Goal: Task Accomplishment & Management: Use online tool/utility

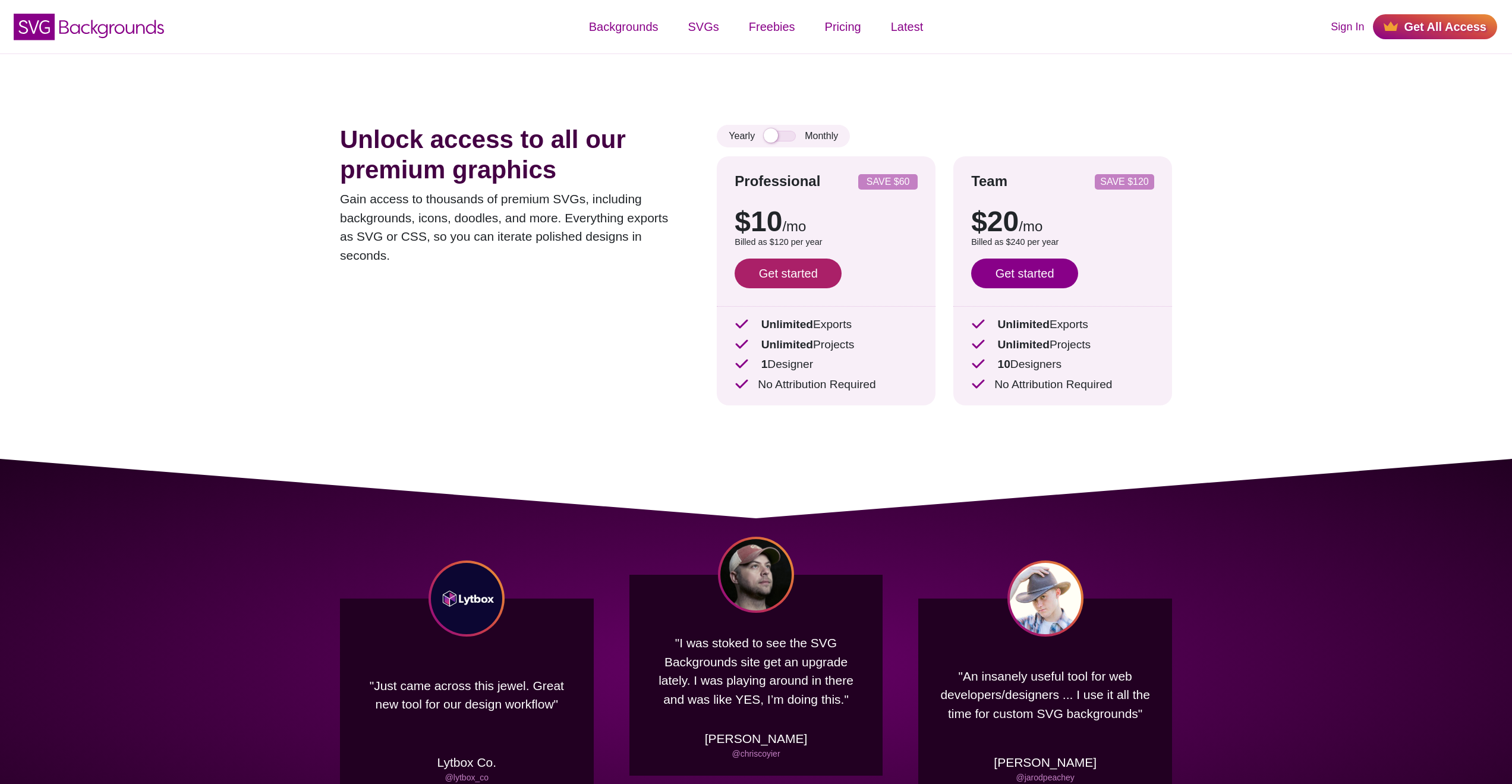
click at [795, 283] on link "Get started" at bounding box center [788, 273] width 107 height 29
click at [792, 137] on input "checkbox" at bounding box center [780, 136] width 32 height 11
checkbox input "true"
click at [789, 276] on link "Get started" at bounding box center [788, 273] width 107 height 29
click at [900, 76] on div "Unlock access to all our premium graphics Gain access to thousands of premium S…" at bounding box center [756, 256] width 904 height 405
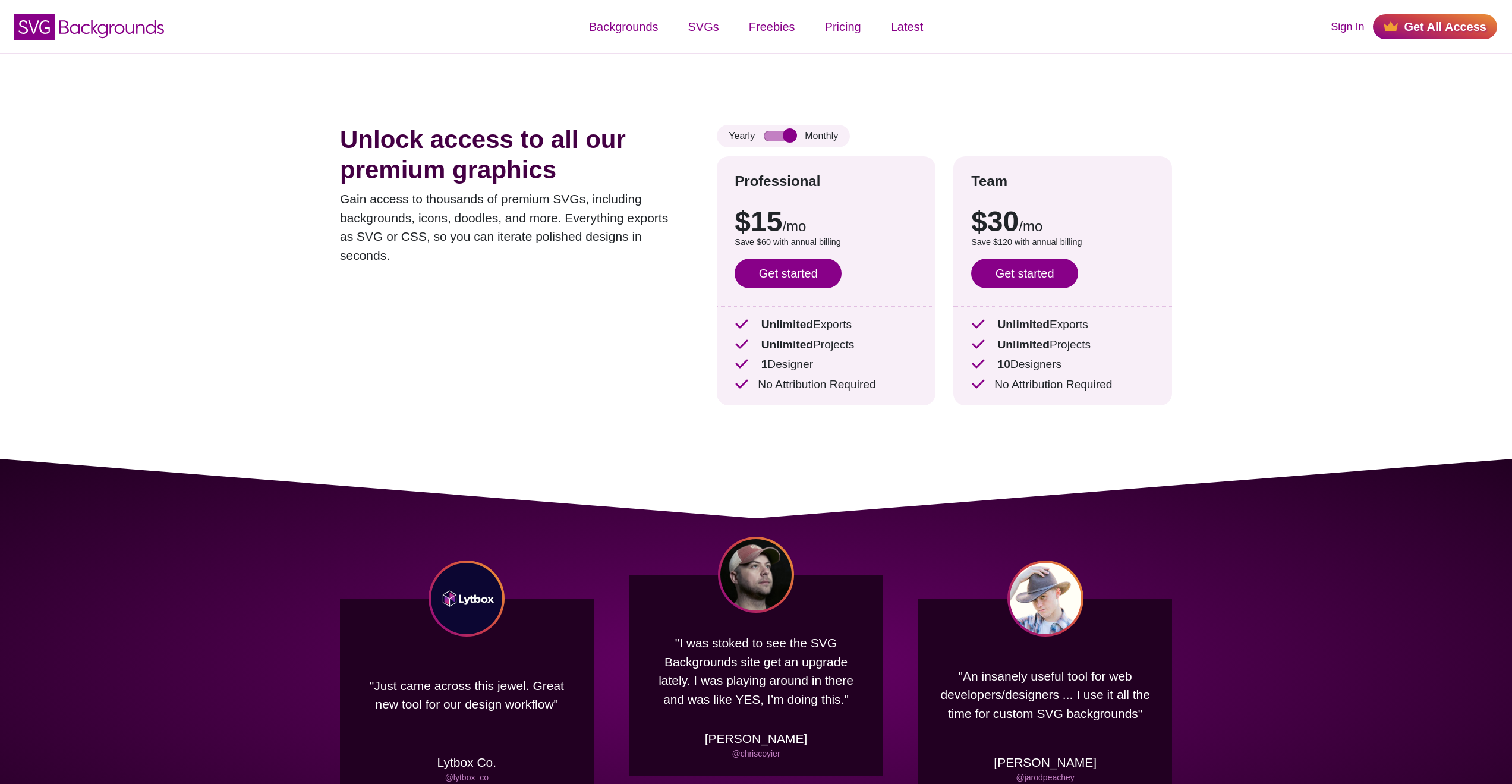
drag, startPoint x: 658, startPoint y: 116, endPoint x: 651, endPoint y: 80, distance: 36.7
click at [657, 99] on div "Unlock access to all our premium graphics Gain access to thousands of premium S…" at bounding box center [756, 256] width 904 height 405
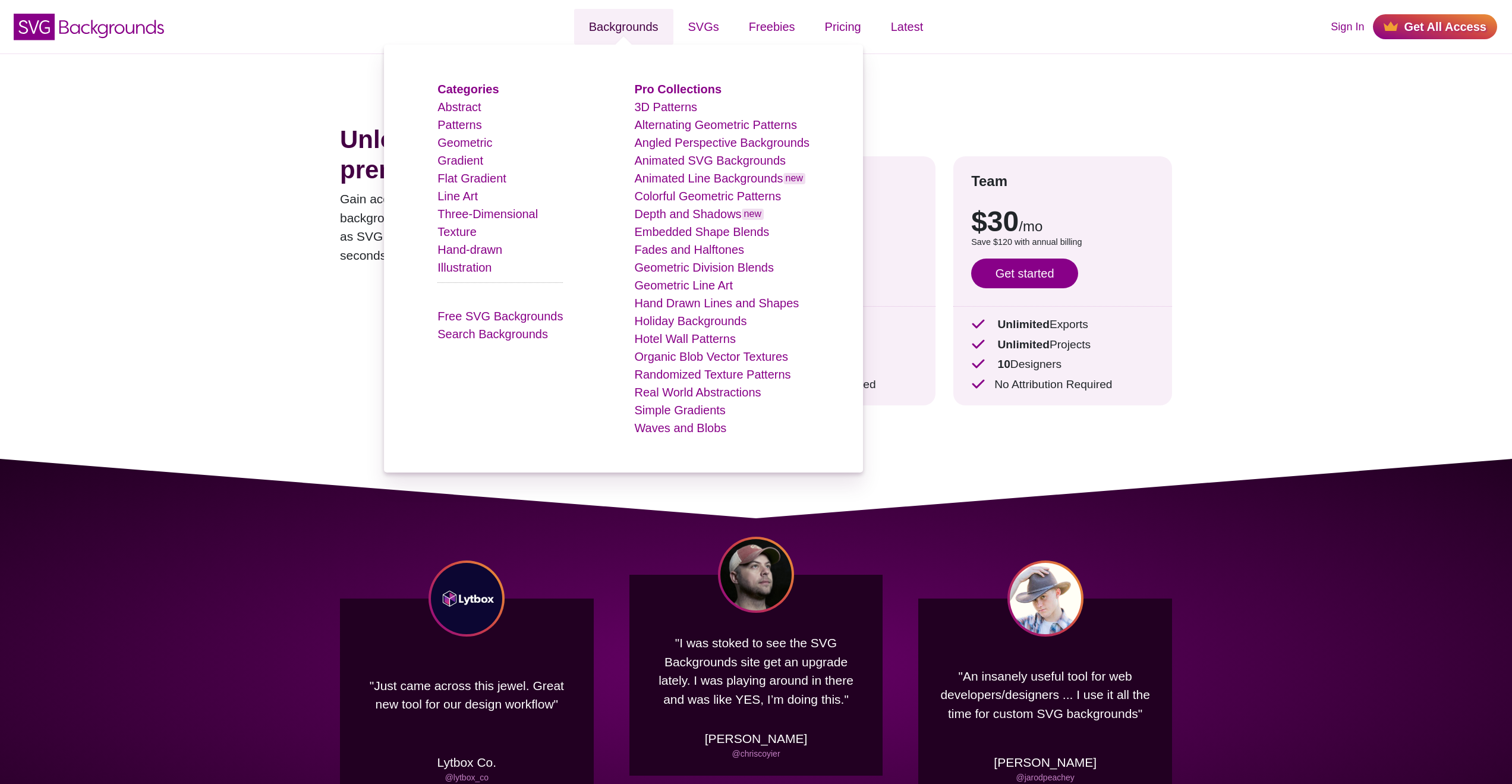
click at [623, 30] on link "Backgrounds" at bounding box center [624, 26] width 100 height 35
click at [458, 86] on strong "Categories" at bounding box center [468, 90] width 61 height 13
click at [606, 24] on link "Backgrounds" at bounding box center [624, 26] width 100 height 35
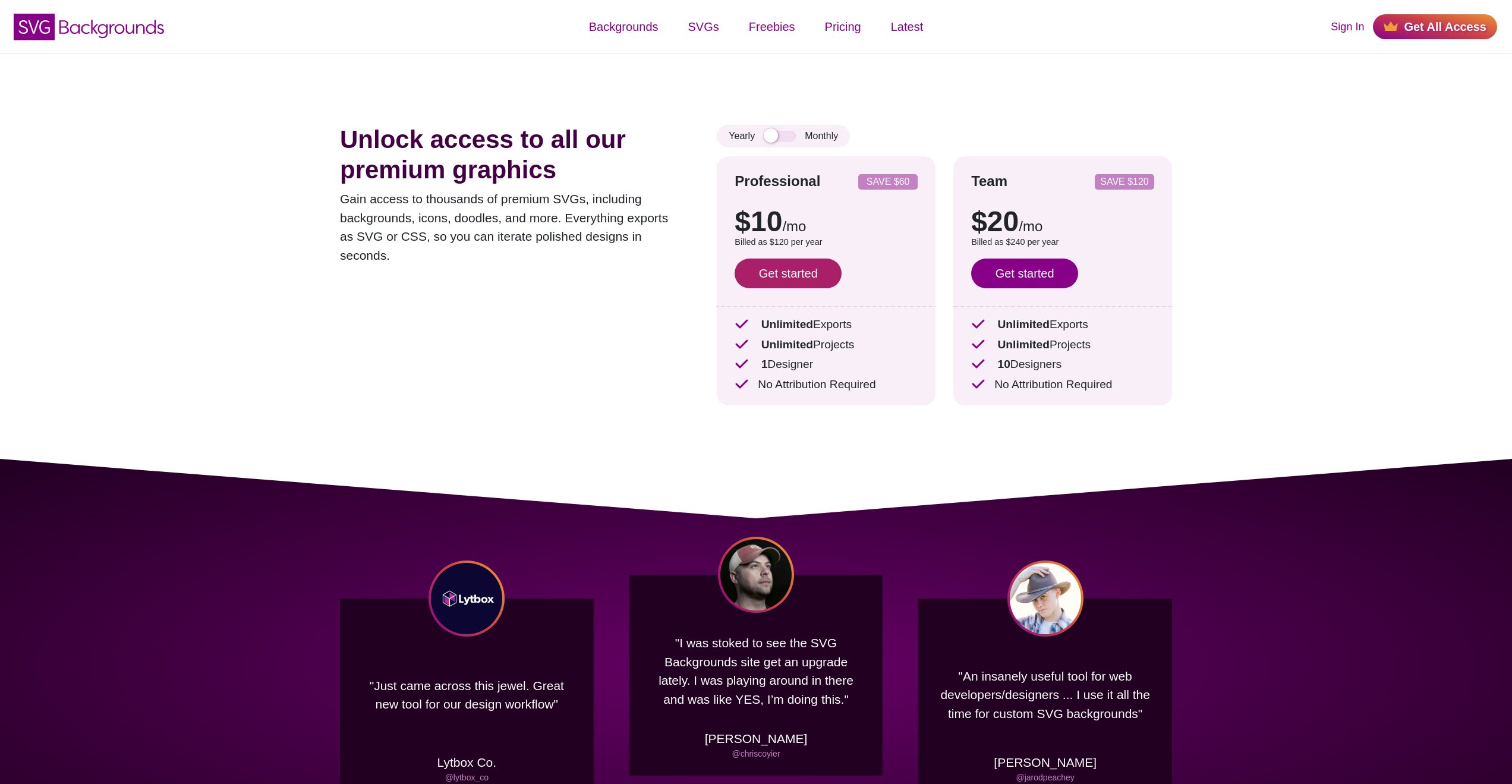
click at [783, 271] on link "Get started" at bounding box center [788, 273] width 107 height 29
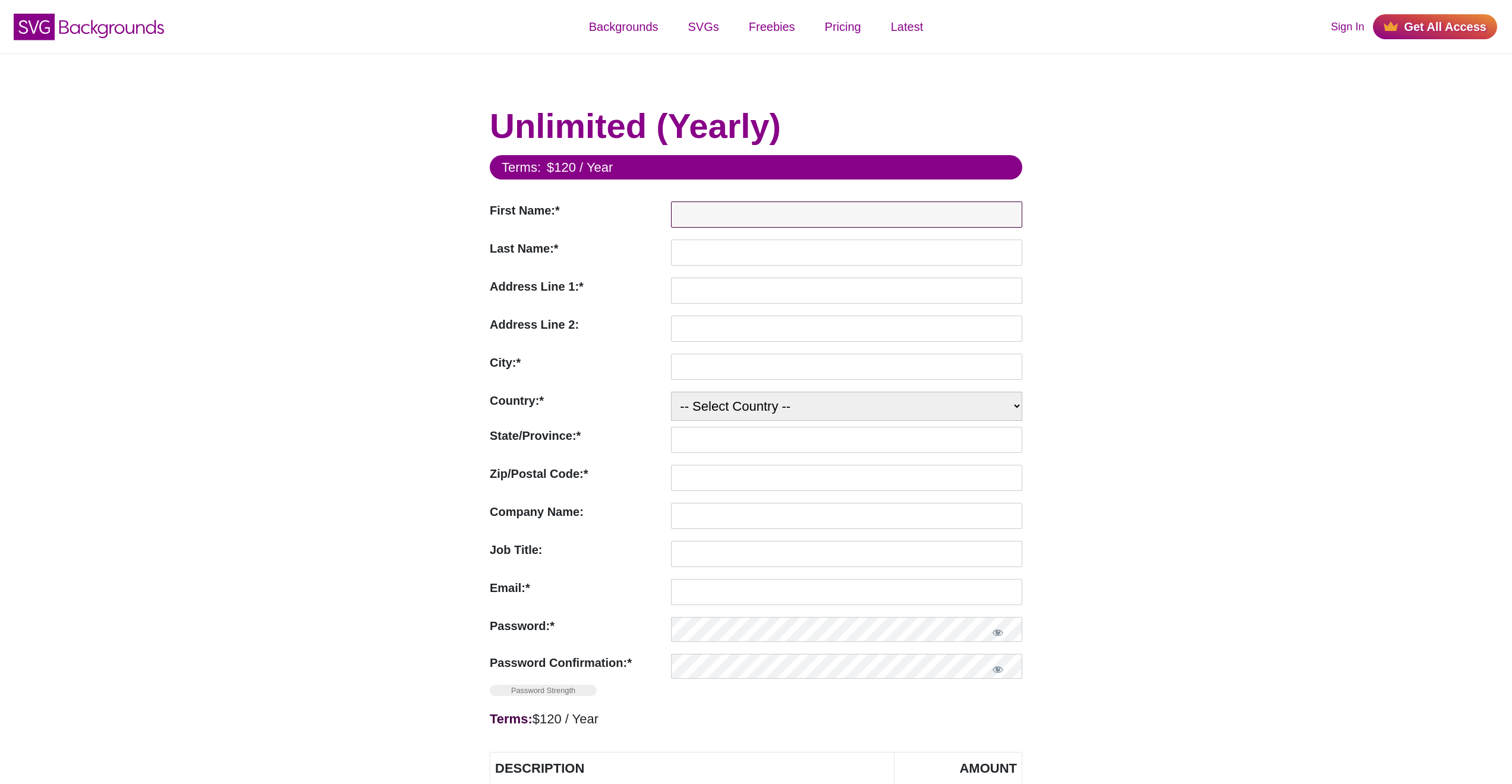
click at [873, 202] on input "First Name:*" at bounding box center [847, 214] width 352 height 26
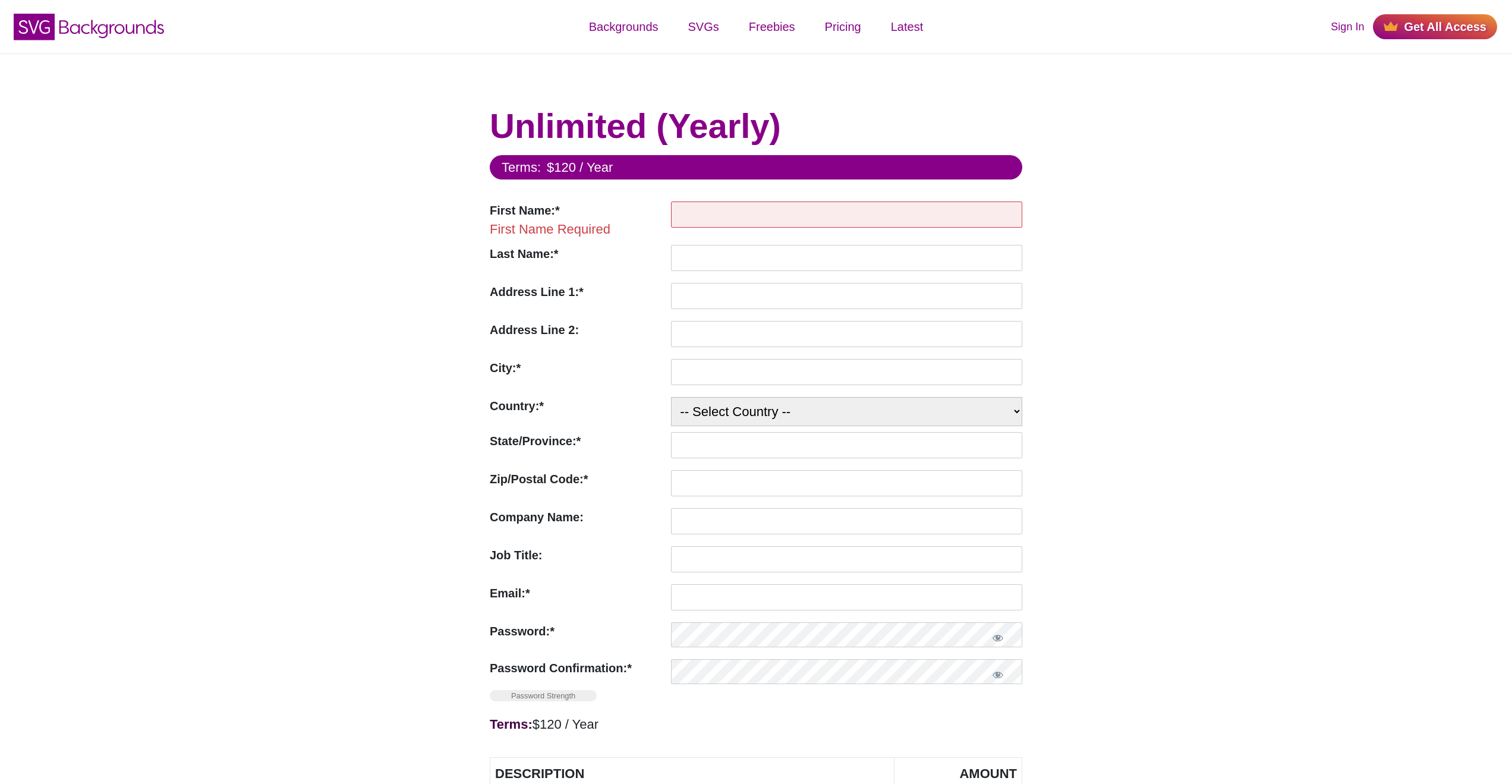
type input "Garrett"
type input "Dimon"
type input "email@garrettdimon.com"
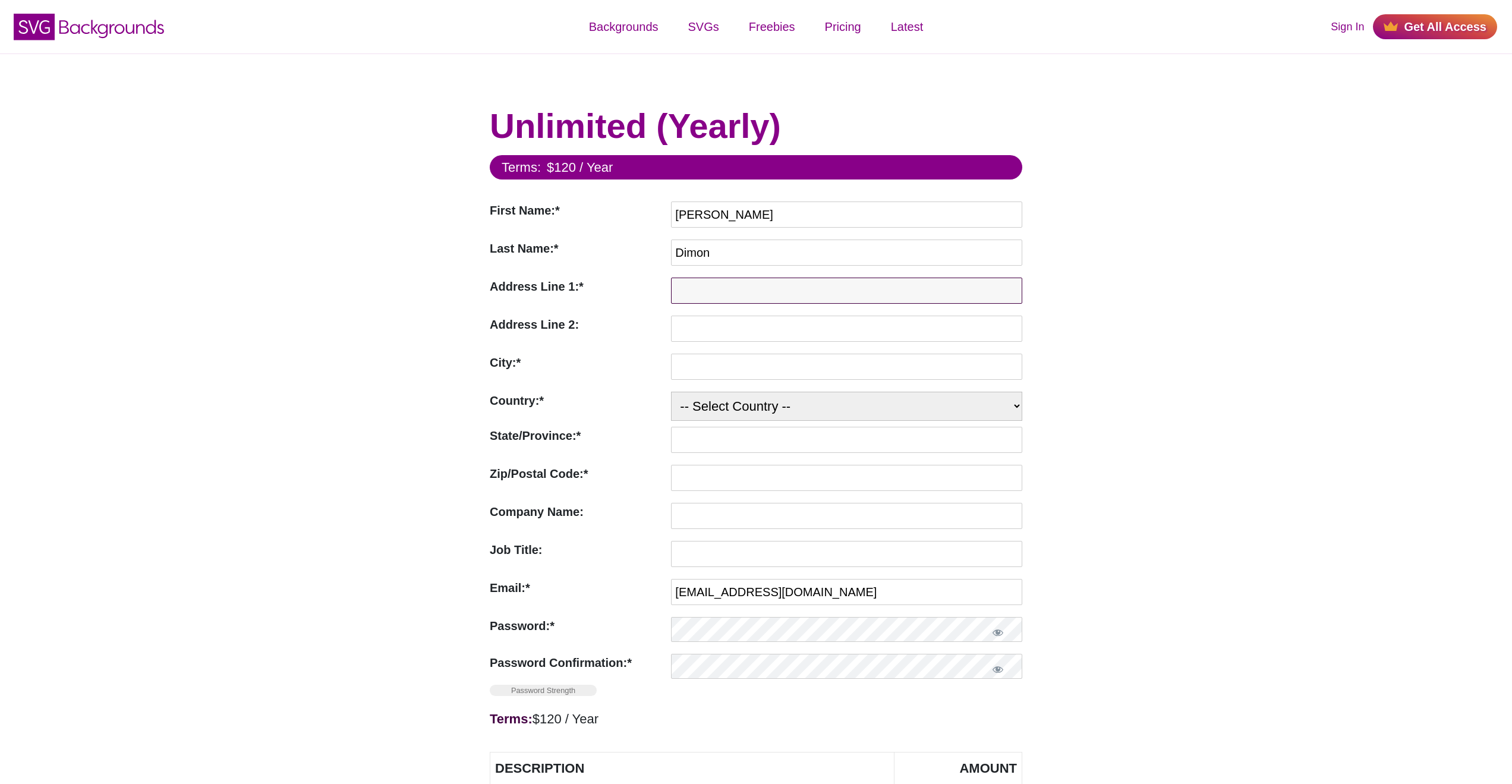
click at [709, 281] on input "Address Line 1:*" at bounding box center [847, 290] width 352 height 26
type input "508 9th St."
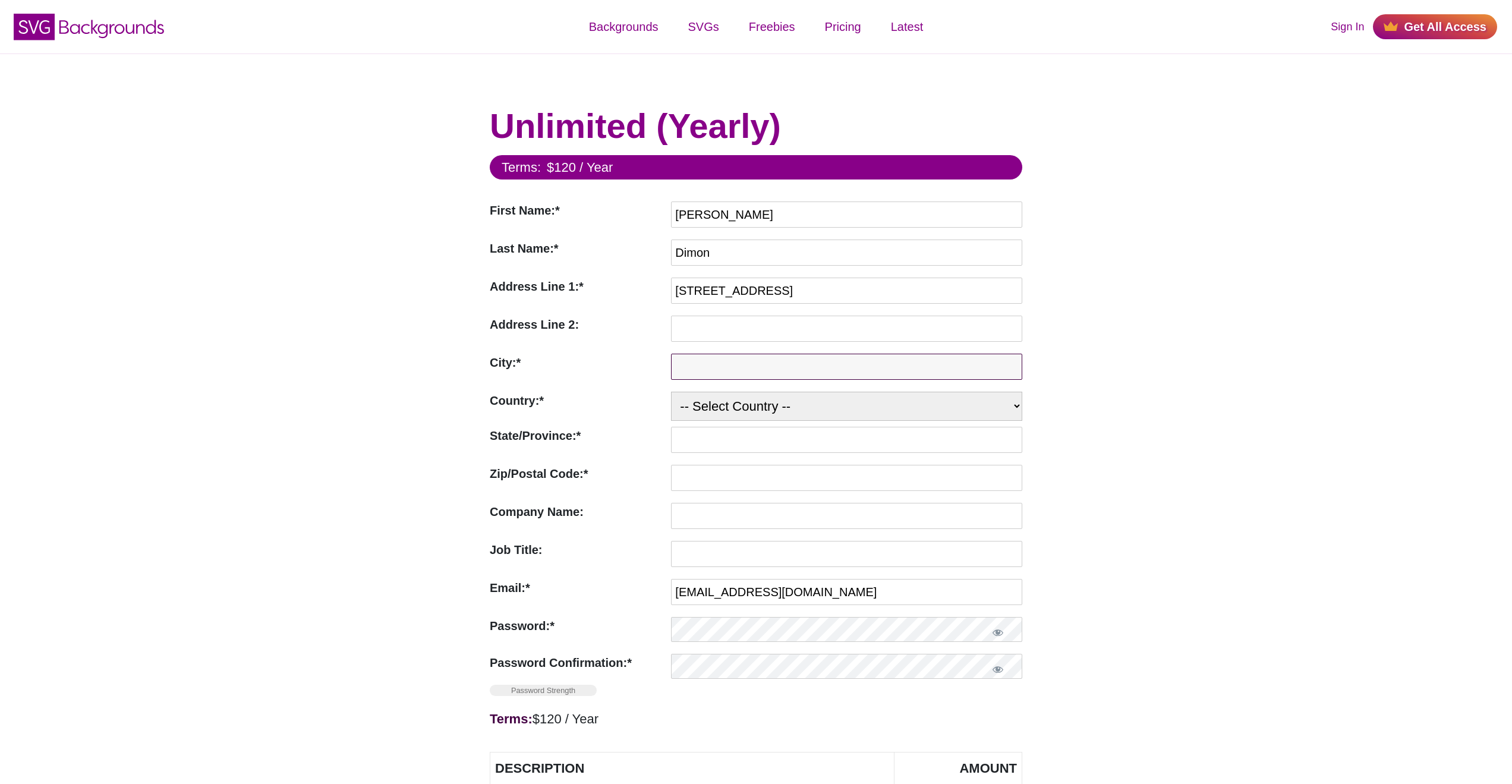
type input "Crested Butte"
select select "US"
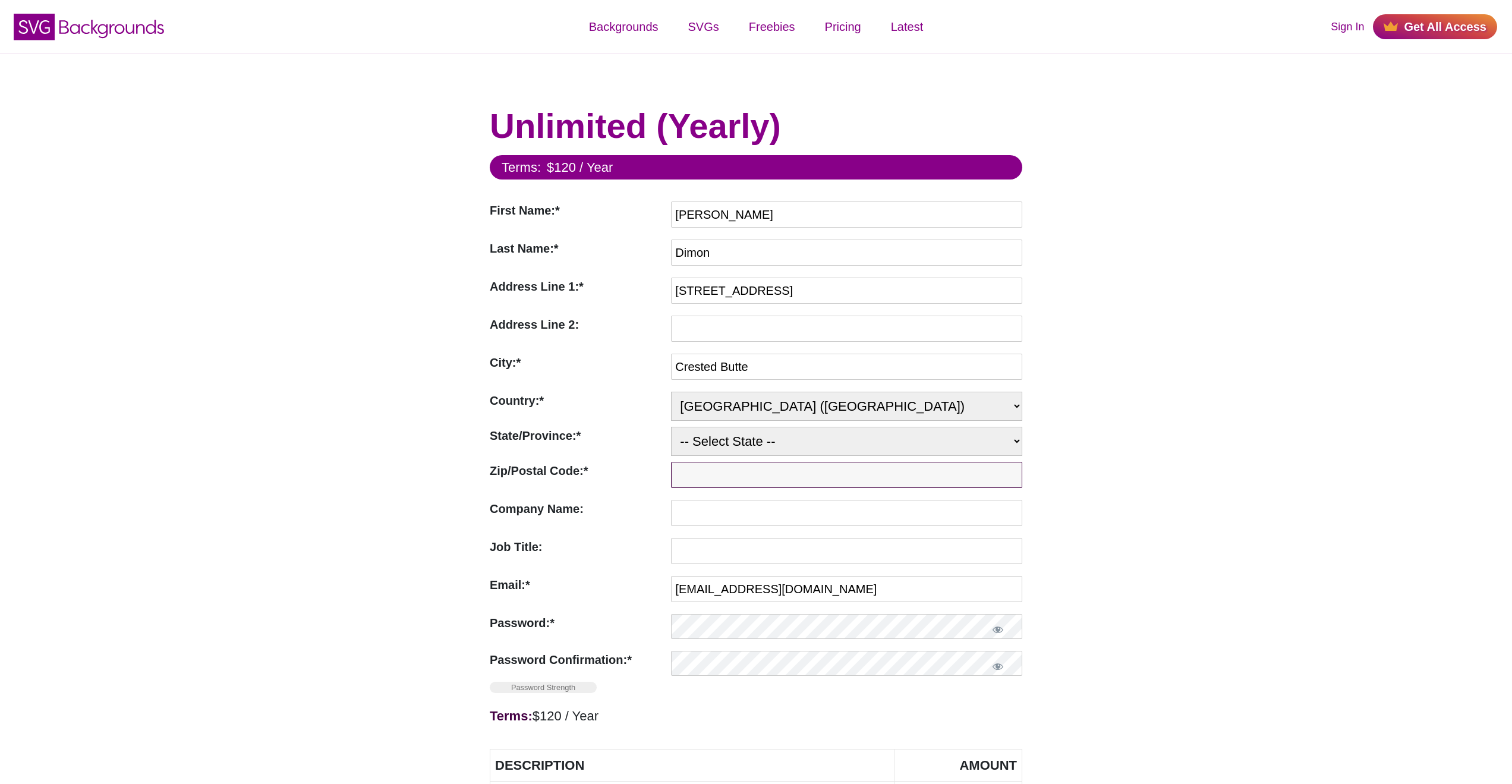
type input "81224"
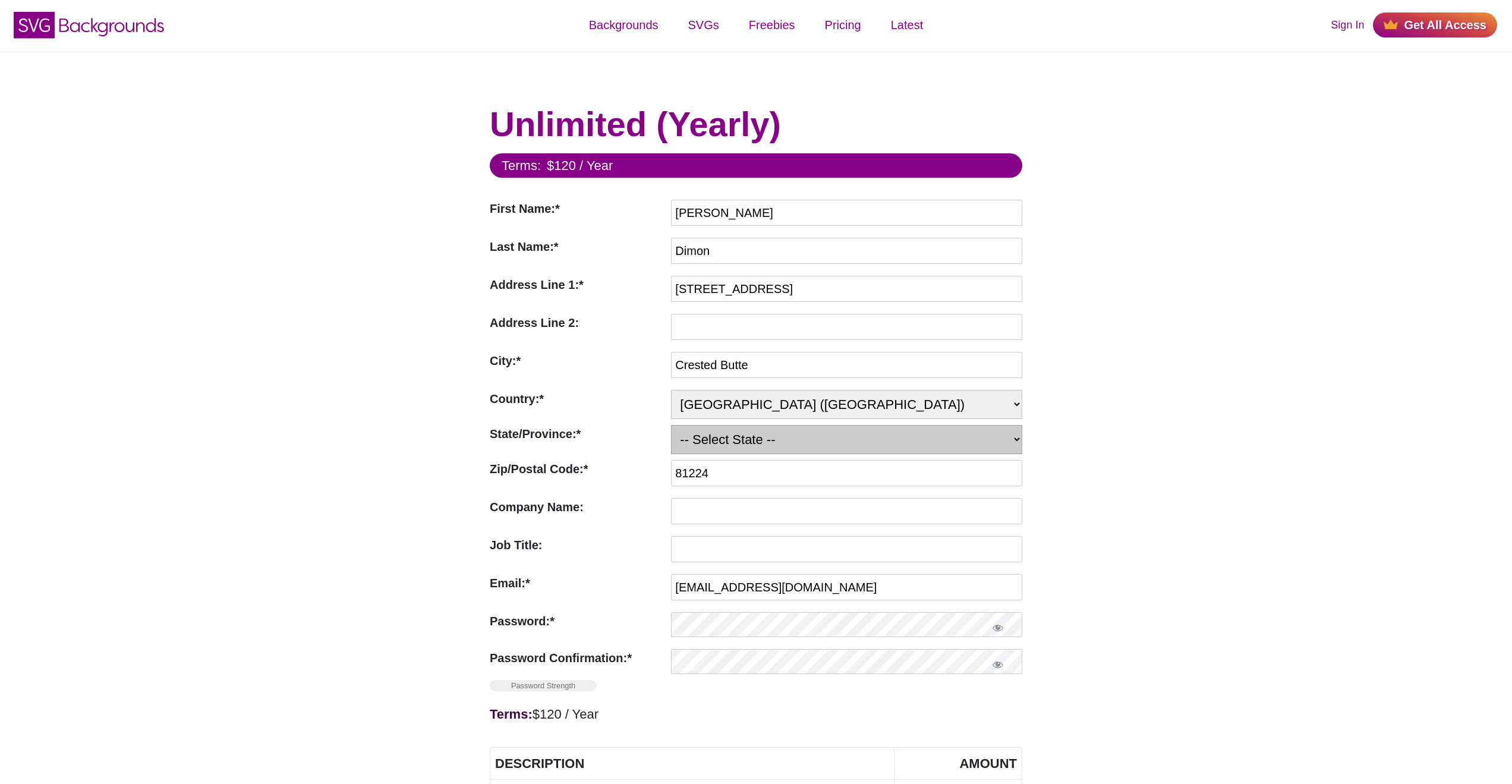
select select "CO"
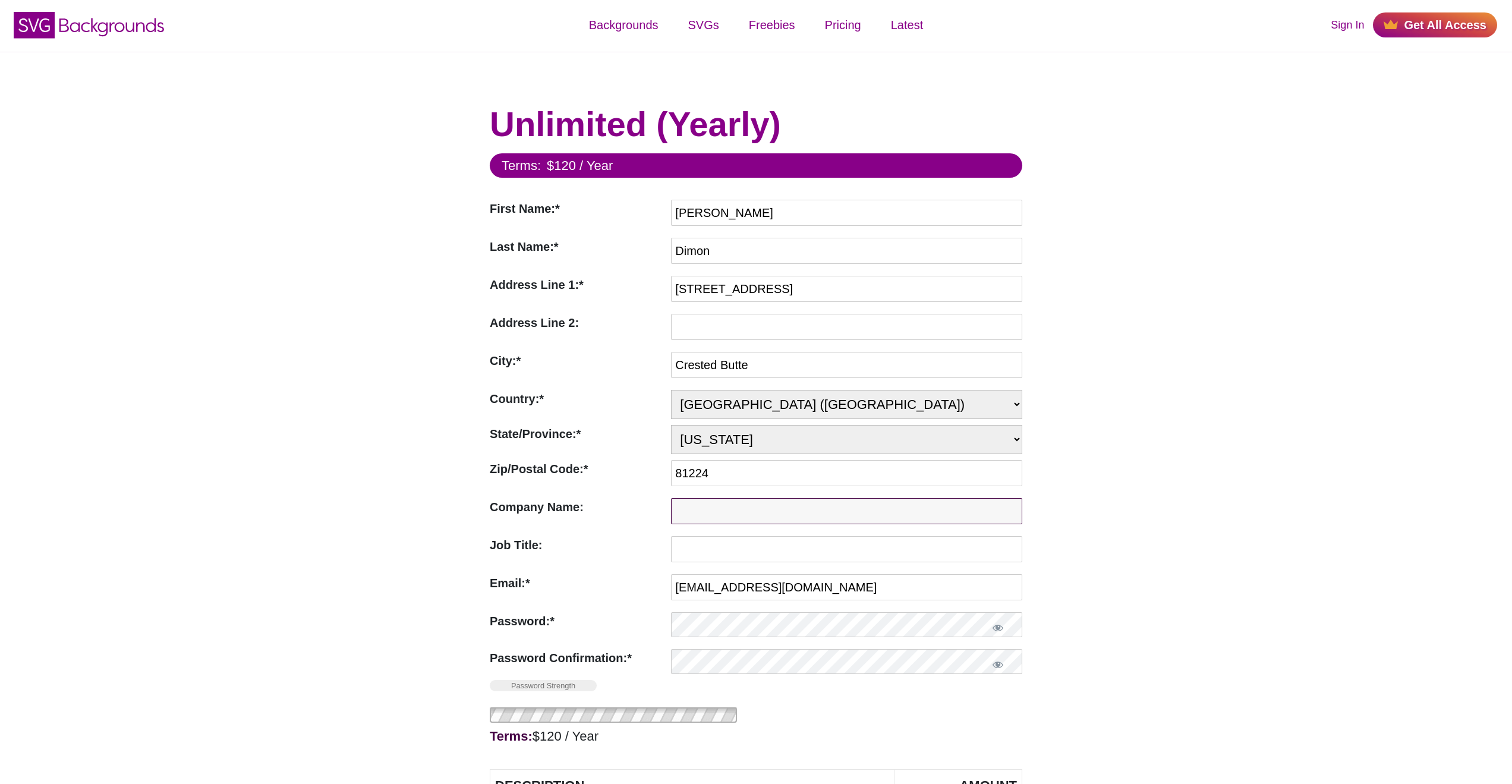
click at [719, 498] on input "Company Name:" at bounding box center [847, 511] width 352 height 26
type input "Very Good Software"
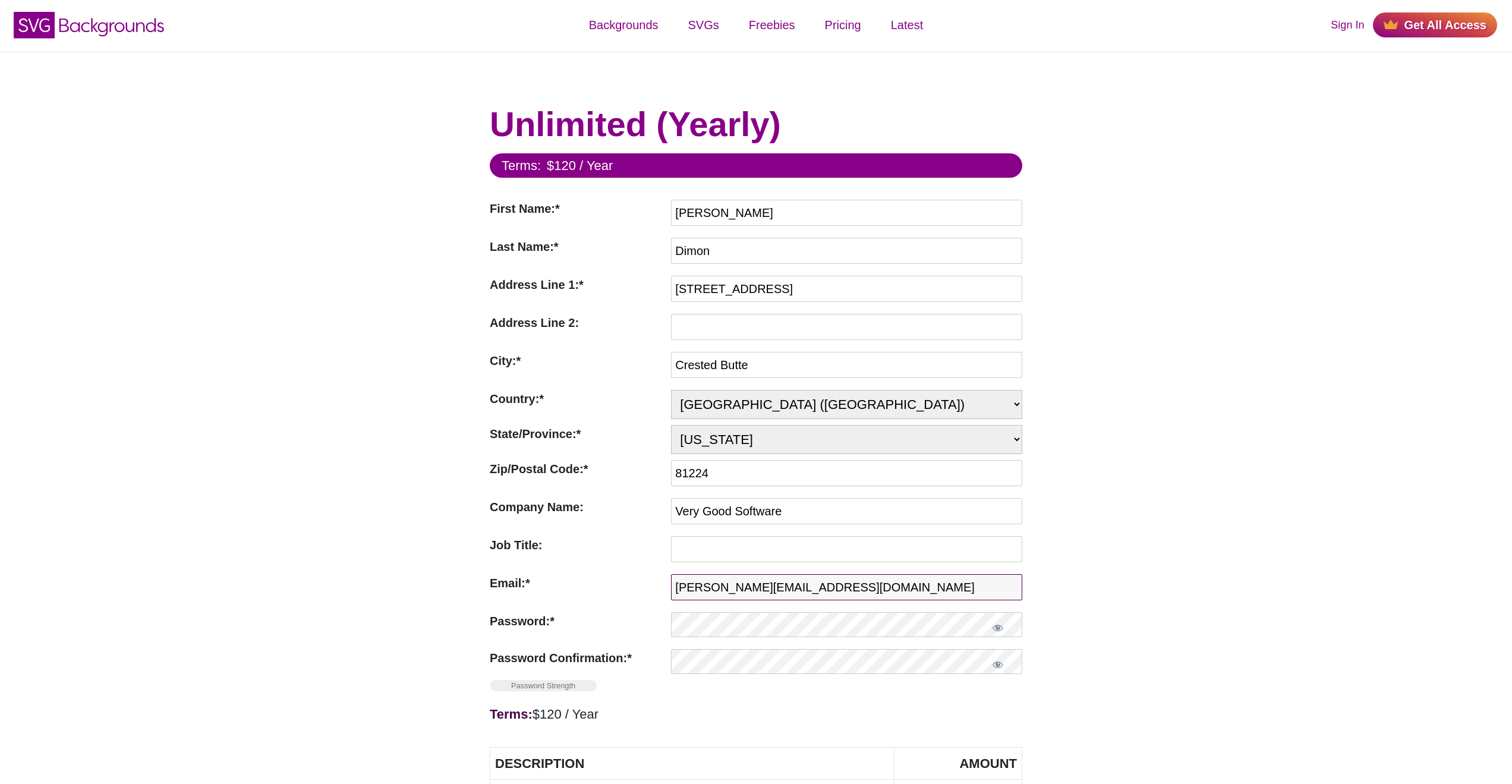
type input "garrett@fireside.fm"
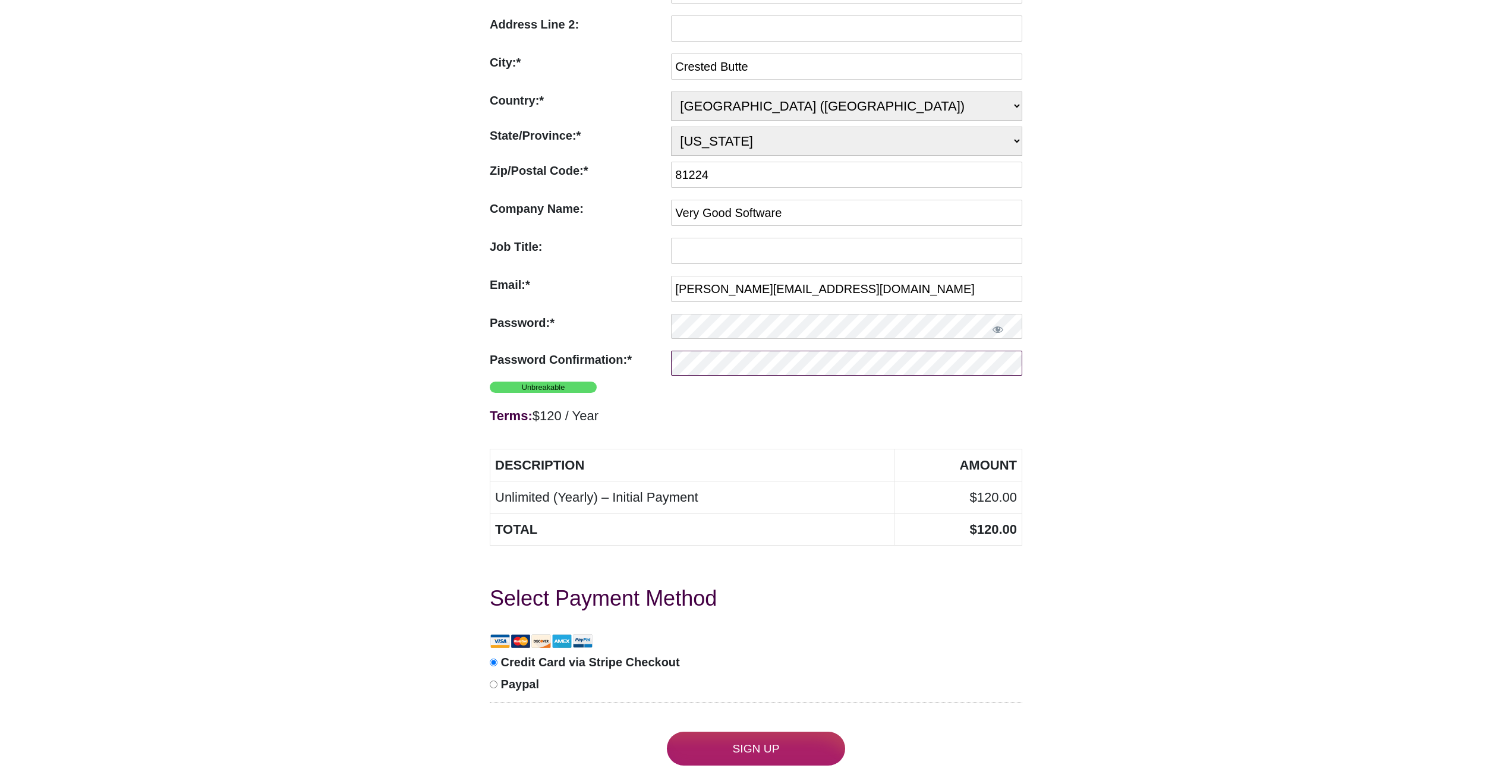
scroll to position [303, 0]
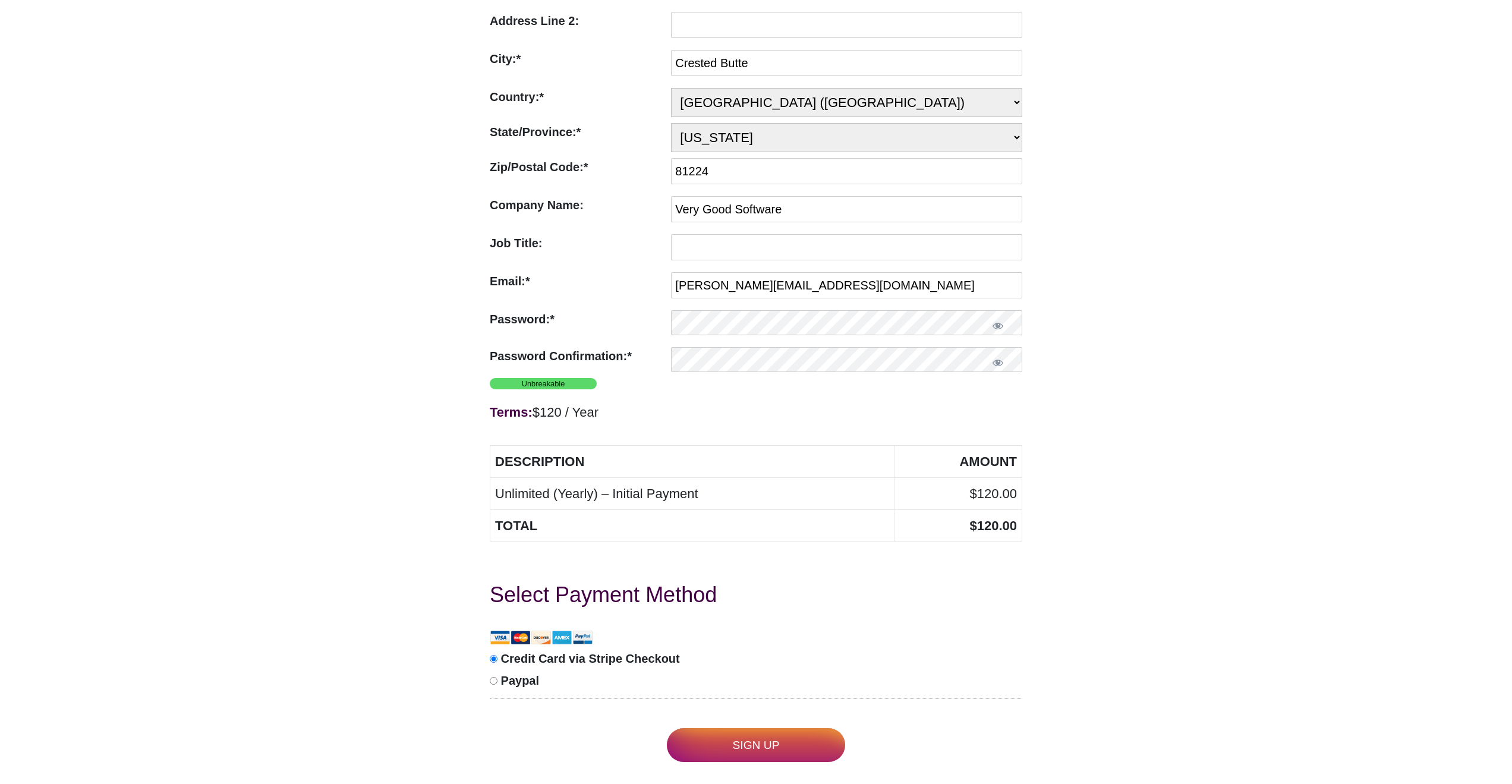
click at [751, 728] on input "Sign Up" at bounding box center [756, 745] width 178 height 34
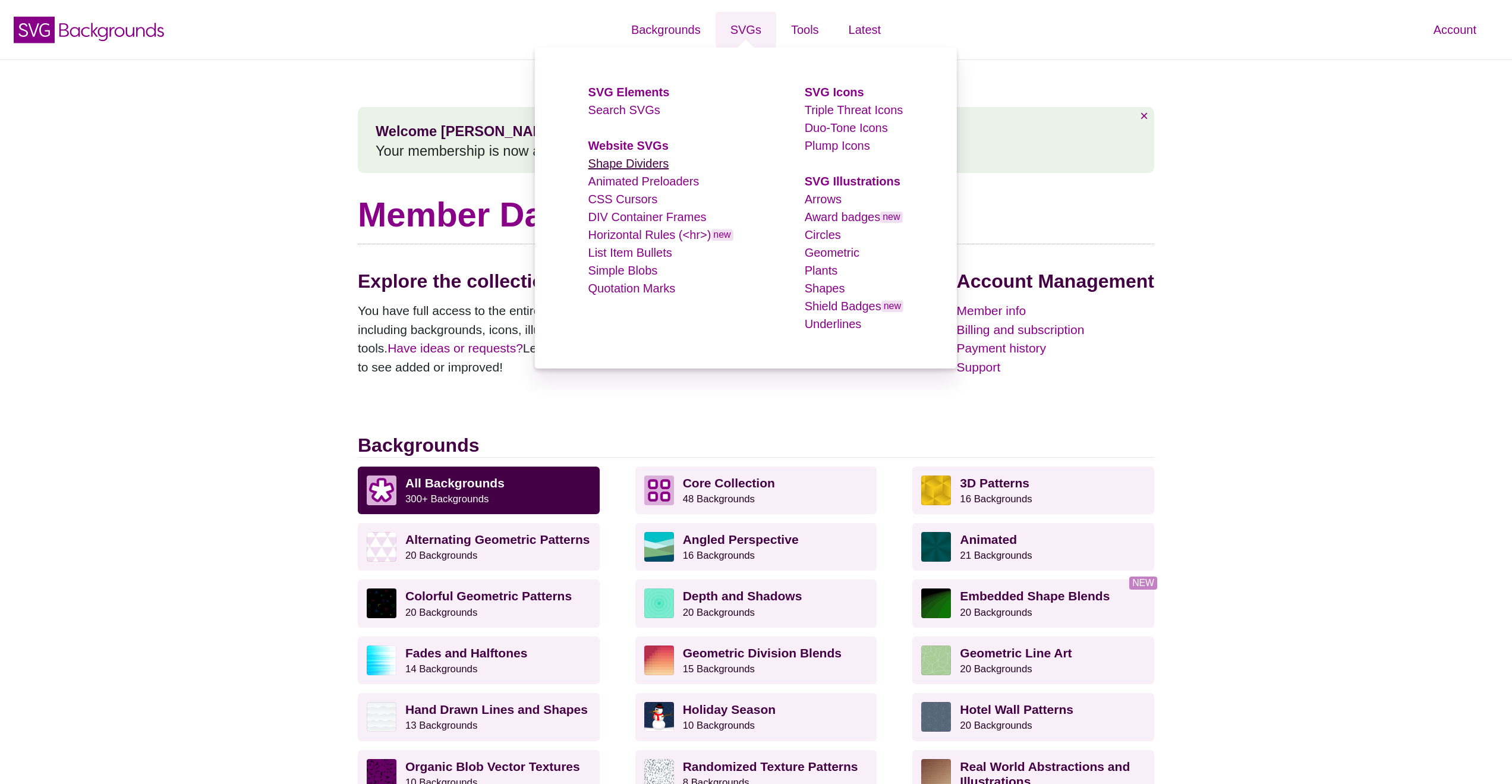
click at [630, 166] on link "Shape Dividers" at bounding box center [628, 164] width 81 height 13
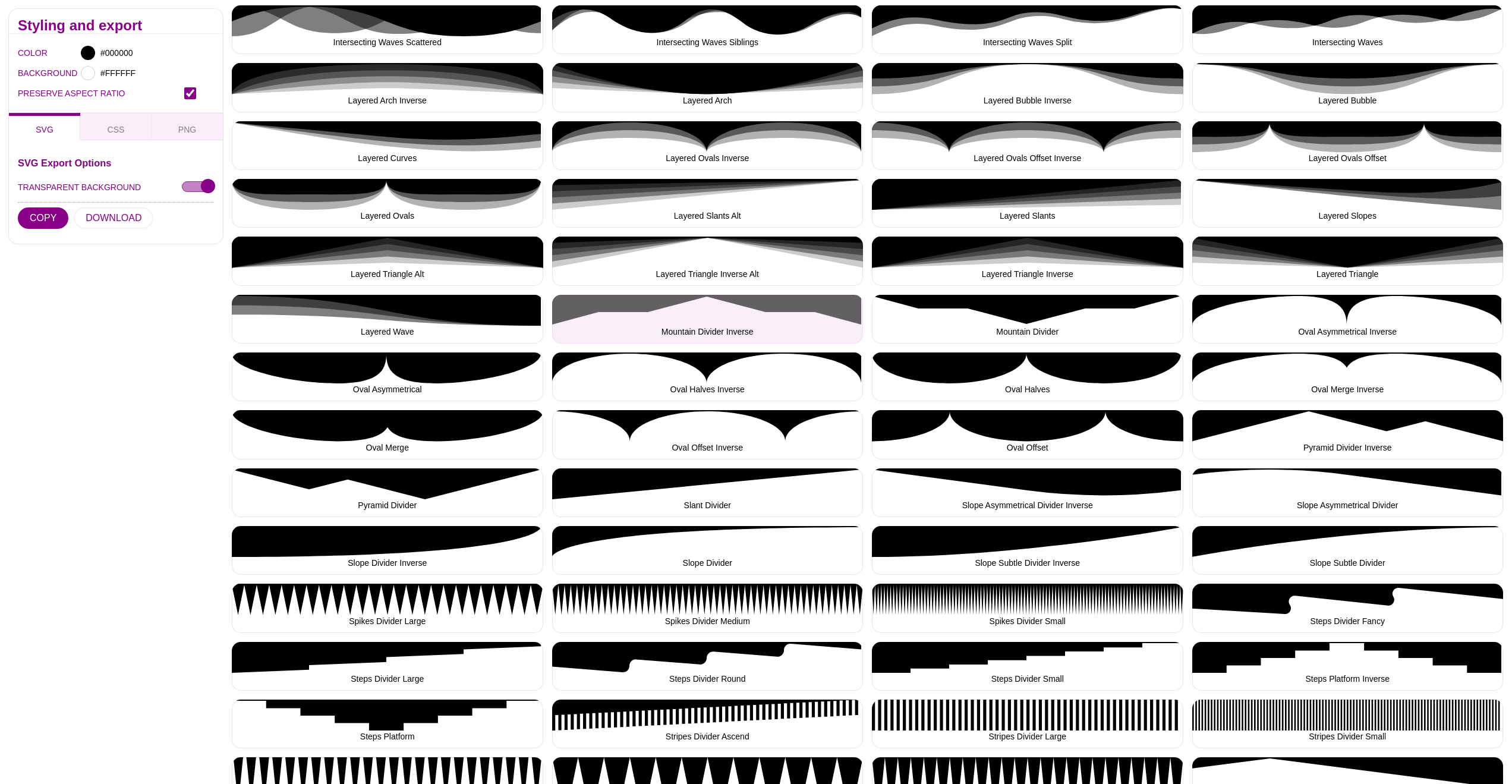
scroll to position [836, 0]
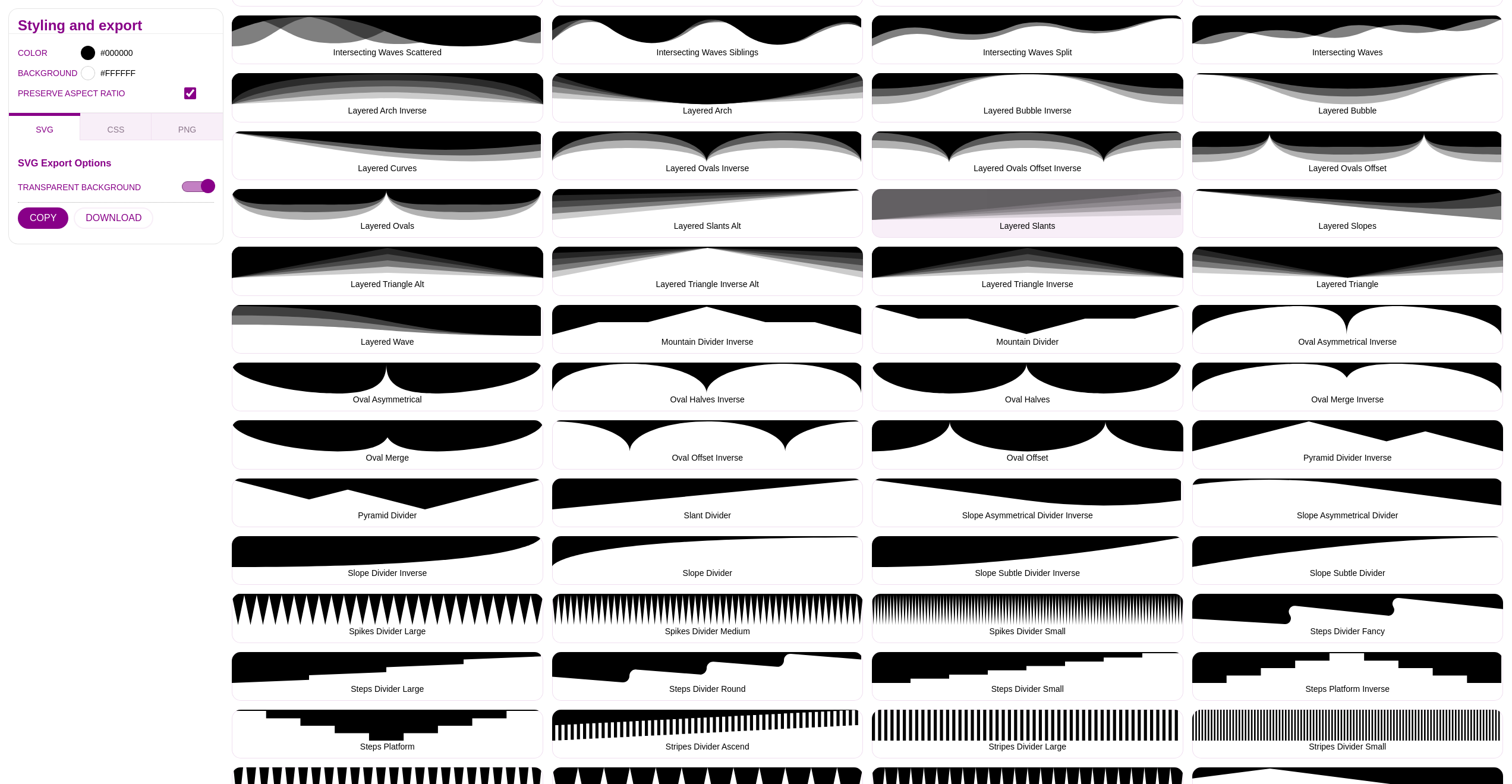
click at [1060, 211] on button "Layered Slants" at bounding box center [1028, 213] width 311 height 49
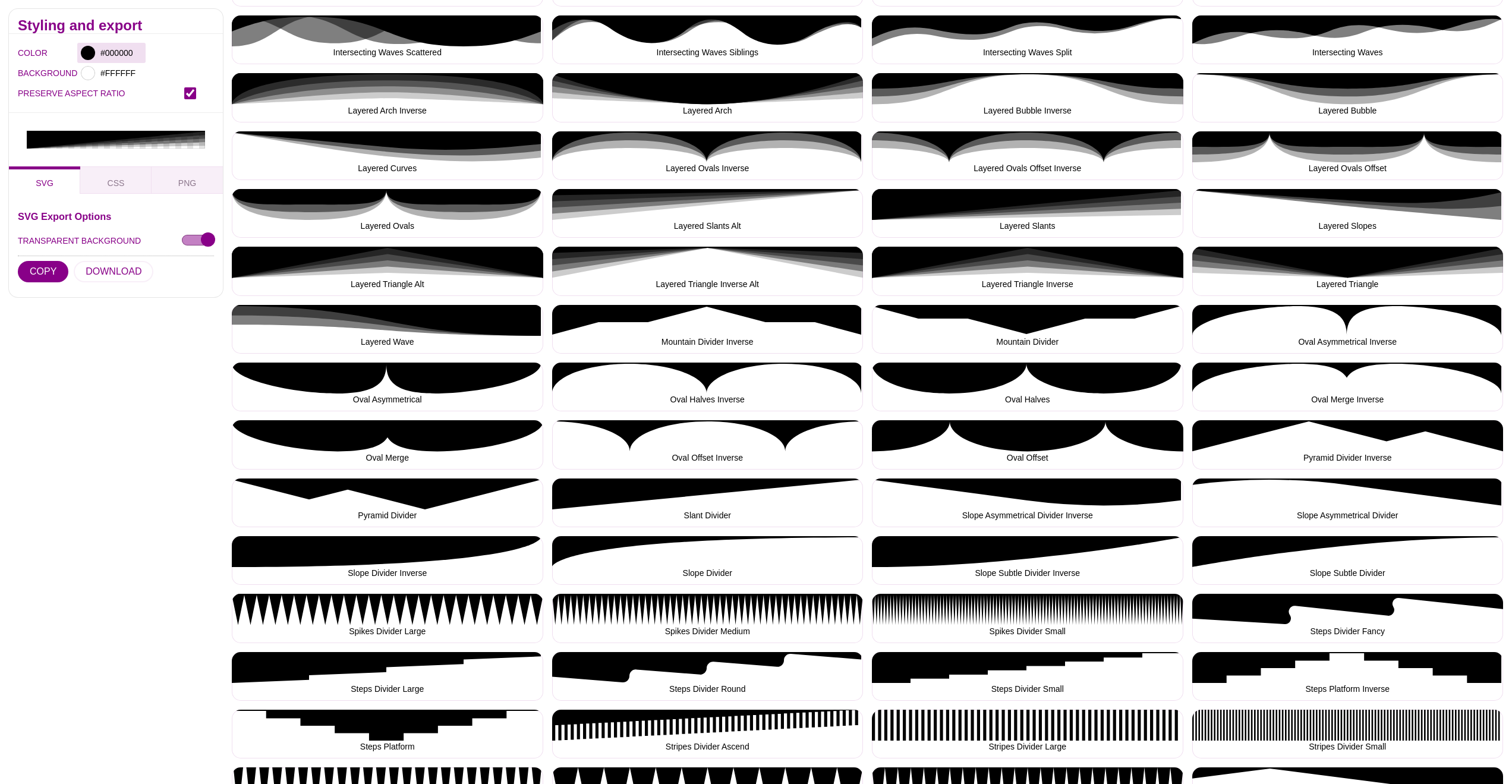
click at [88, 54] on div at bounding box center [88, 52] width 14 height 14
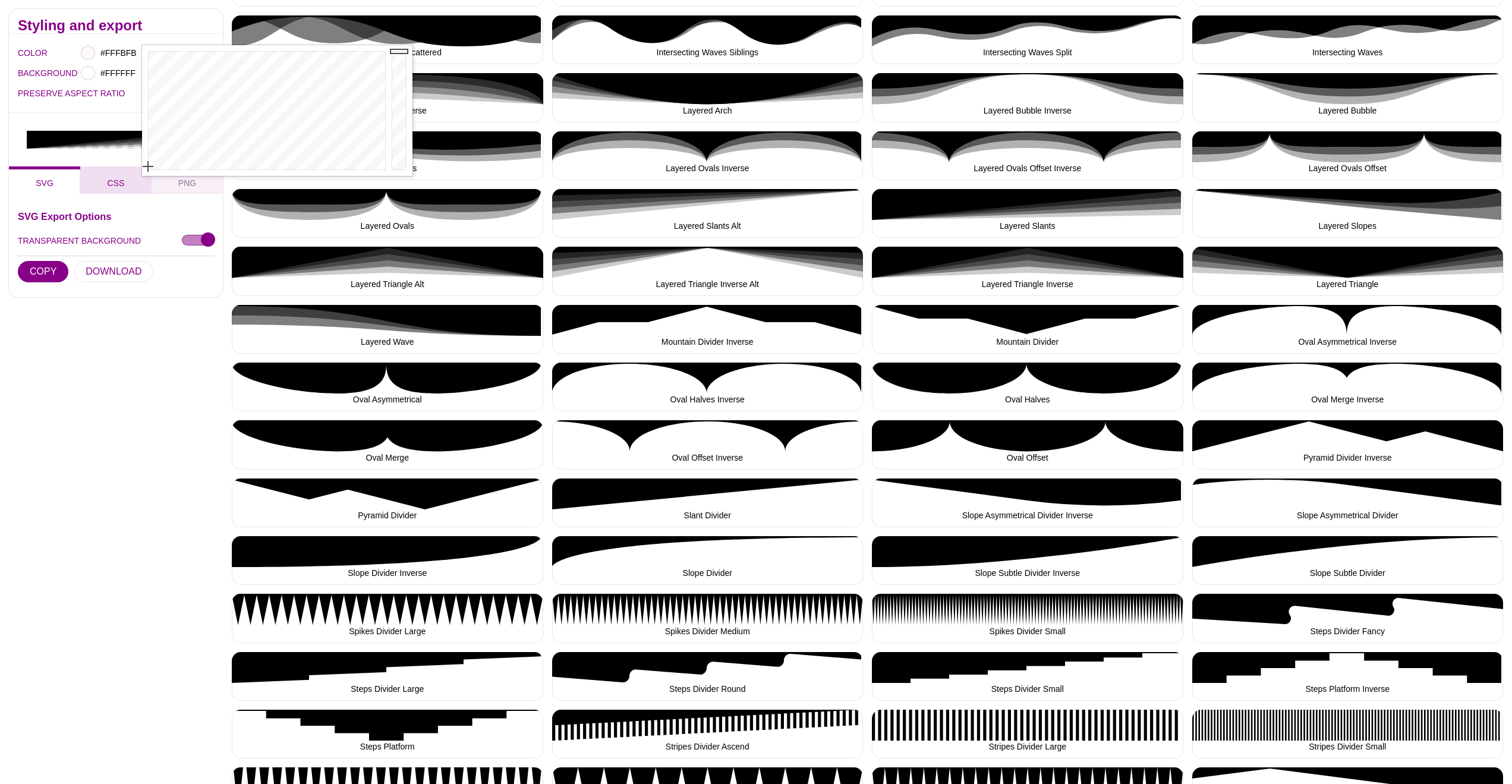
type input "#FFFFFF"
drag, startPoint x: 180, startPoint y: 98, endPoint x: 125, endPoint y: 158, distance: 81.4
click at [127, 186] on body "SVG Backgrounds Logo Backgrounds Categories Abstract Patterns Geometric Gradien…" at bounding box center [756, 705] width 1512 height 3083
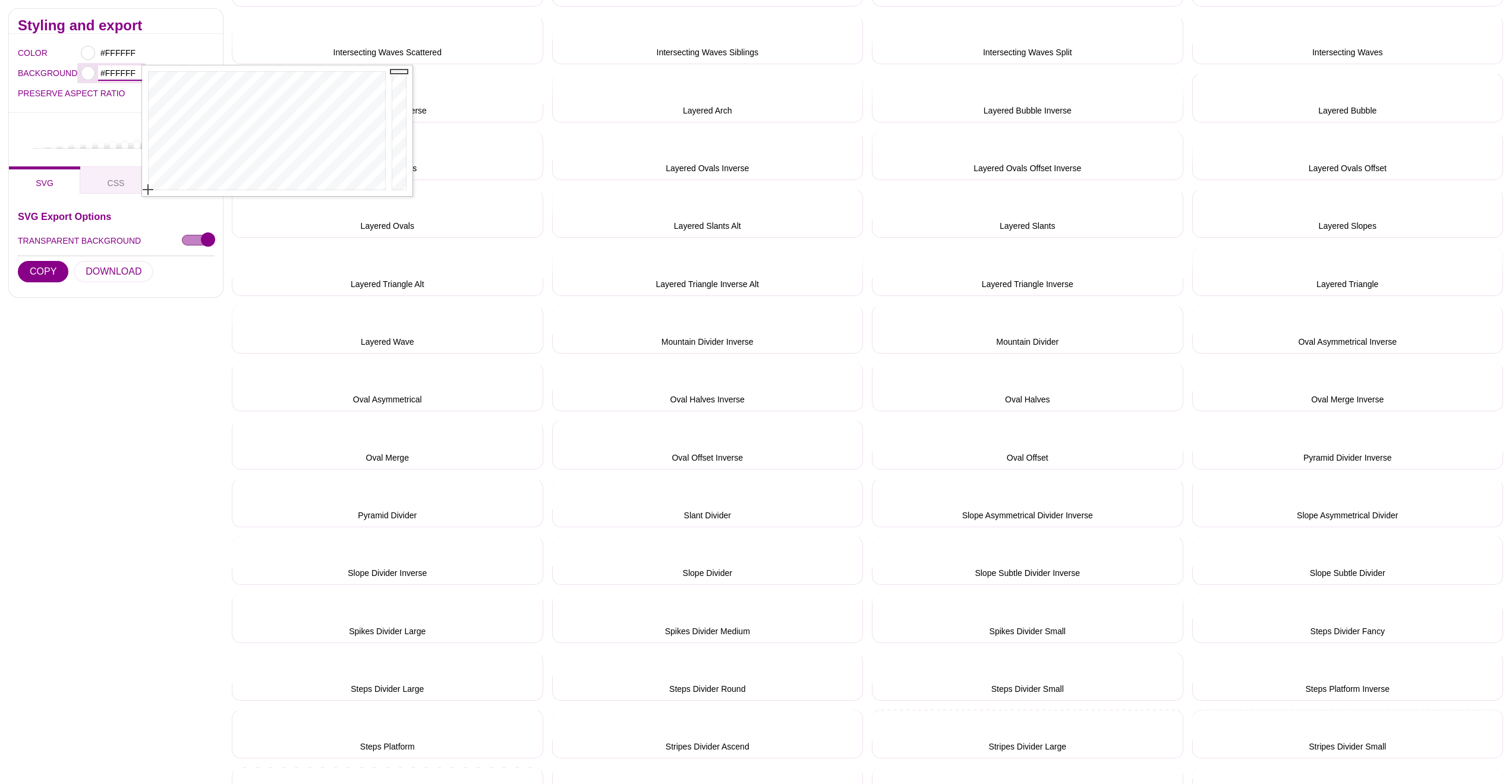
click at [108, 74] on input "#FFFFFF" at bounding box center [120, 73] width 44 height 15
type input "#FFFFFF"
click at [89, 49] on div at bounding box center [88, 52] width 14 height 14
click at [336, 105] on div at bounding box center [265, 111] width 247 height 131
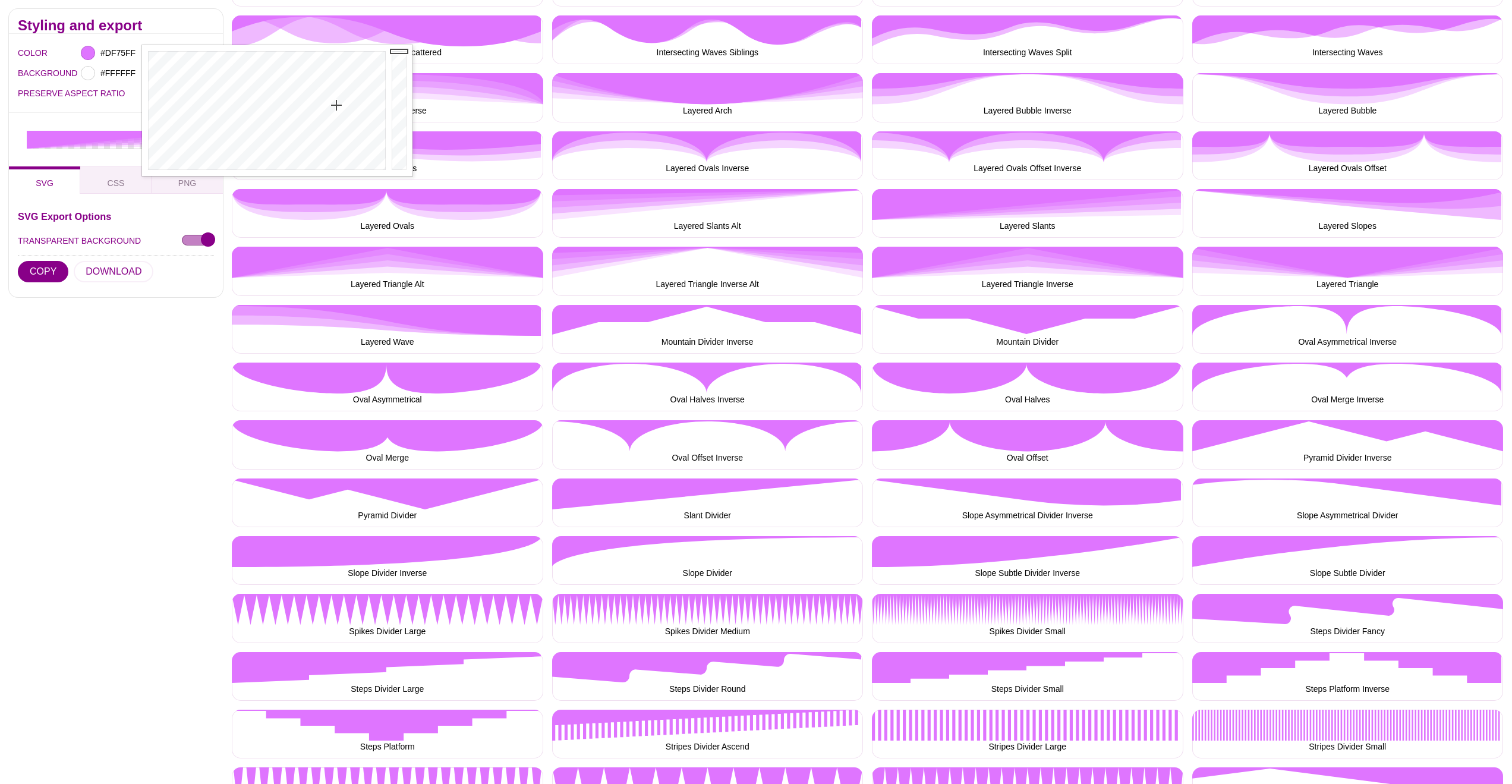
click at [336, 105] on div at bounding box center [265, 111] width 247 height 131
type input "#000000"
drag, startPoint x: 400, startPoint y: 85, endPoint x: 400, endPoint y: 178, distance: 93.0
click at [400, 178] on body "SVG Backgrounds Logo Backgrounds Categories Abstract Patterns Geometric Gradien…" at bounding box center [756, 705] width 1512 height 3083
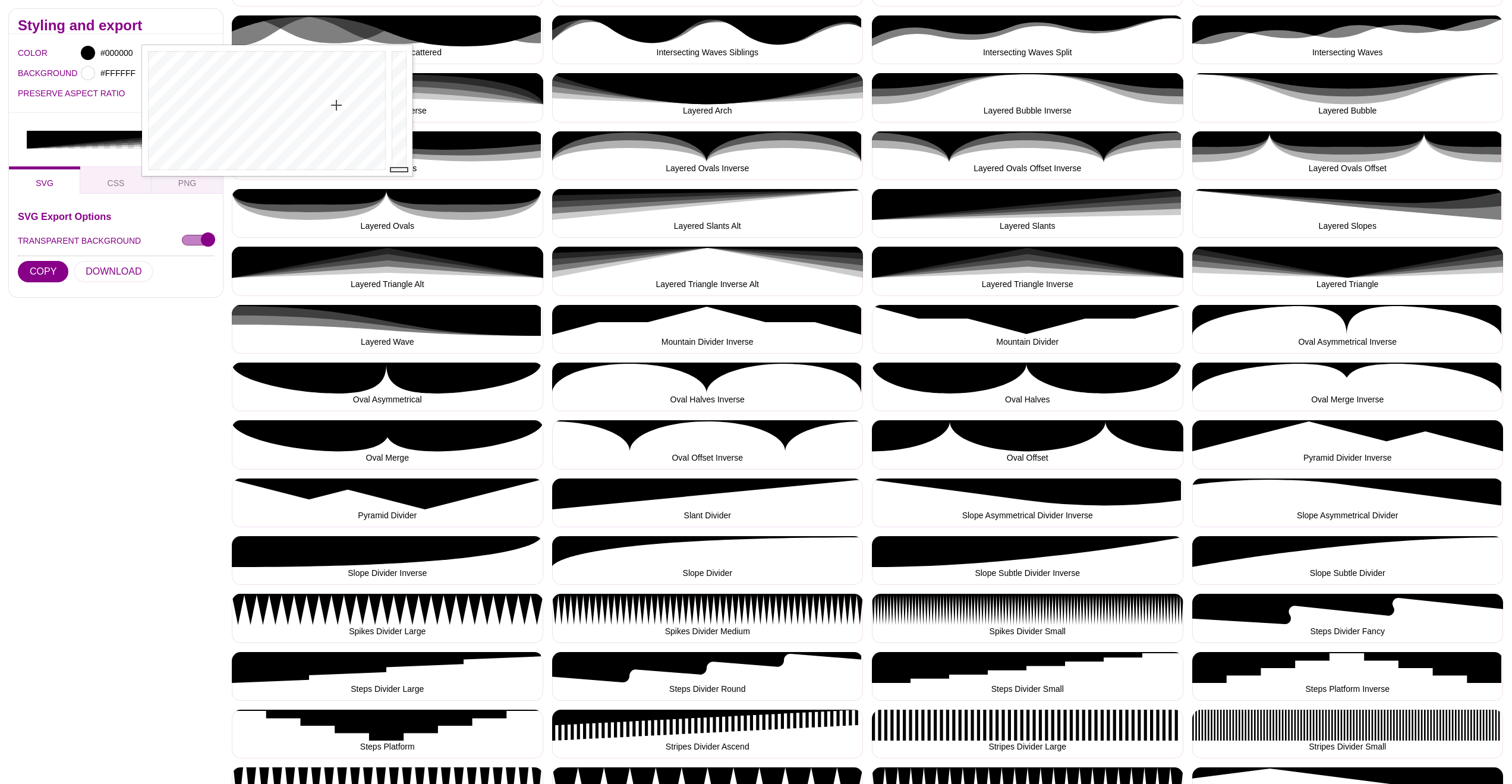
click at [231, 8] on div "Styling and export COLOR #000000 BACKGROUND #FFFFFF PRESERVE ASPECT RATIO SVG C…" at bounding box center [116, 467] width 232 height 1794
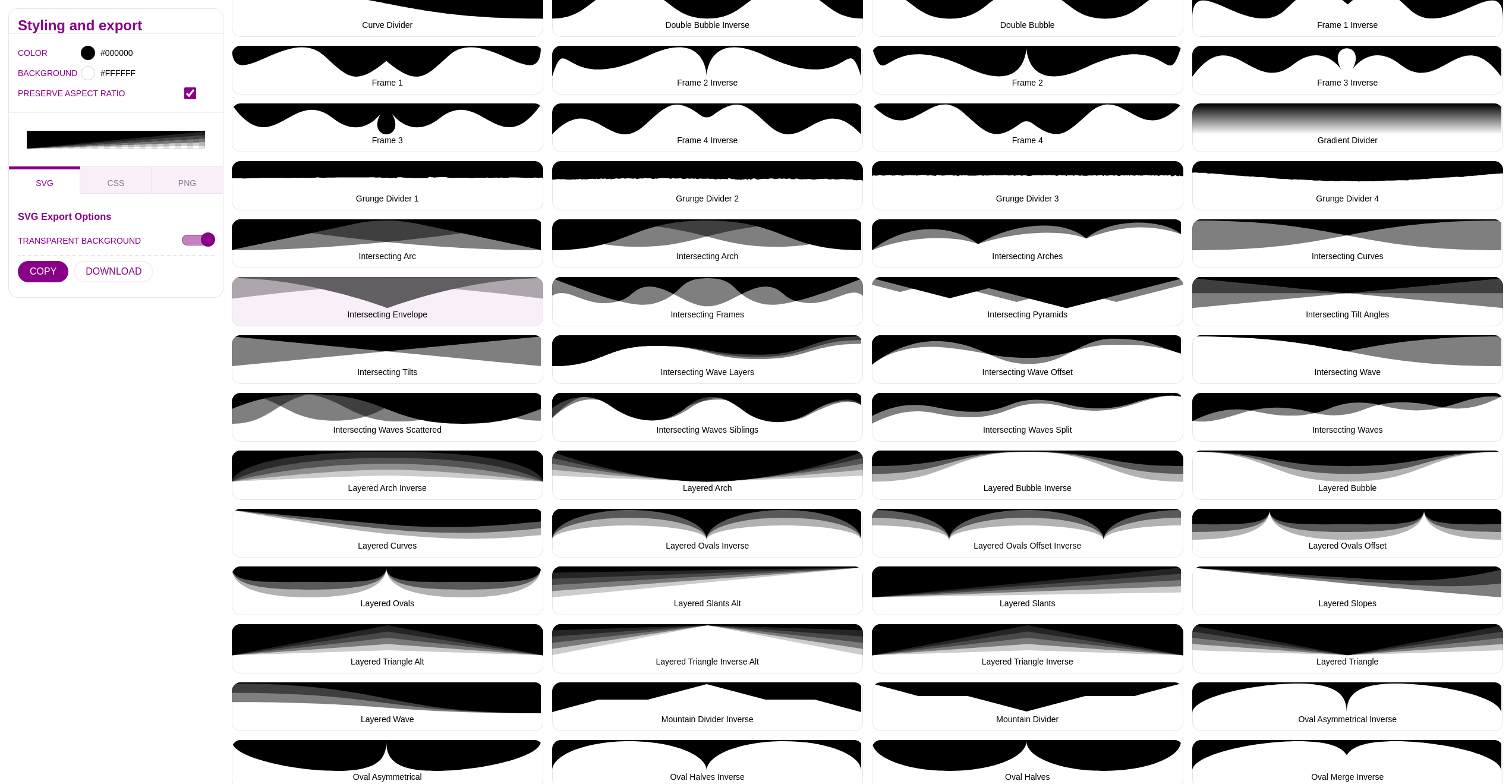
scroll to position [459, 0]
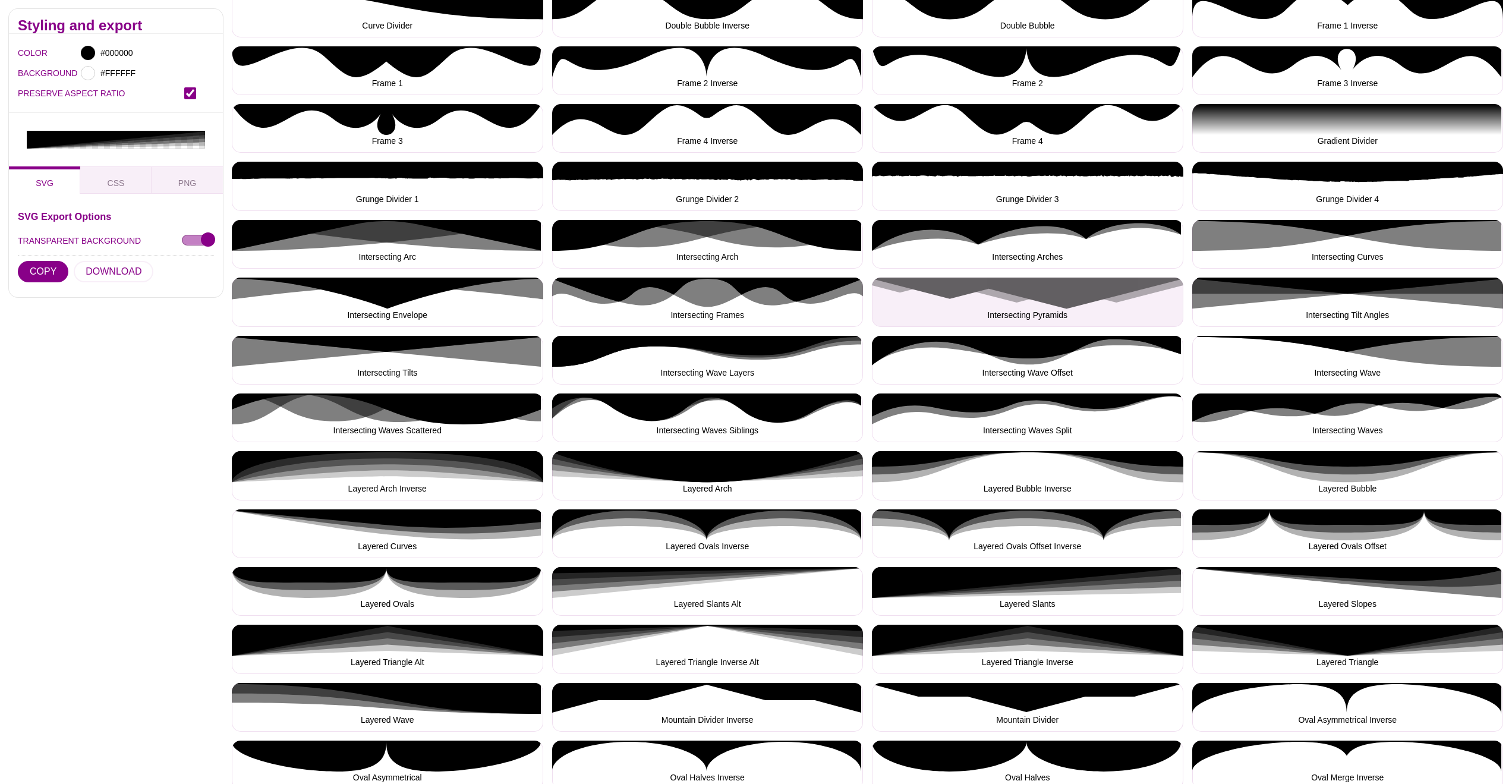
click at [1039, 303] on button "Intersecting Pyramids" at bounding box center [1028, 301] width 311 height 49
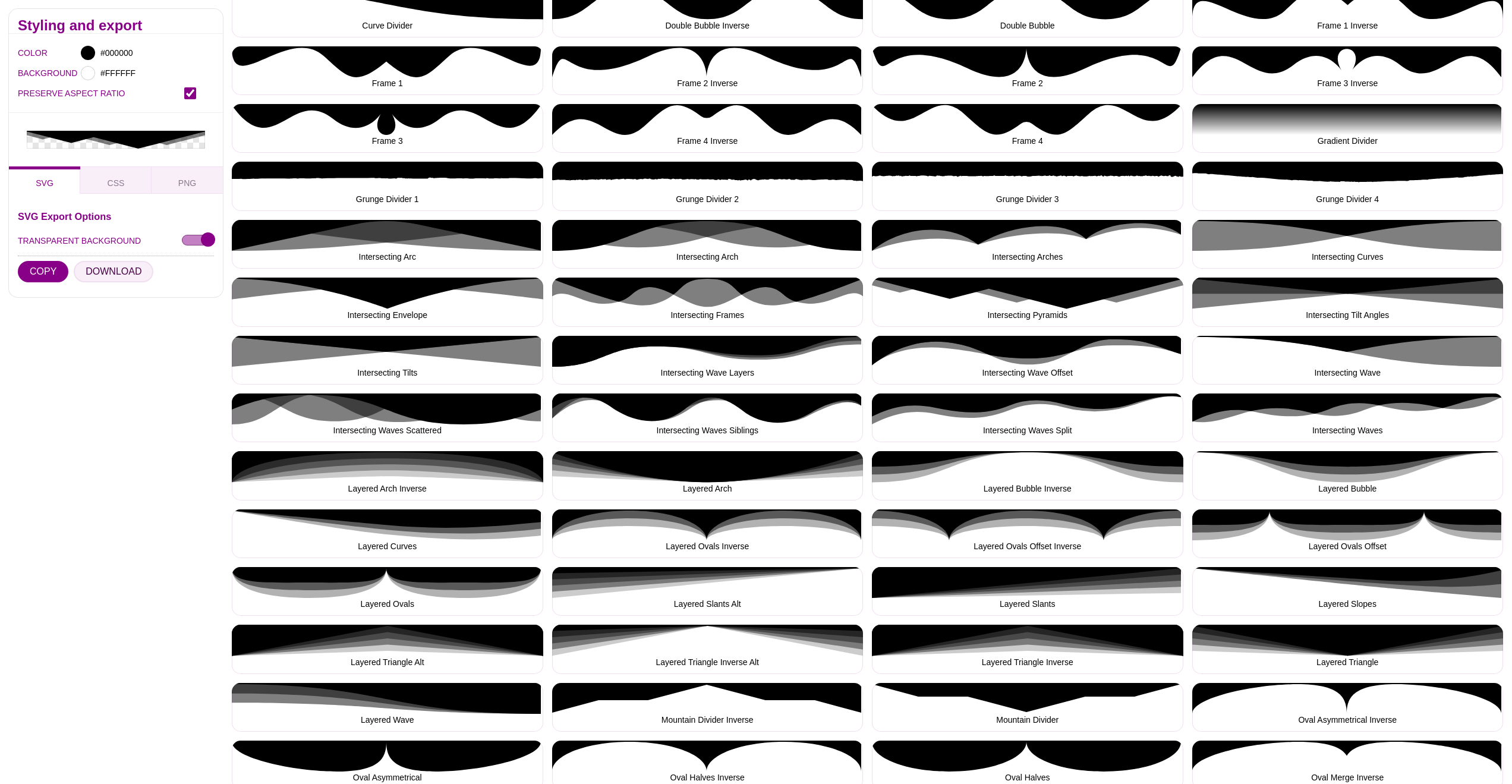
click at [120, 273] on button "DOWNLOAD" at bounding box center [113, 271] width 80 height 21
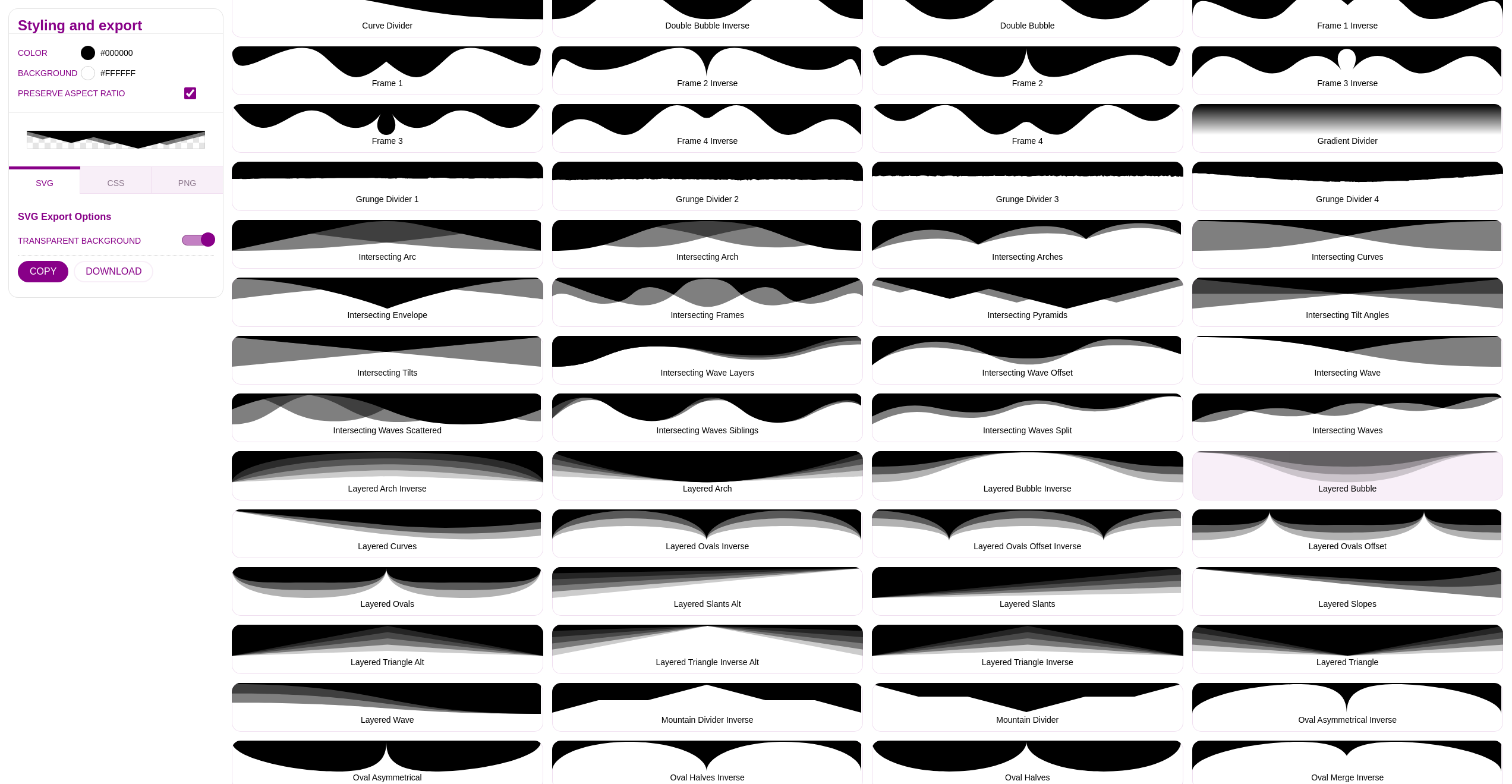
click at [1350, 471] on button "Layered Bubble" at bounding box center [1348, 475] width 311 height 49
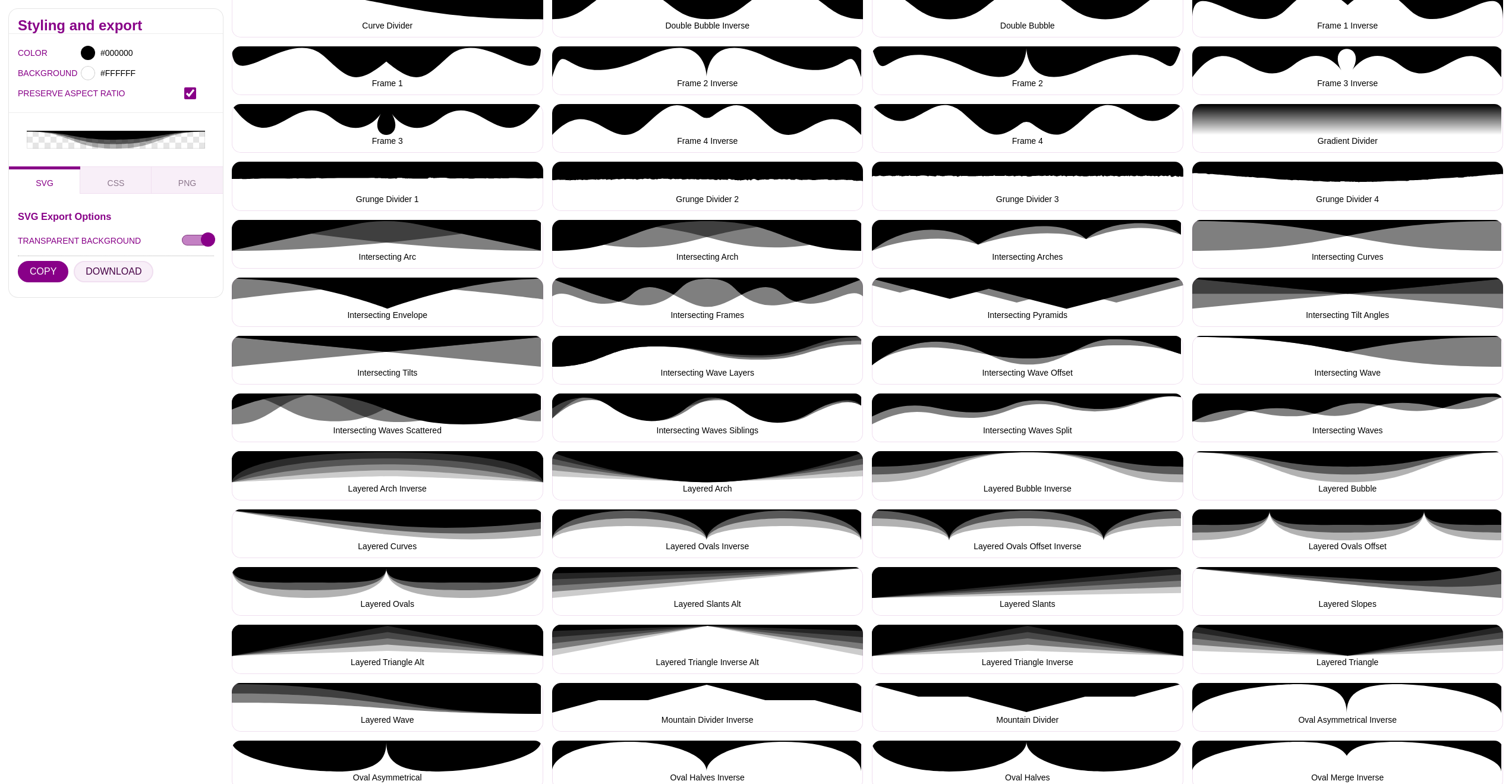
click at [118, 271] on button "DOWNLOAD" at bounding box center [113, 271] width 80 height 21
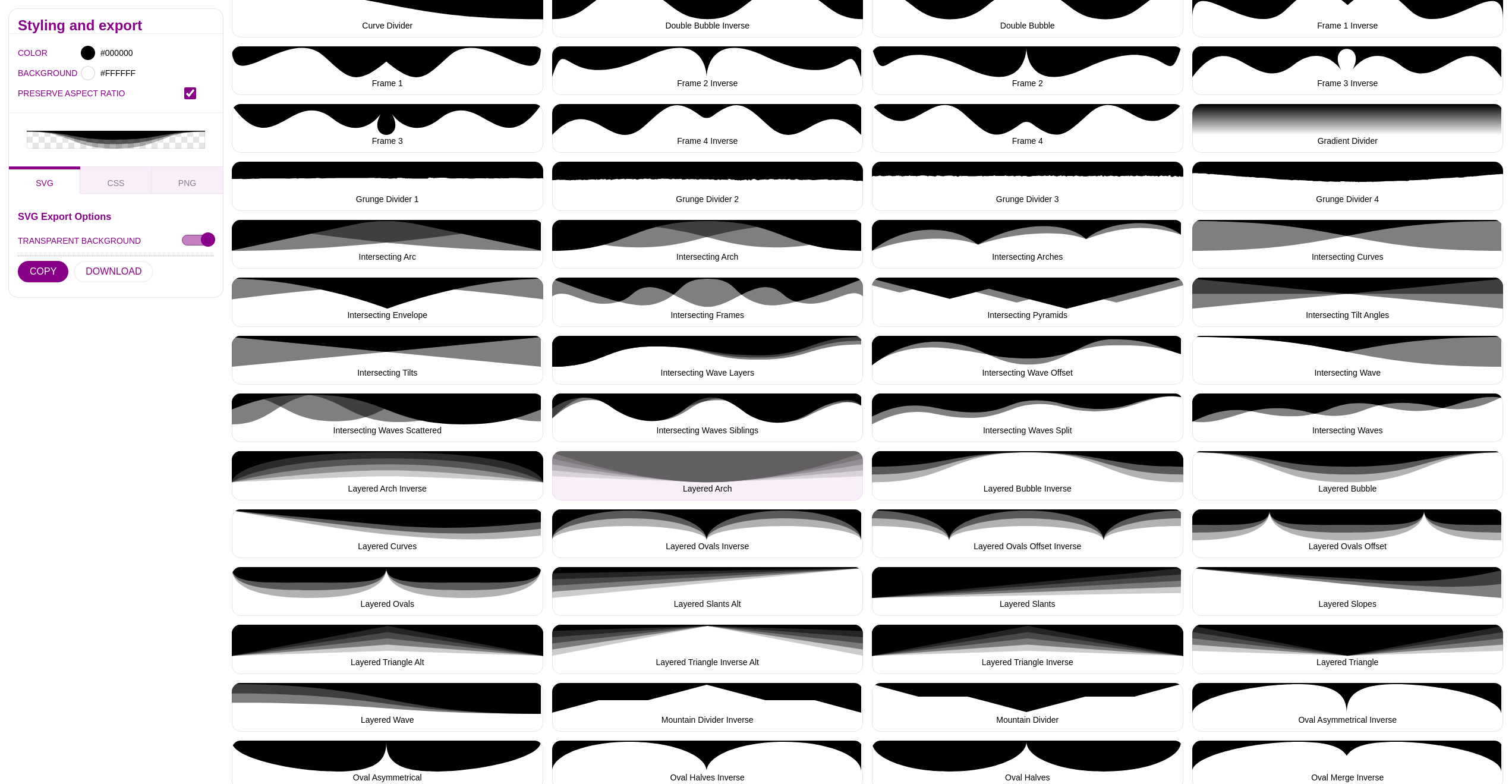
click at [701, 477] on button "Layered Arch" at bounding box center [708, 475] width 311 height 49
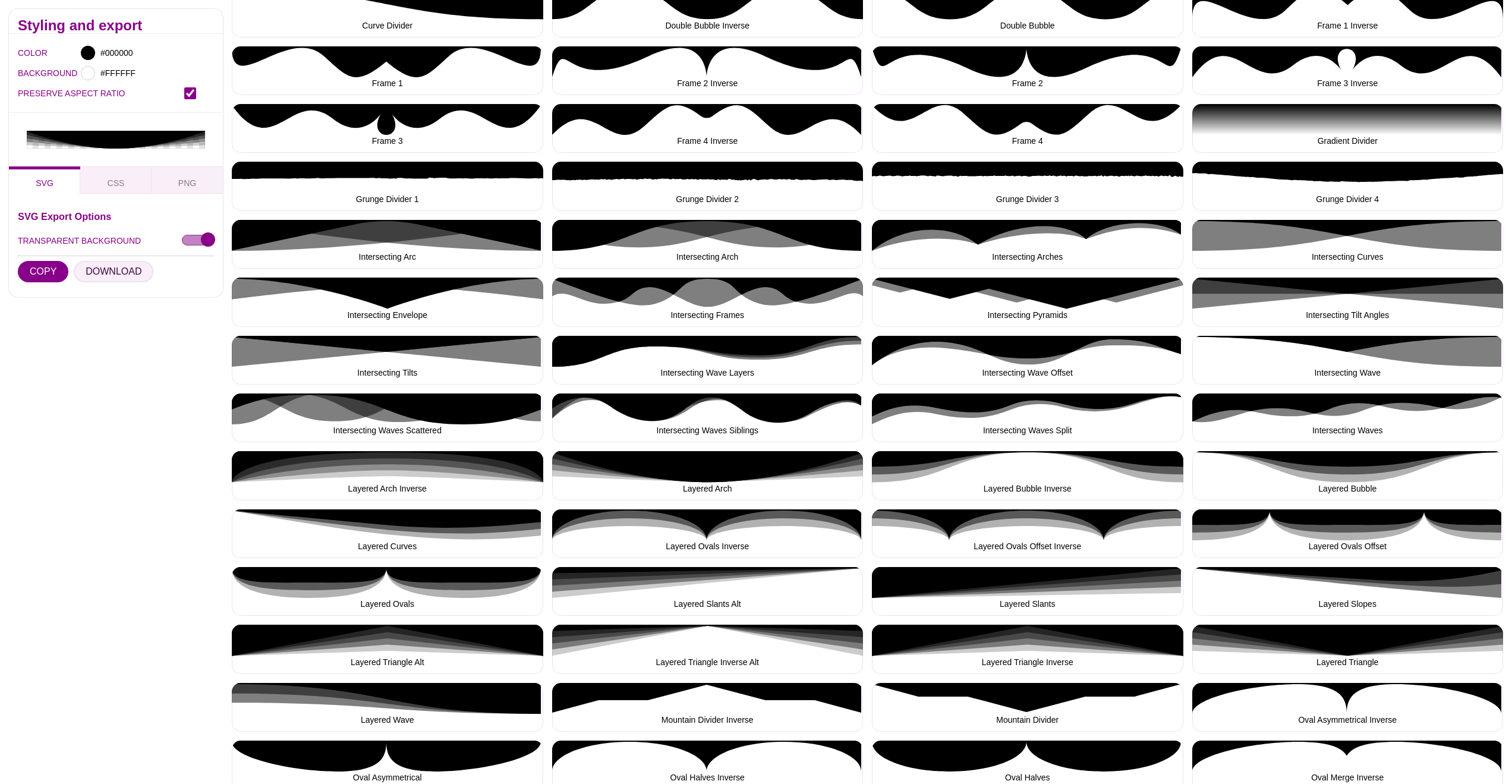
click at [120, 268] on button "DOWNLOAD" at bounding box center [113, 271] width 80 height 21
click at [416, 518] on button "Layered Curves" at bounding box center [388, 533] width 311 height 49
click at [105, 273] on button "DOWNLOAD" at bounding box center [113, 271] width 80 height 21
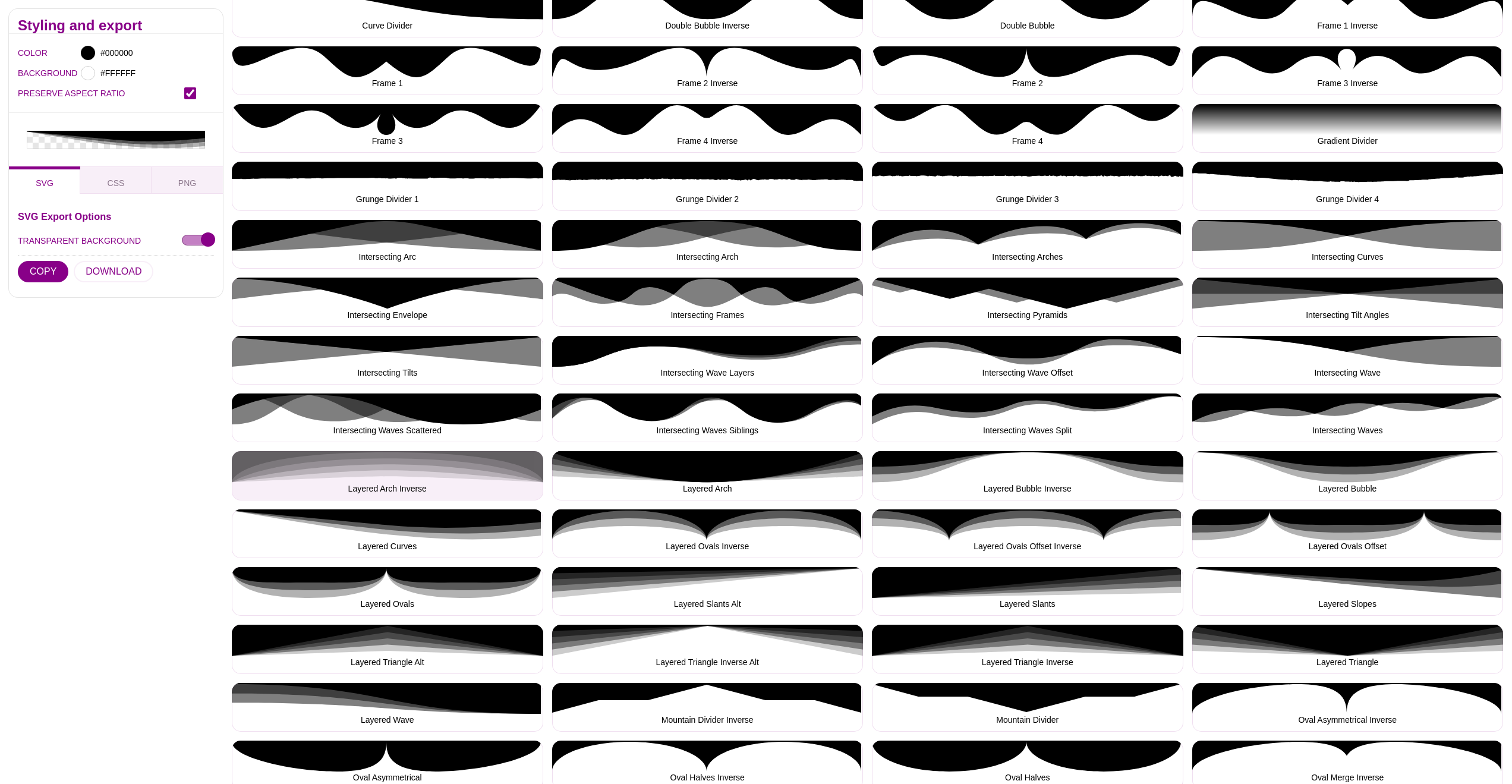
scroll to position [555, 0]
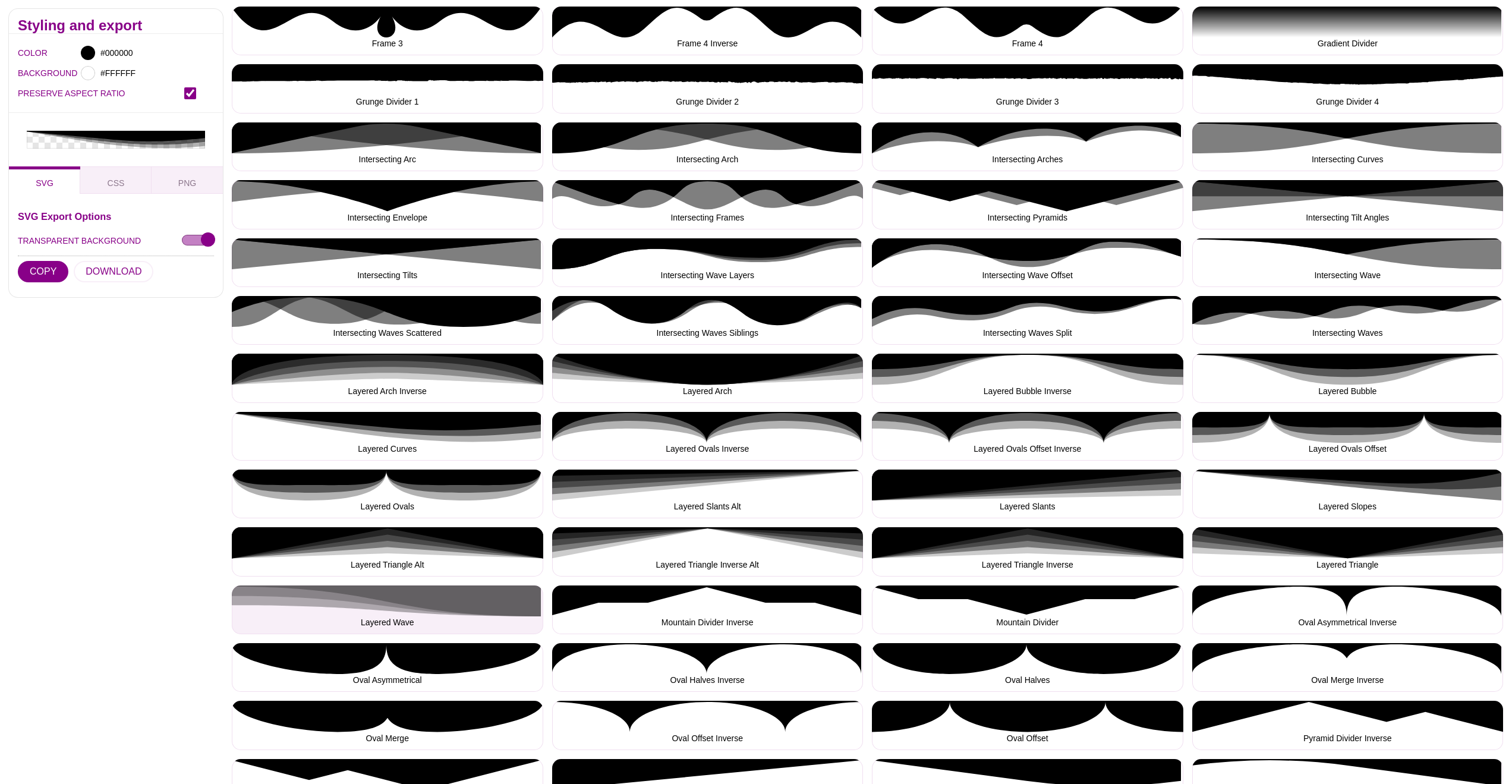
click at [415, 603] on button "Layered Wave" at bounding box center [388, 610] width 311 height 49
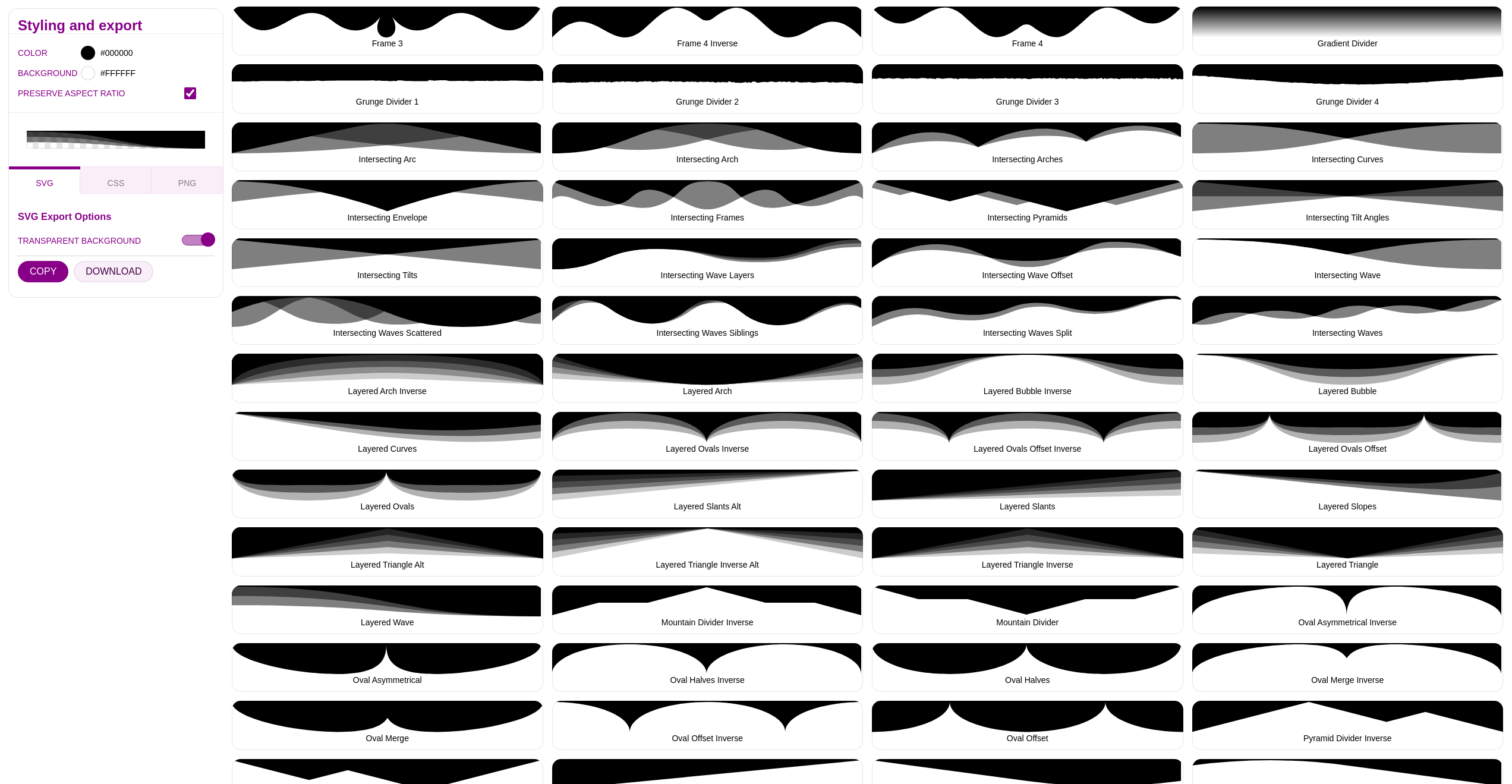
click at [114, 271] on button "DOWNLOAD" at bounding box center [113, 271] width 80 height 21
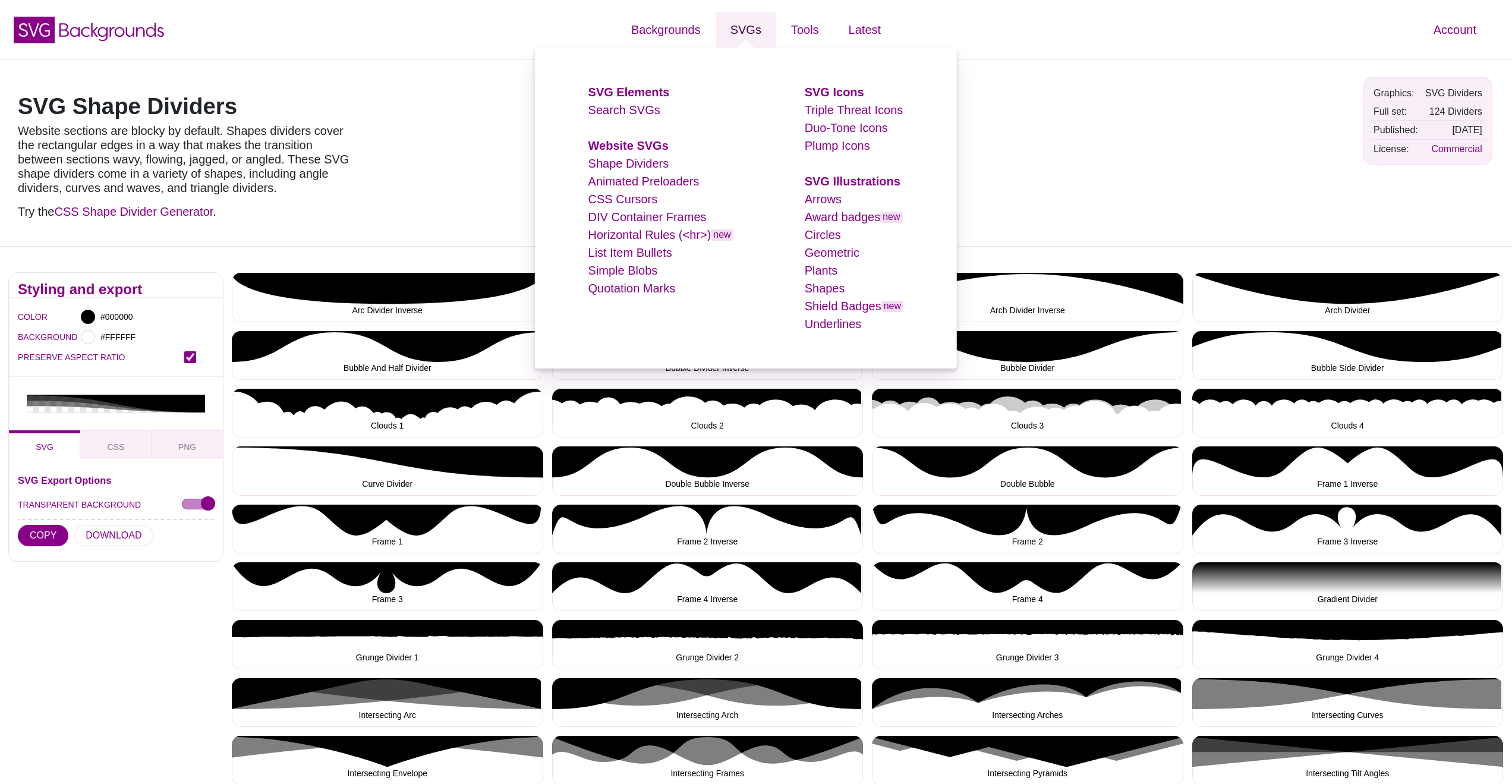
scroll to position [0, 0]
click at [641, 147] on strong "Website SVGs" at bounding box center [628, 146] width 80 height 13
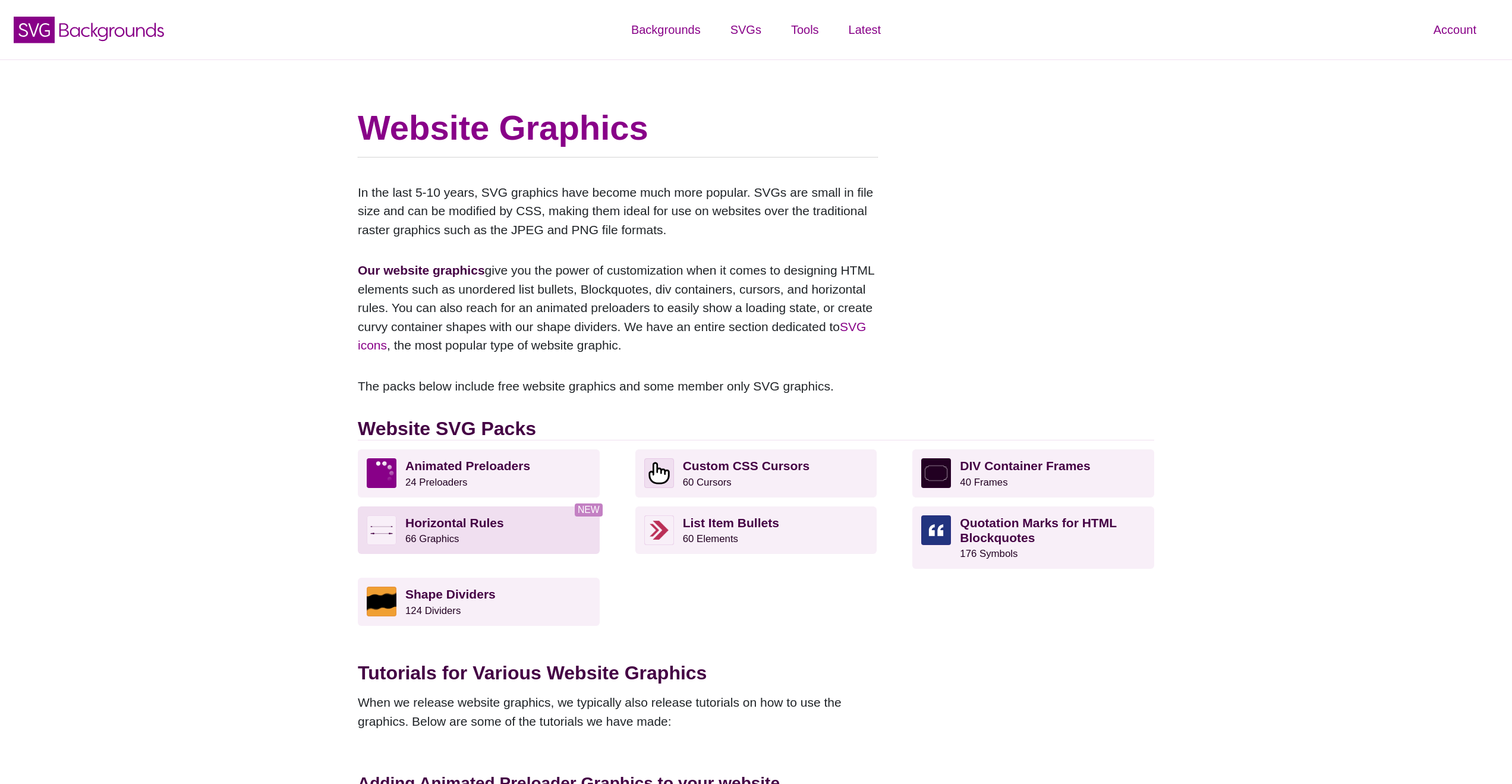
click at [431, 518] on strong "Horizontal Rules" at bounding box center [455, 523] width 99 height 13
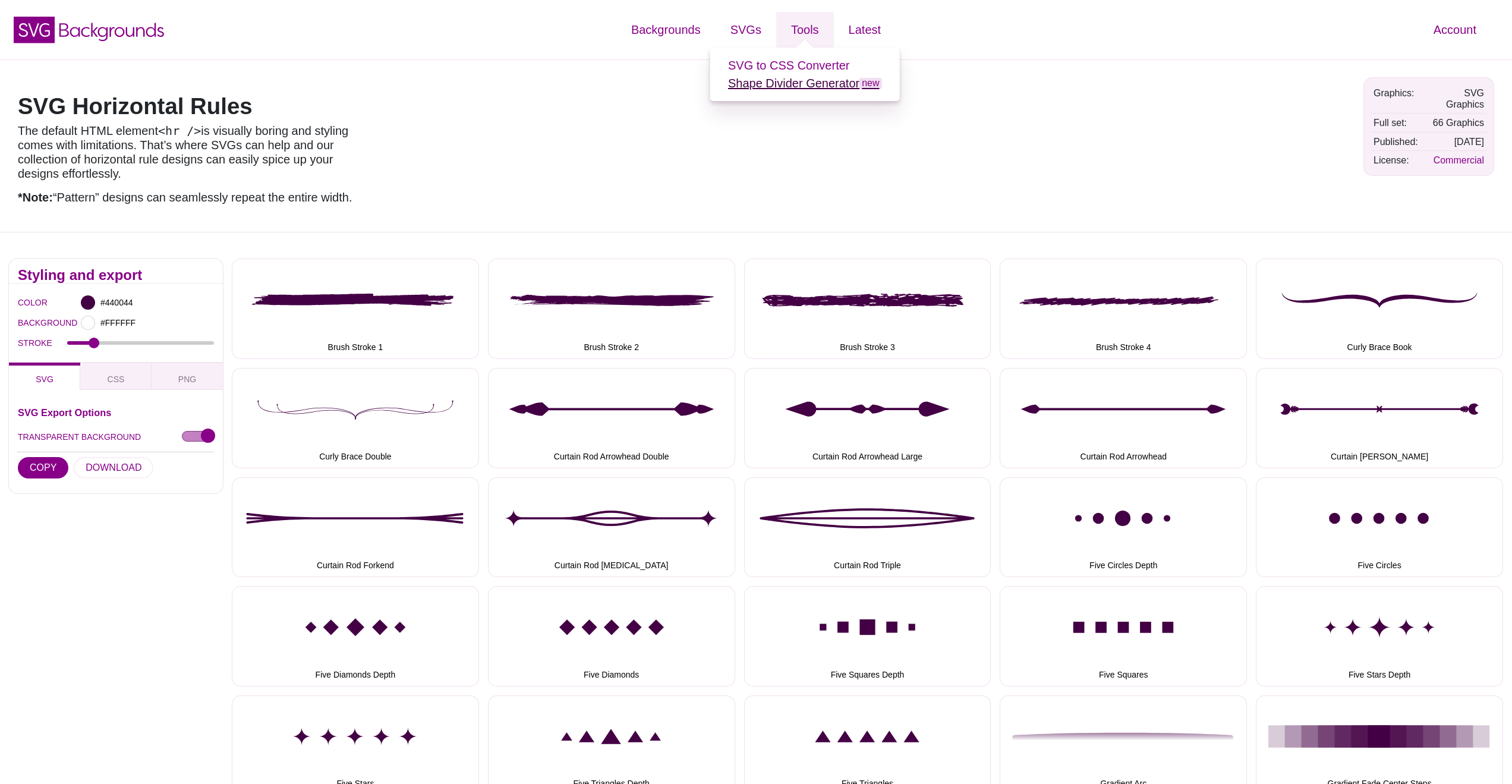
click at [803, 87] on link "Shape Divider Generator new" at bounding box center [805, 84] width 154 height 13
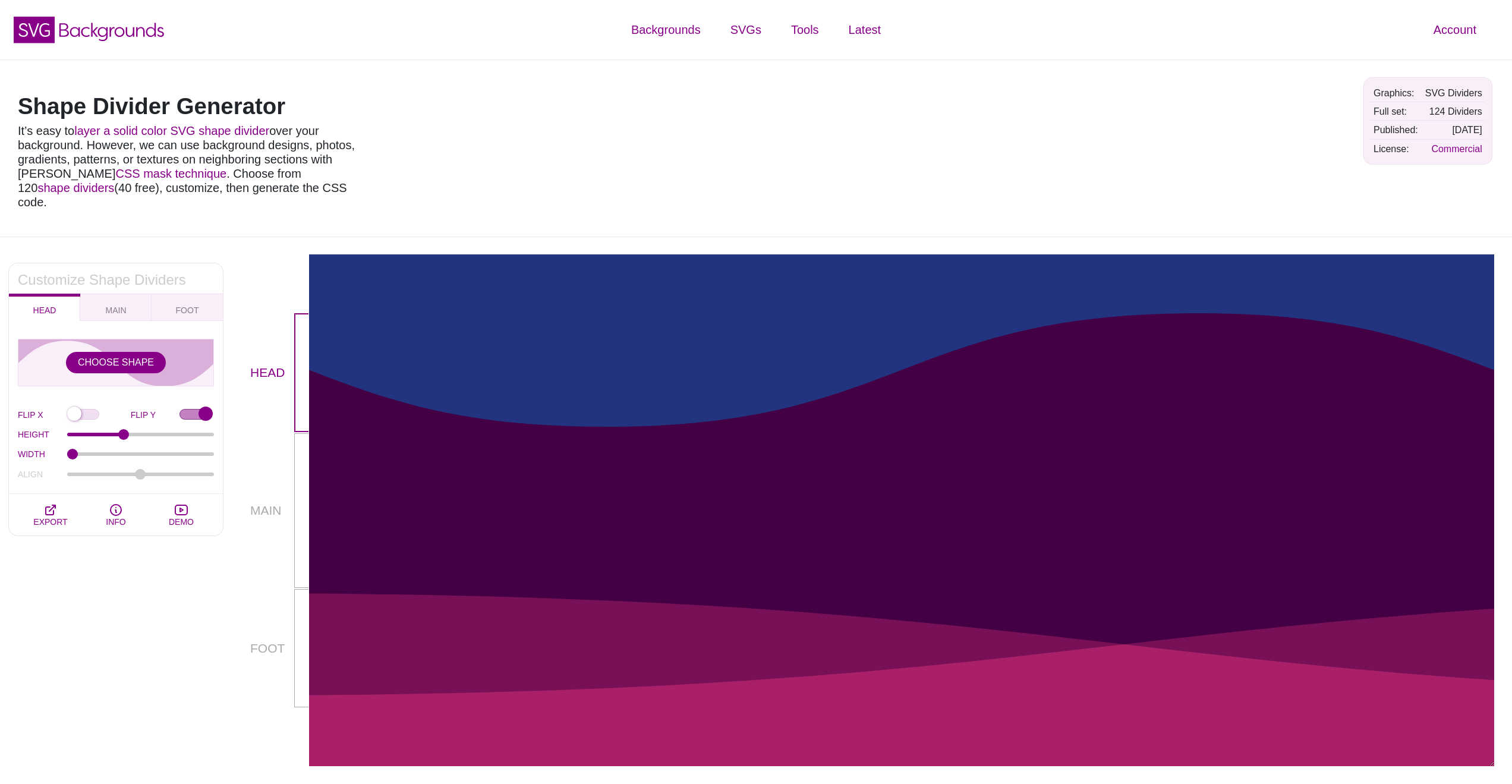
click at [126, 275] on h2 "Customize Shape Dividers" at bounding box center [116, 280] width 196 height 9
click at [118, 305] on span "MAIN" at bounding box center [116, 310] width 21 height 9
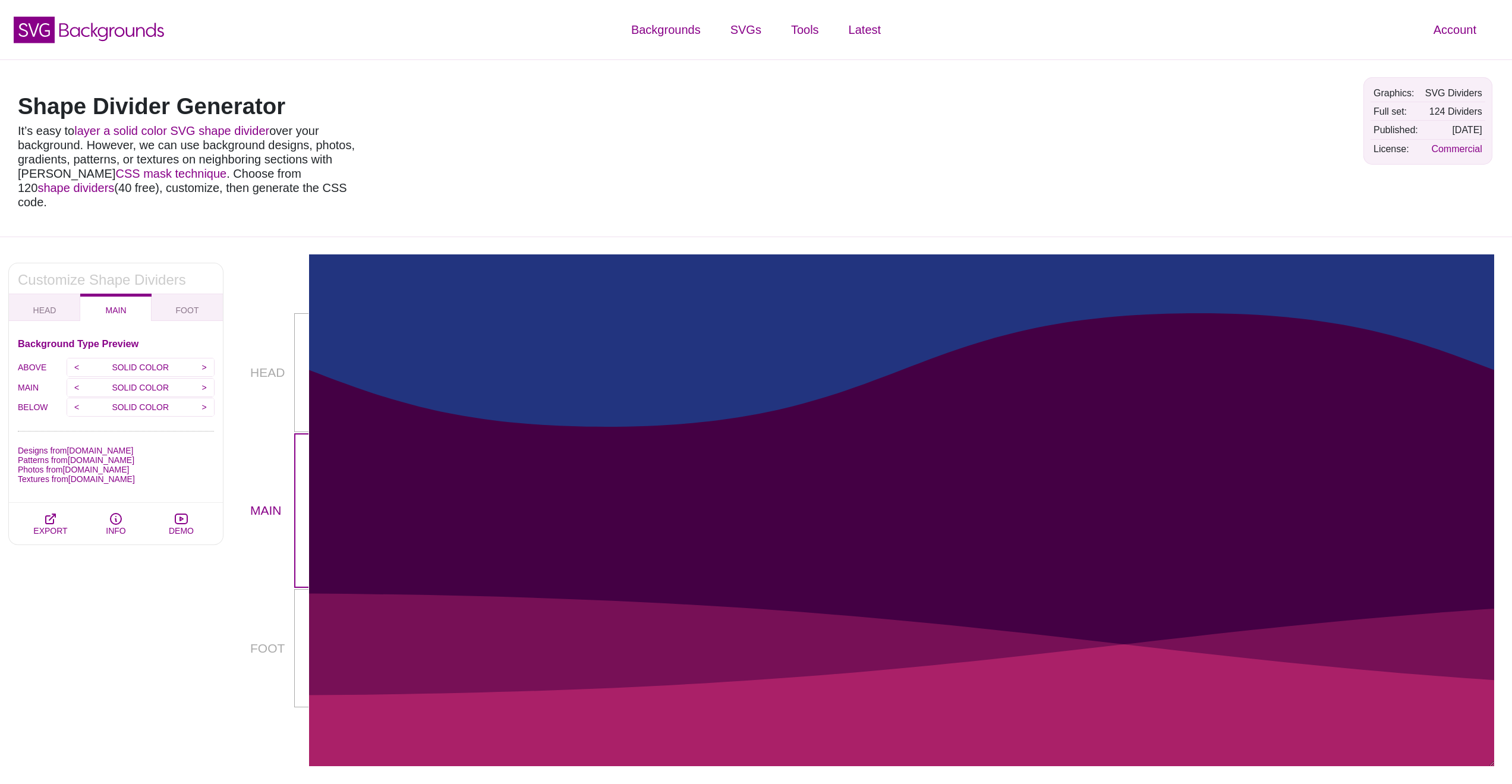
click at [148, 398] on p "SOLID COLOR" at bounding box center [141, 407] width 108 height 18
click at [202, 398] on input ">" at bounding box center [204, 407] width 19 height 18
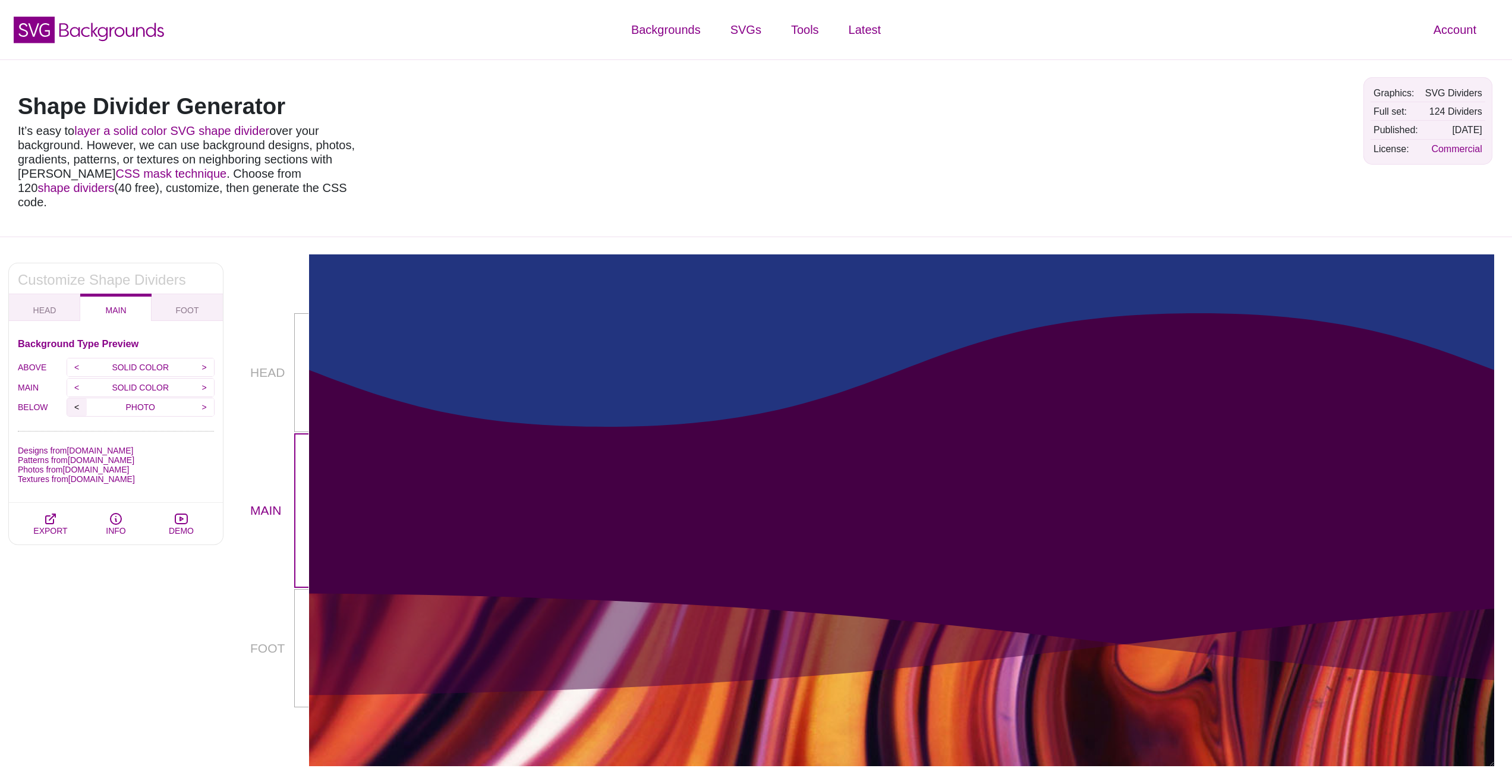
click at [76, 398] on input "<" at bounding box center [76, 407] width 19 height 18
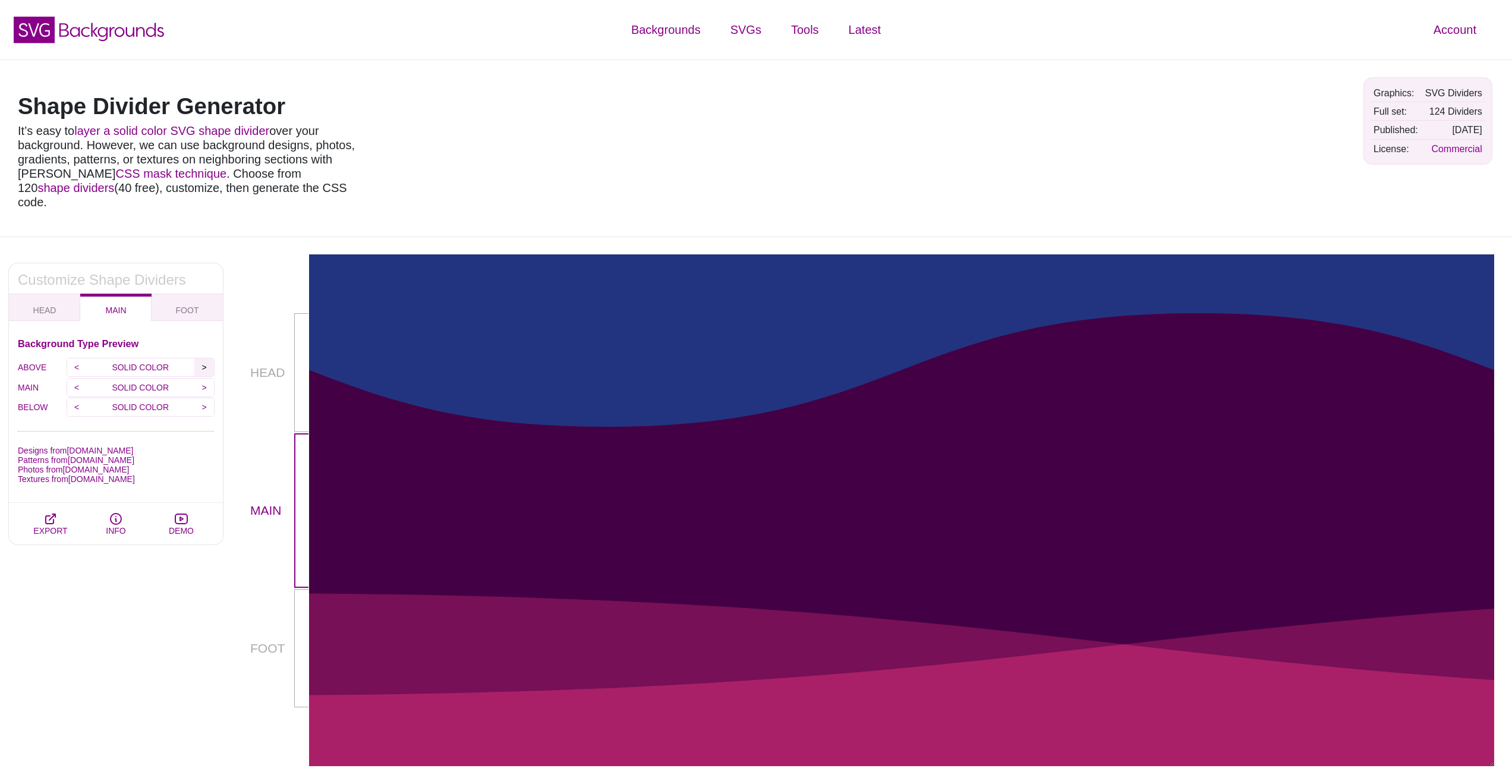
click at [207, 358] on input ">" at bounding box center [204, 367] width 19 height 18
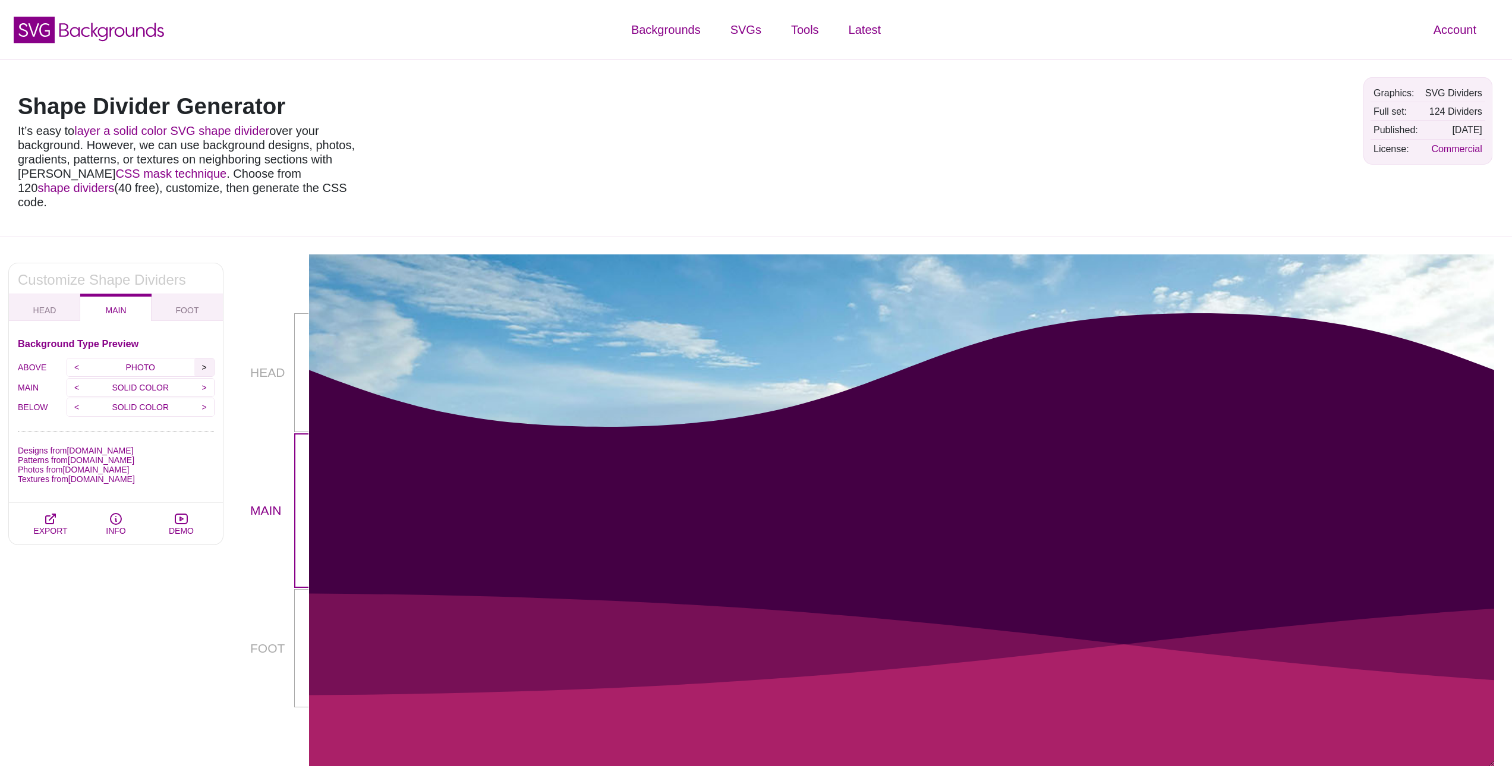
click at [203, 358] on input ">" at bounding box center [204, 367] width 19 height 18
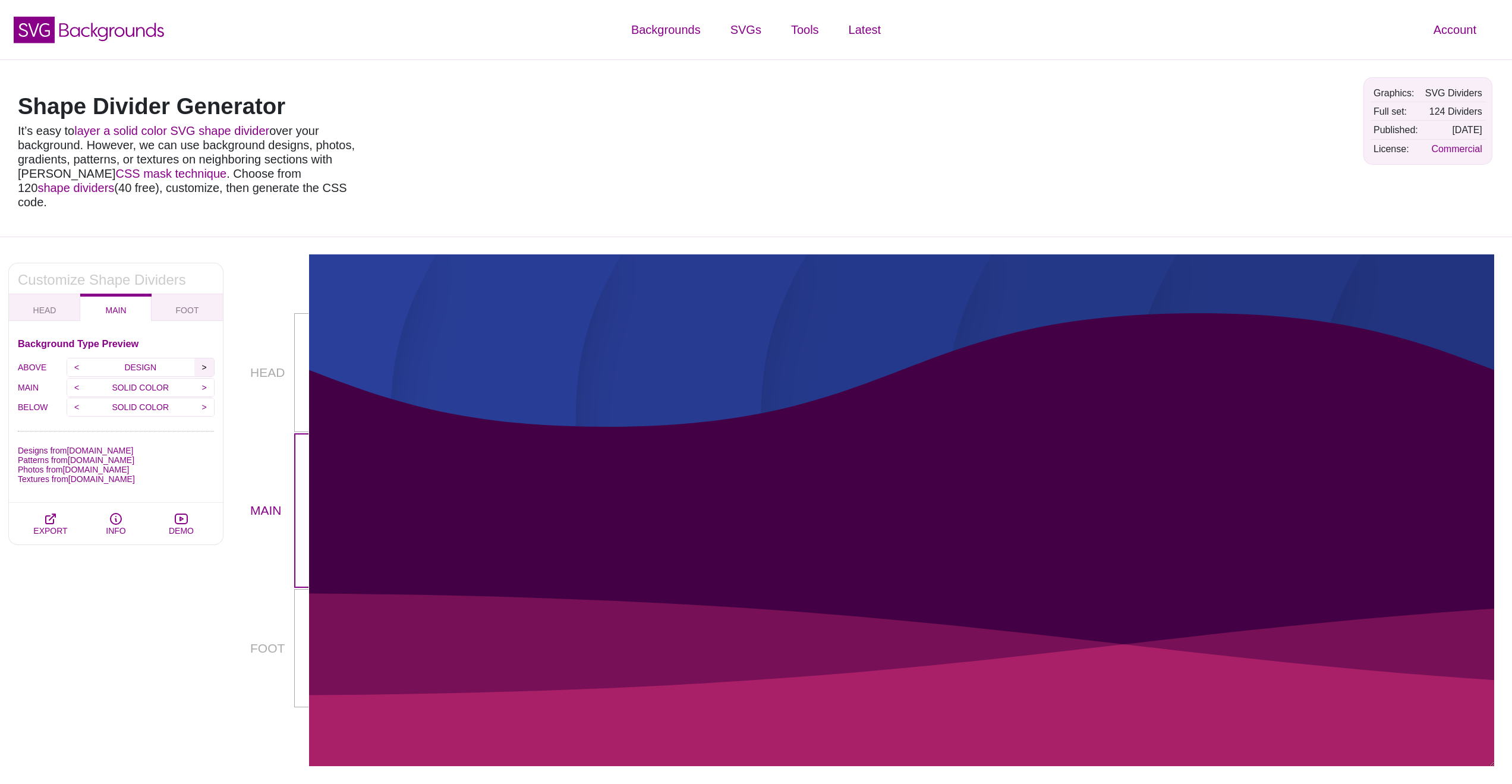
click at [203, 358] on input ">" at bounding box center [204, 367] width 19 height 18
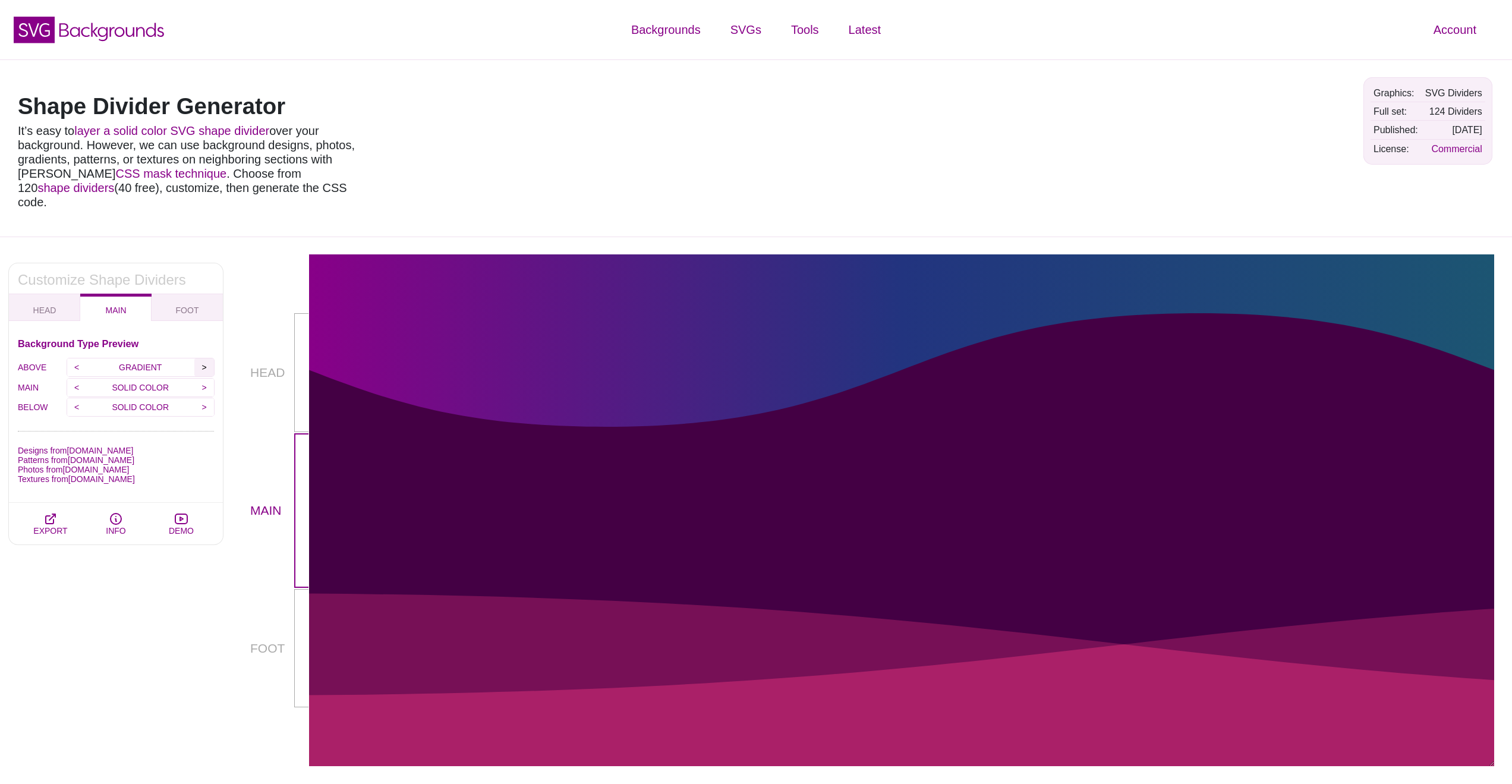
click at [203, 358] on input ">" at bounding box center [204, 367] width 19 height 18
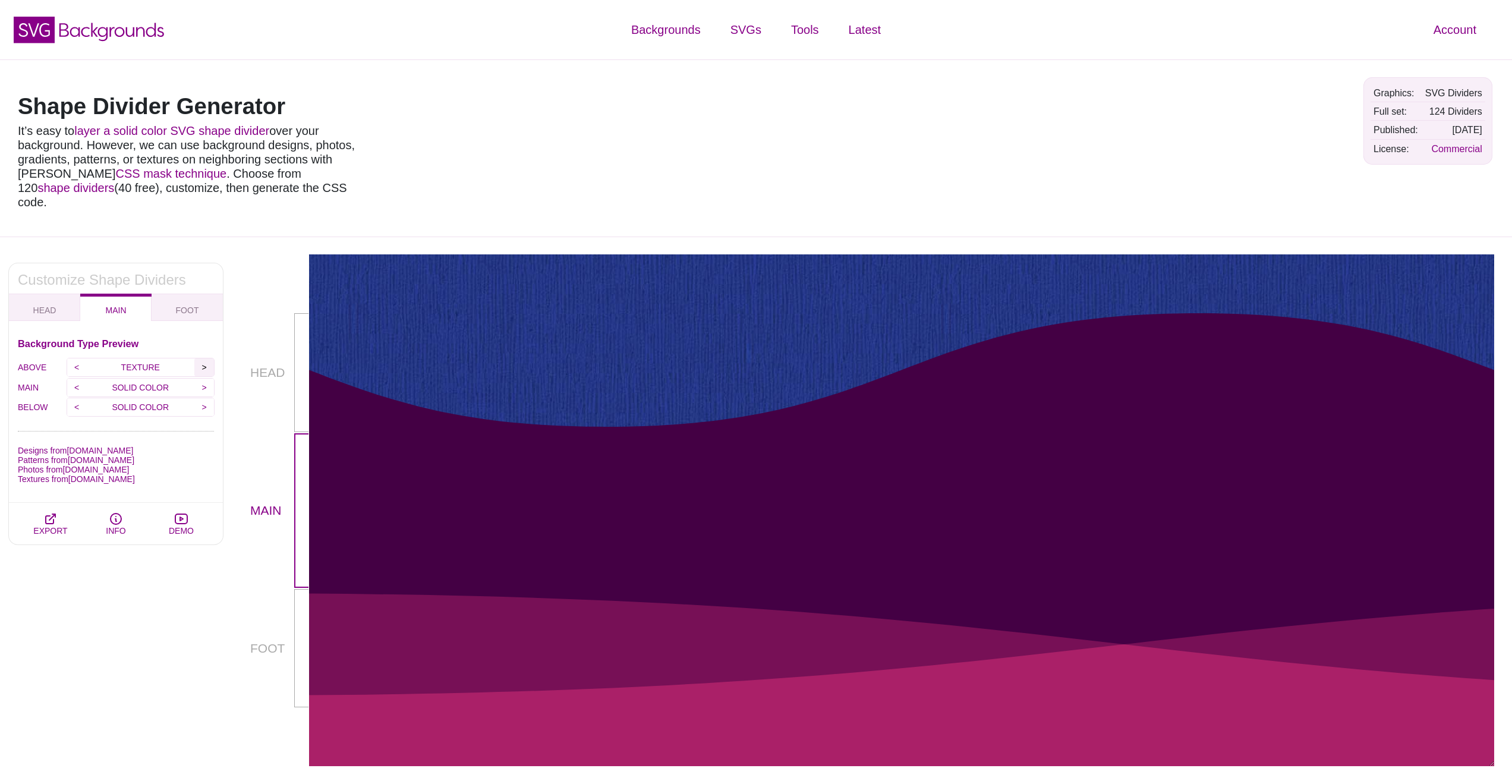
click at [203, 358] on input ">" at bounding box center [204, 367] width 19 height 18
click at [204, 358] on input ">" at bounding box center [204, 367] width 19 height 18
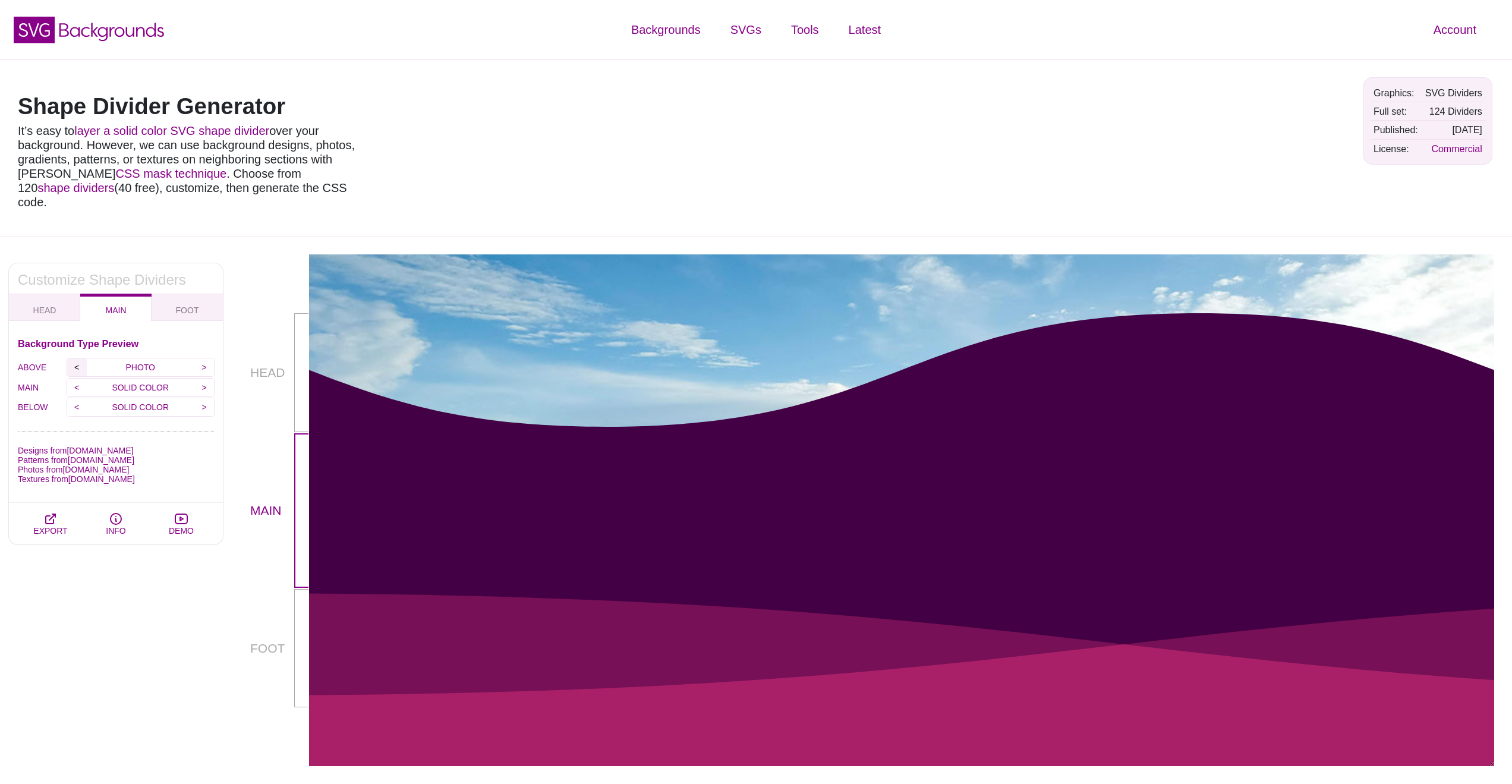
click at [72, 358] on input "<" at bounding box center [76, 367] width 19 height 18
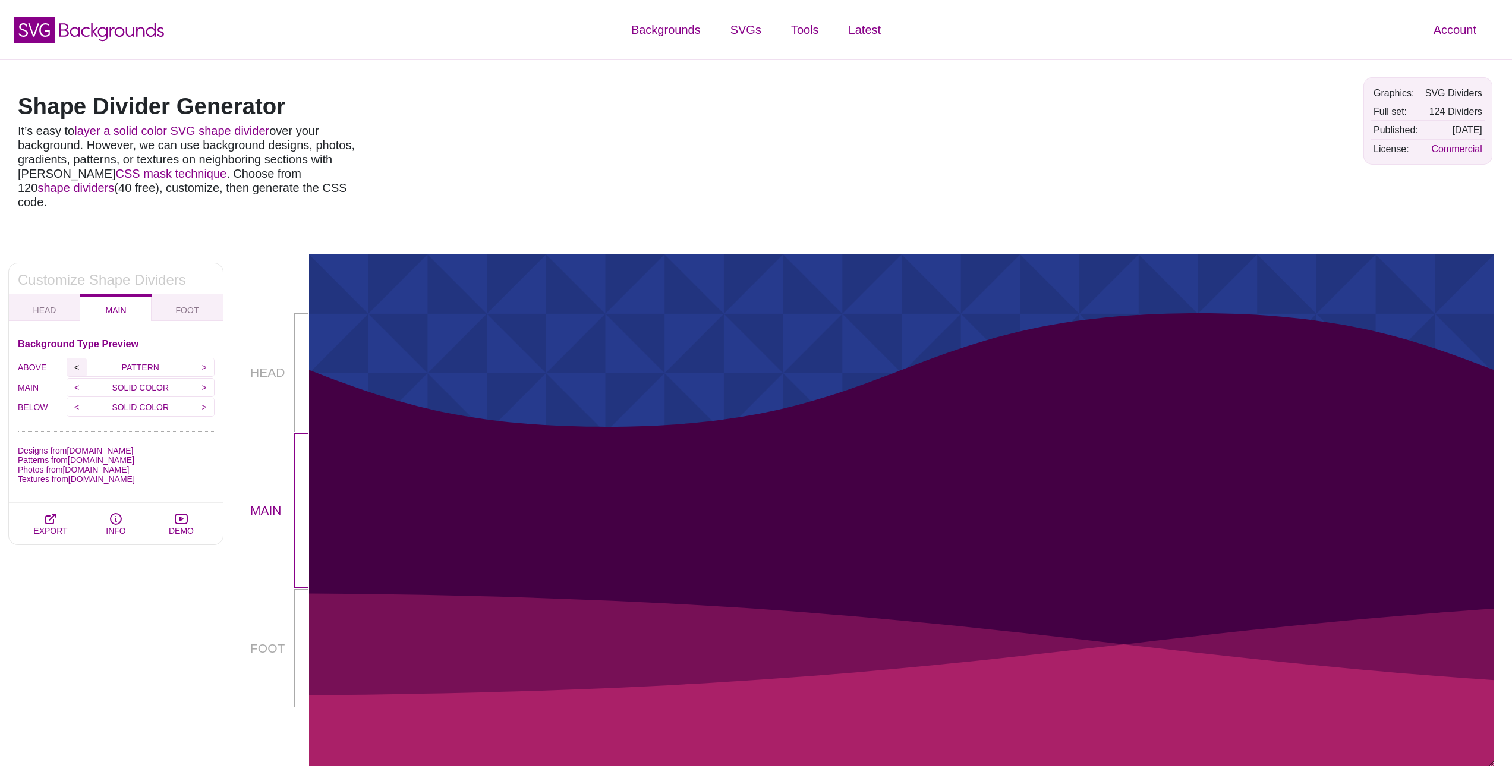
click at [72, 358] on input "<" at bounding box center [76, 367] width 19 height 18
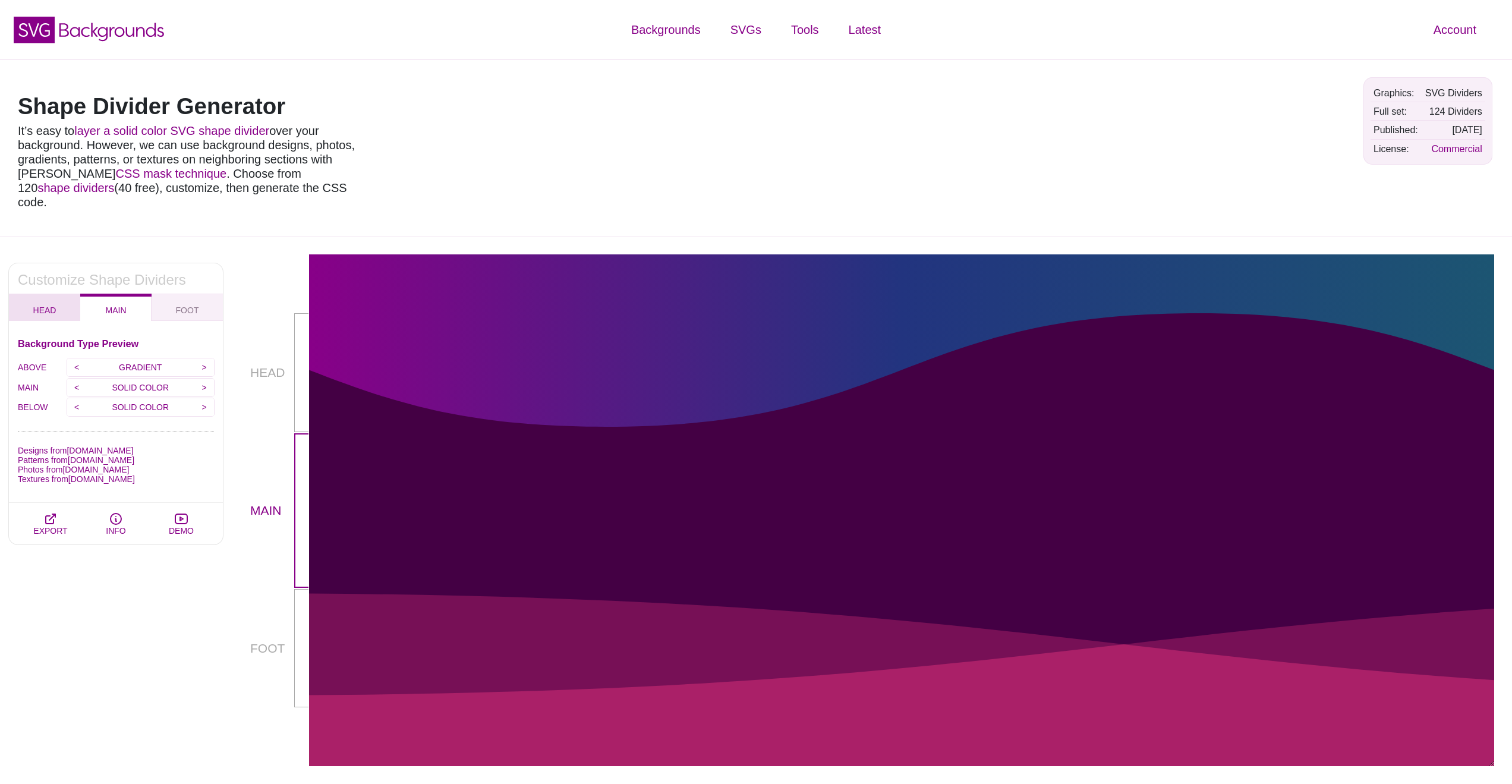
click at [49, 305] on span "HEAD" at bounding box center [45, 310] width 23 height 9
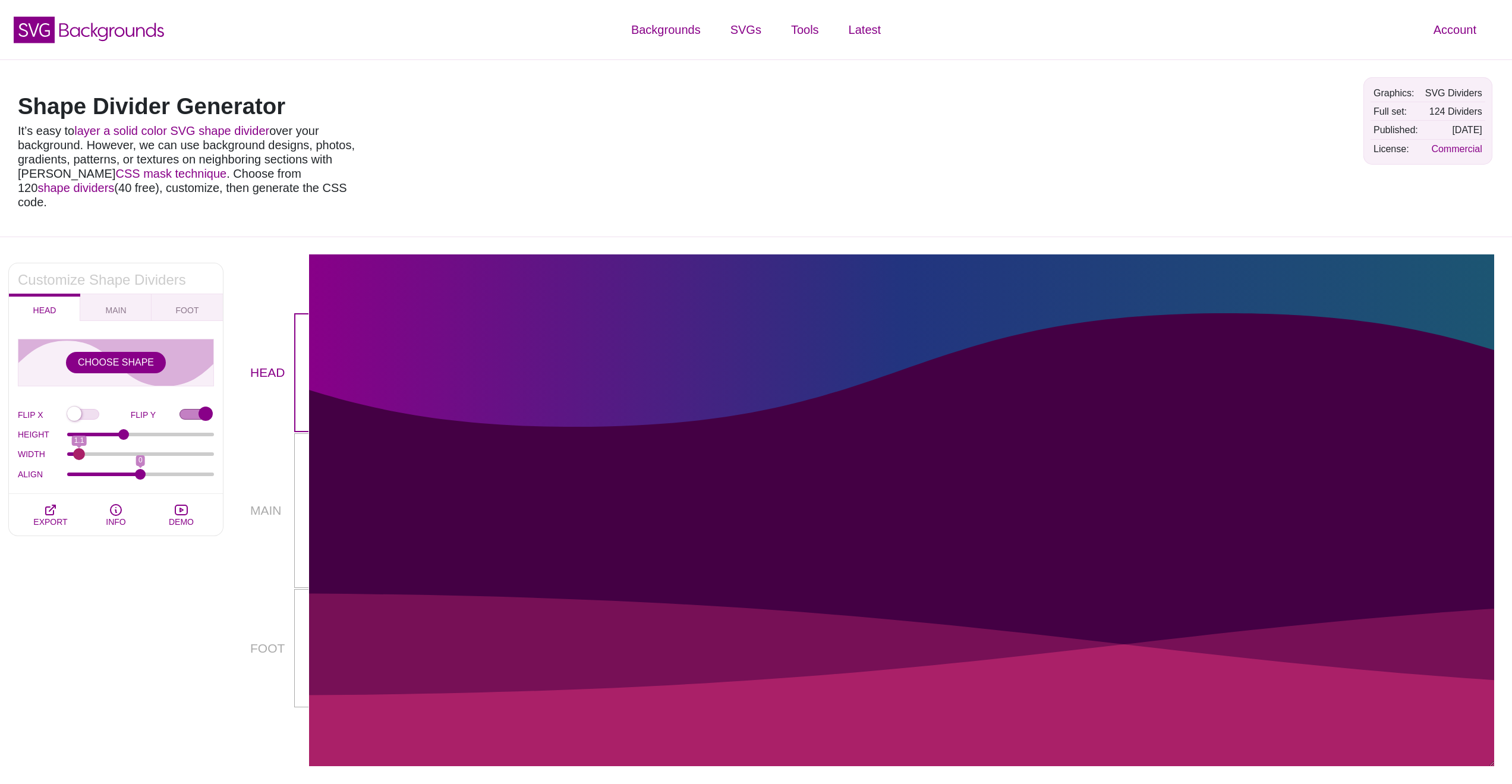
type input "1"
drag, startPoint x: 85, startPoint y: 440, endPoint x: 28, endPoint y: 430, distance: 57.9
click at [28, 444] on div "WIDTH 1" at bounding box center [116, 454] width 196 height 20
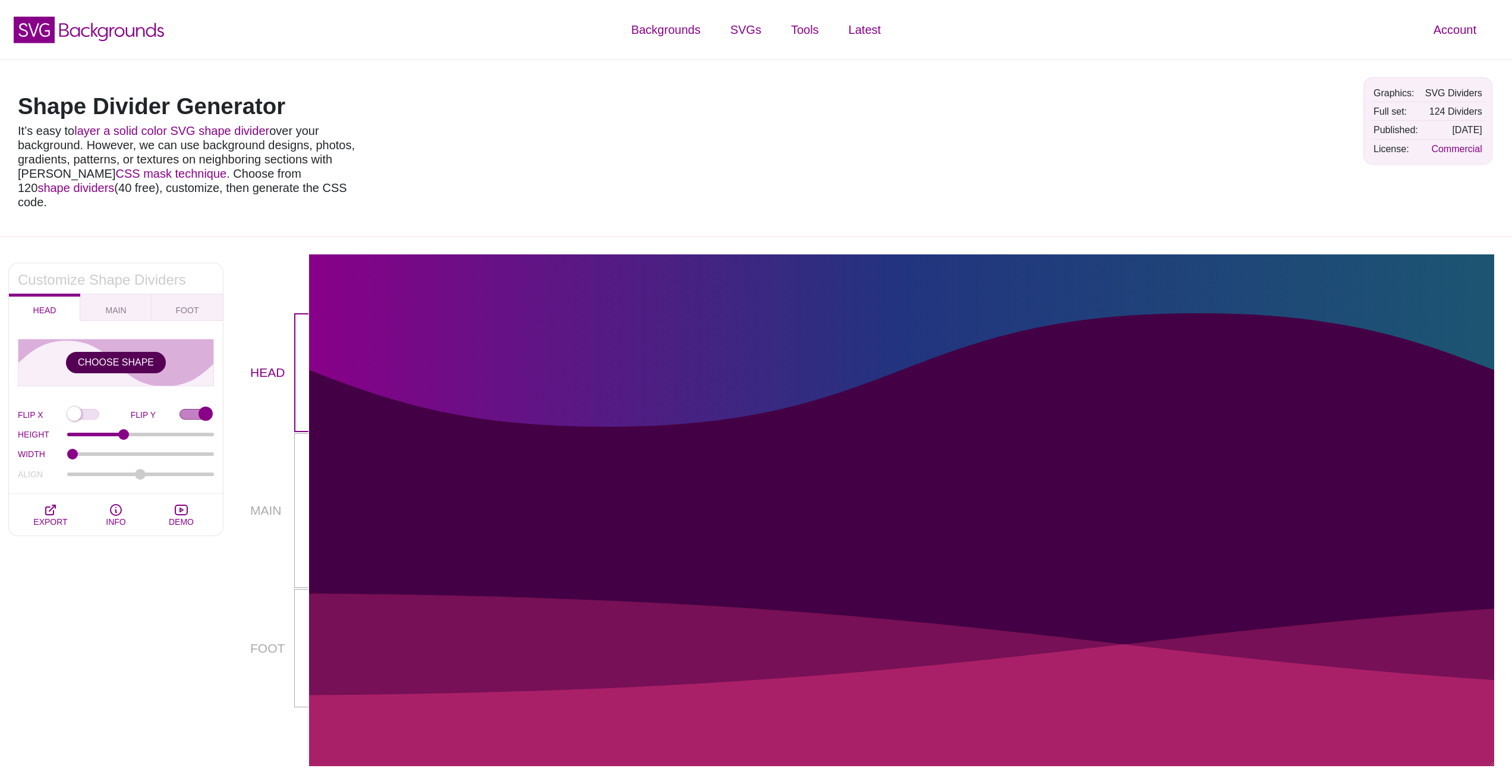
click at [114, 352] on button "CHOOSE SHAPE" at bounding box center [116, 362] width 100 height 21
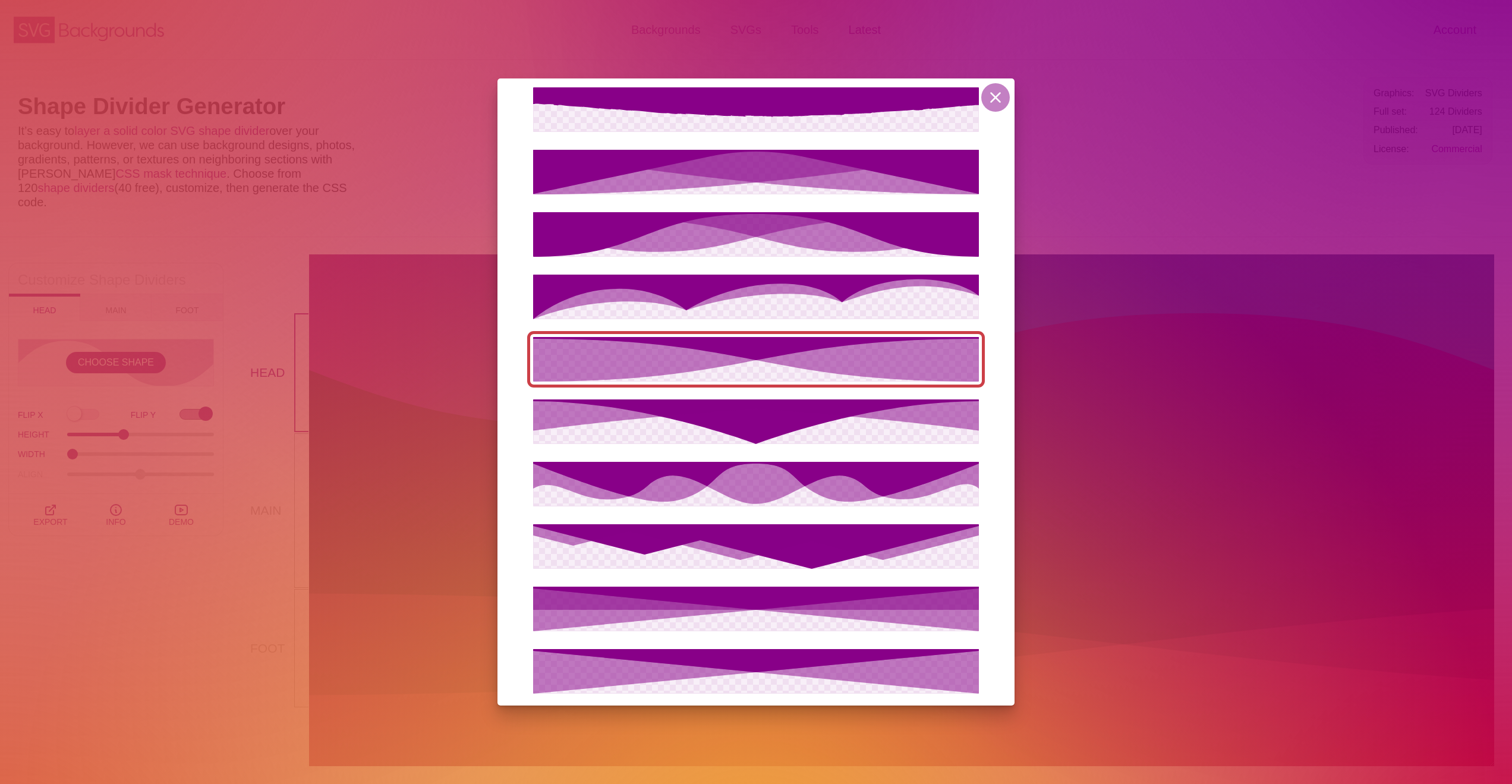
scroll to position [1806, 0]
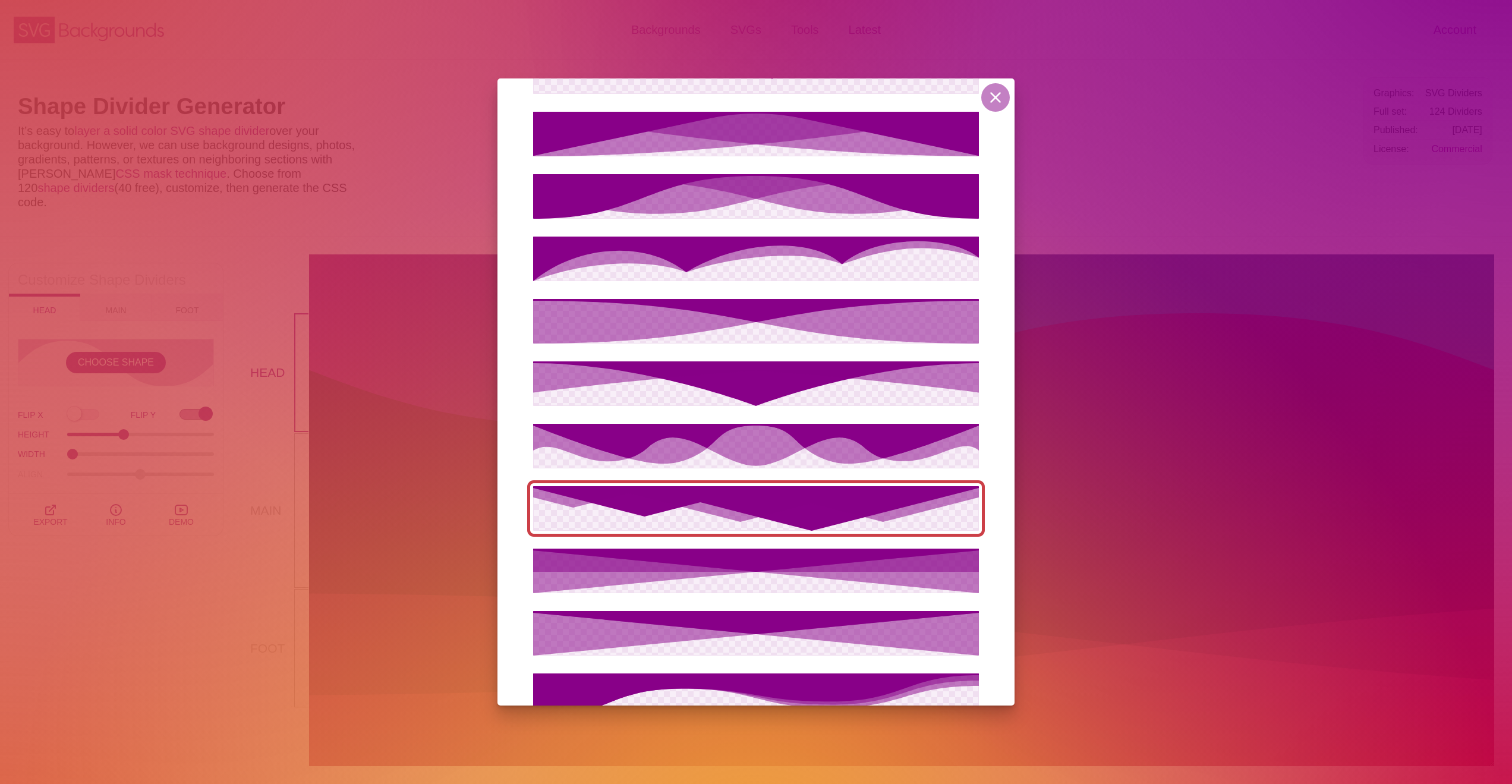
click at [781, 507] on icon at bounding box center [756, 503] width 446 height 35
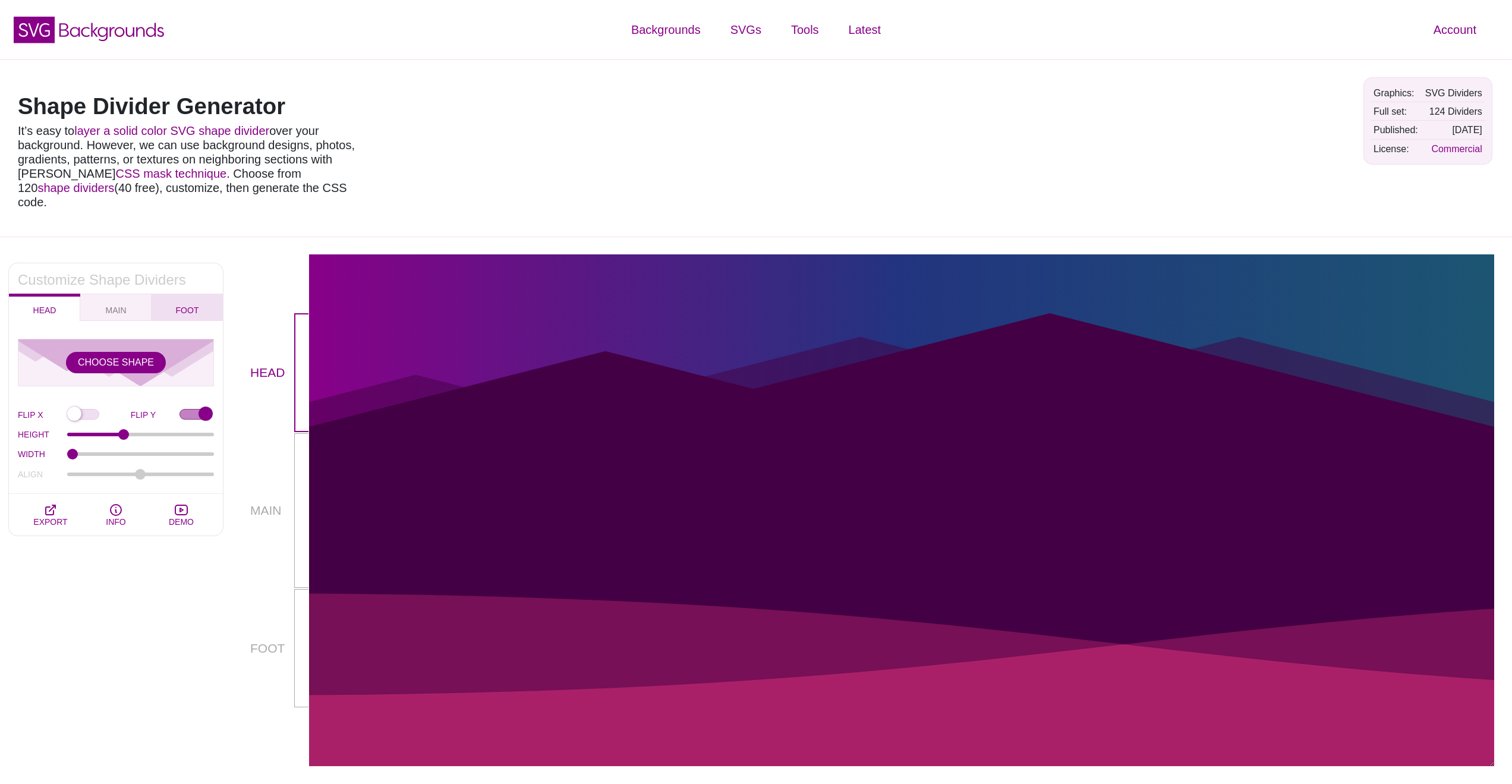
click at [201, 297] on button "FOOT" at bounding box center [187, 307] width 72 height 27
checkbox input "false"
type input "90"
type input "1.5"
type input "-75"
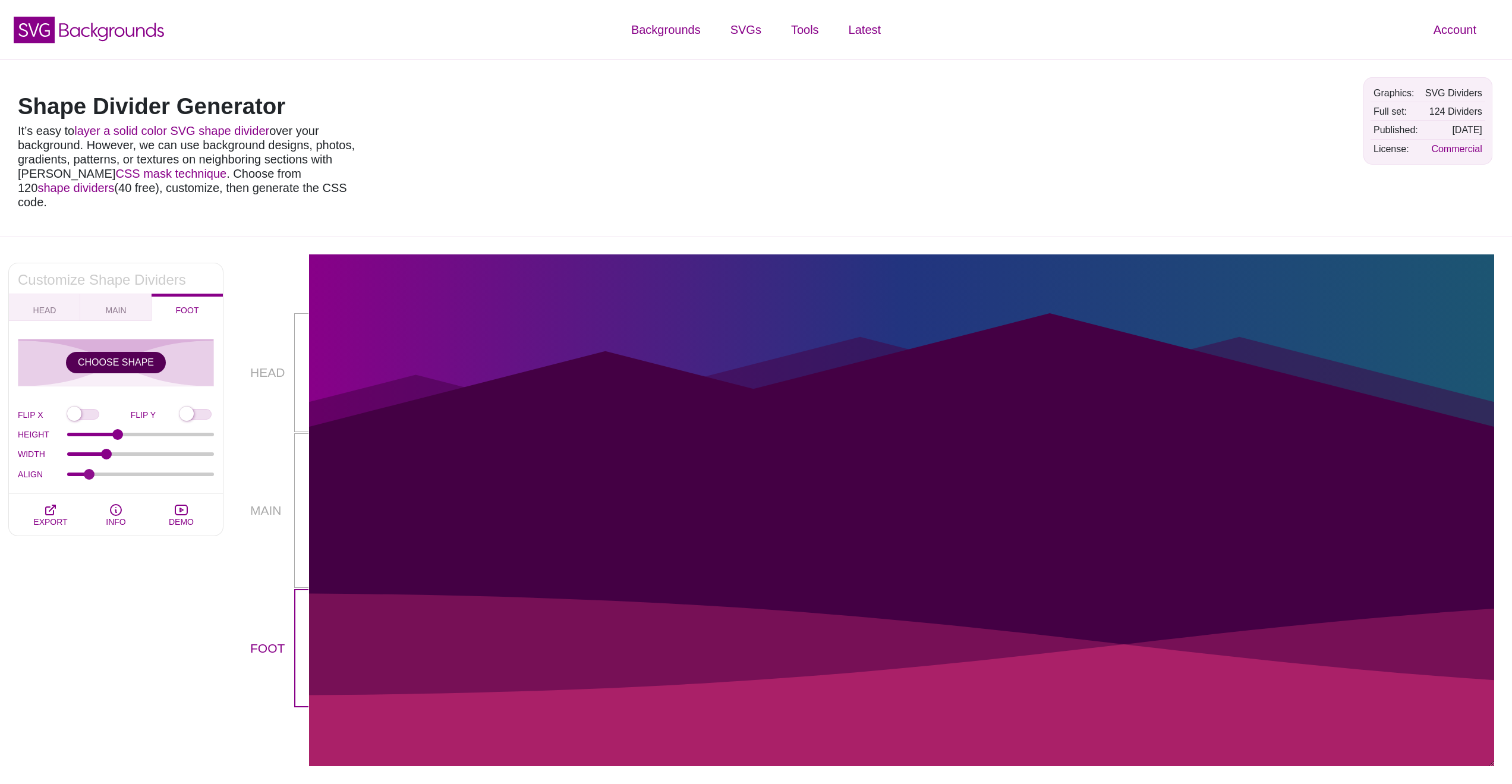
click at [110, 354] on button "CHOOSE SHAPE" at bounding box center [116, 362] width 100 height 21
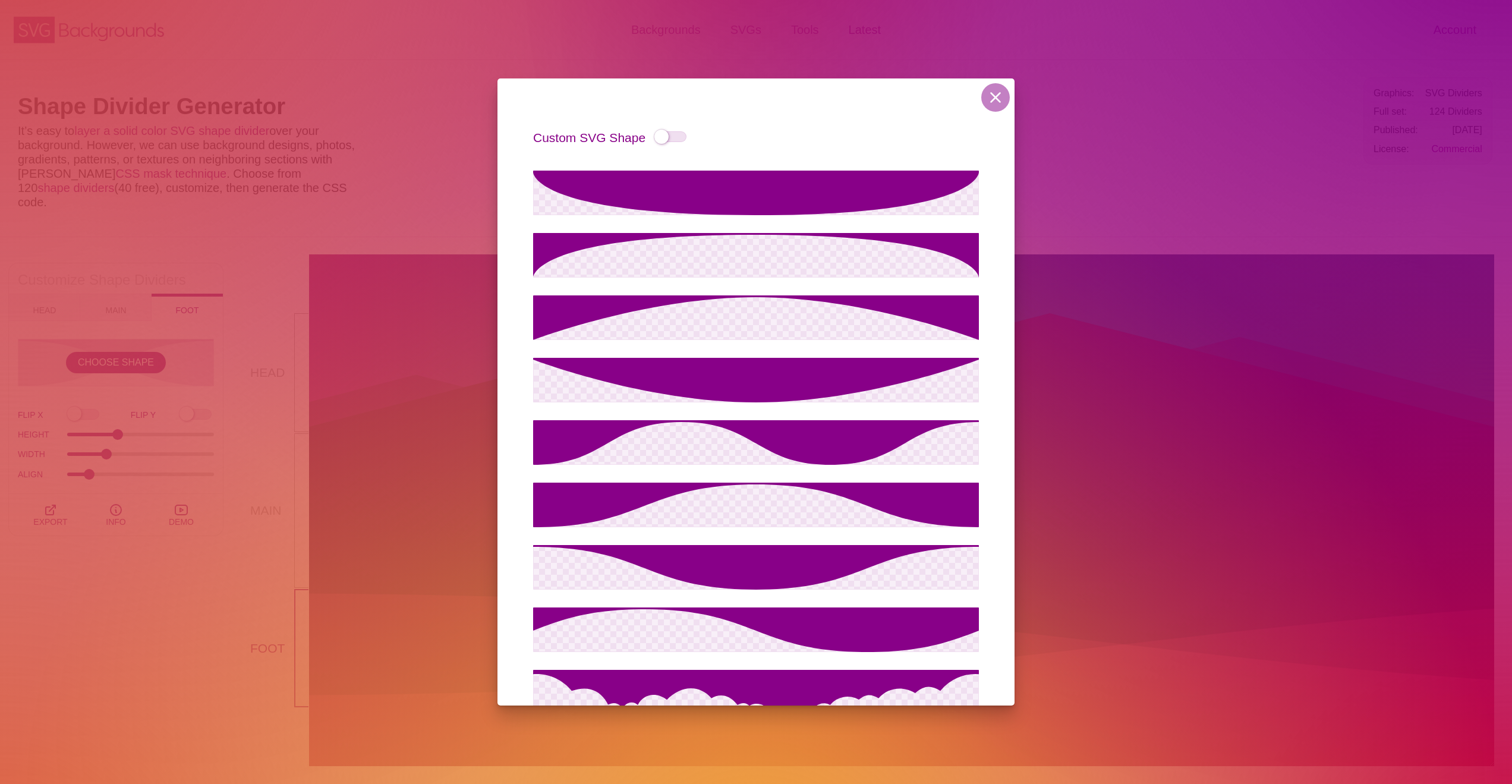
scroll to position [0, 0]
click at [658, 135] on input "Custom SVG Shape" at bounding box center [670, 138] width 32 height 19
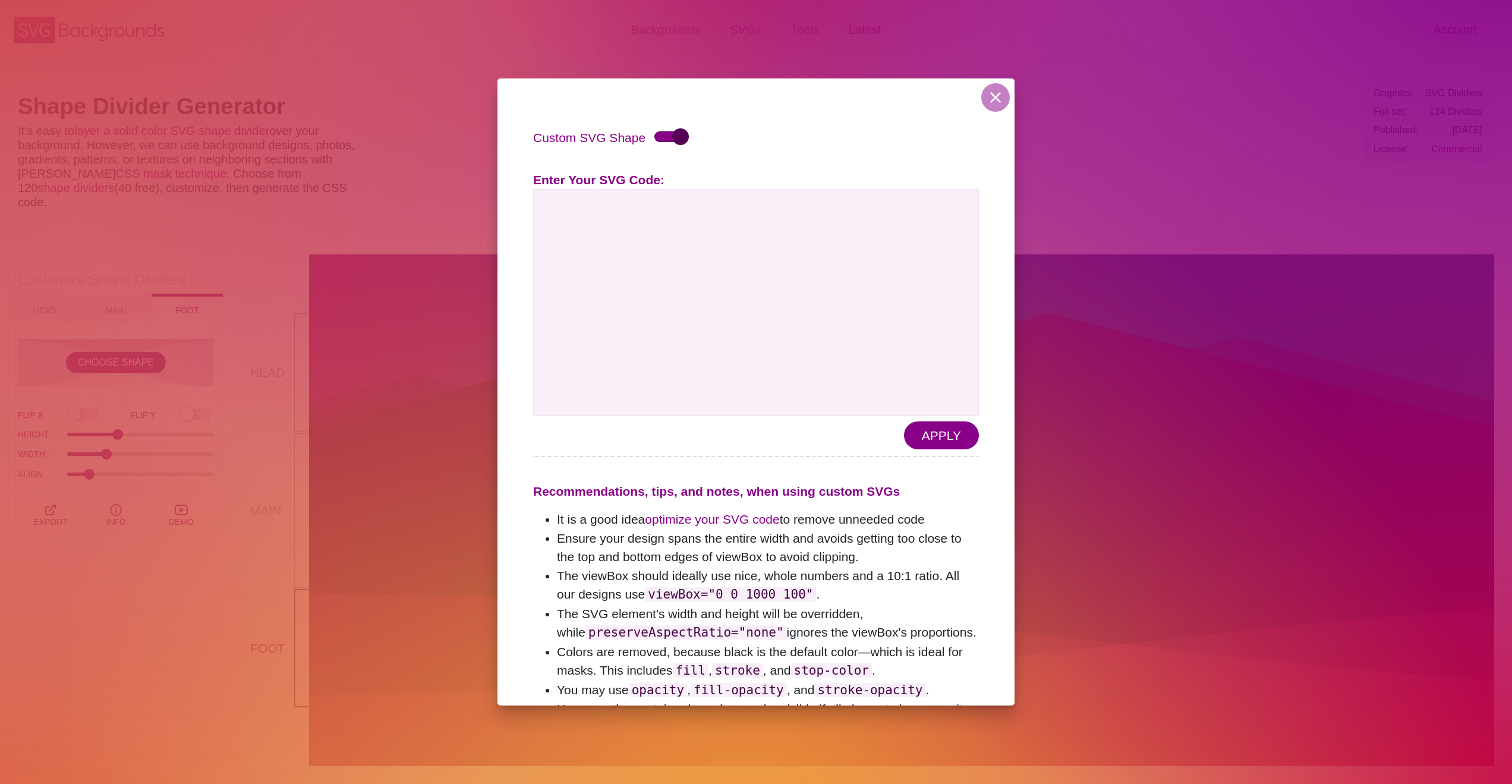
click at [658, 135] on input "Custom SVG Shape" at bounding box center [670, 138] width 32 height 19
checkbox input "false"
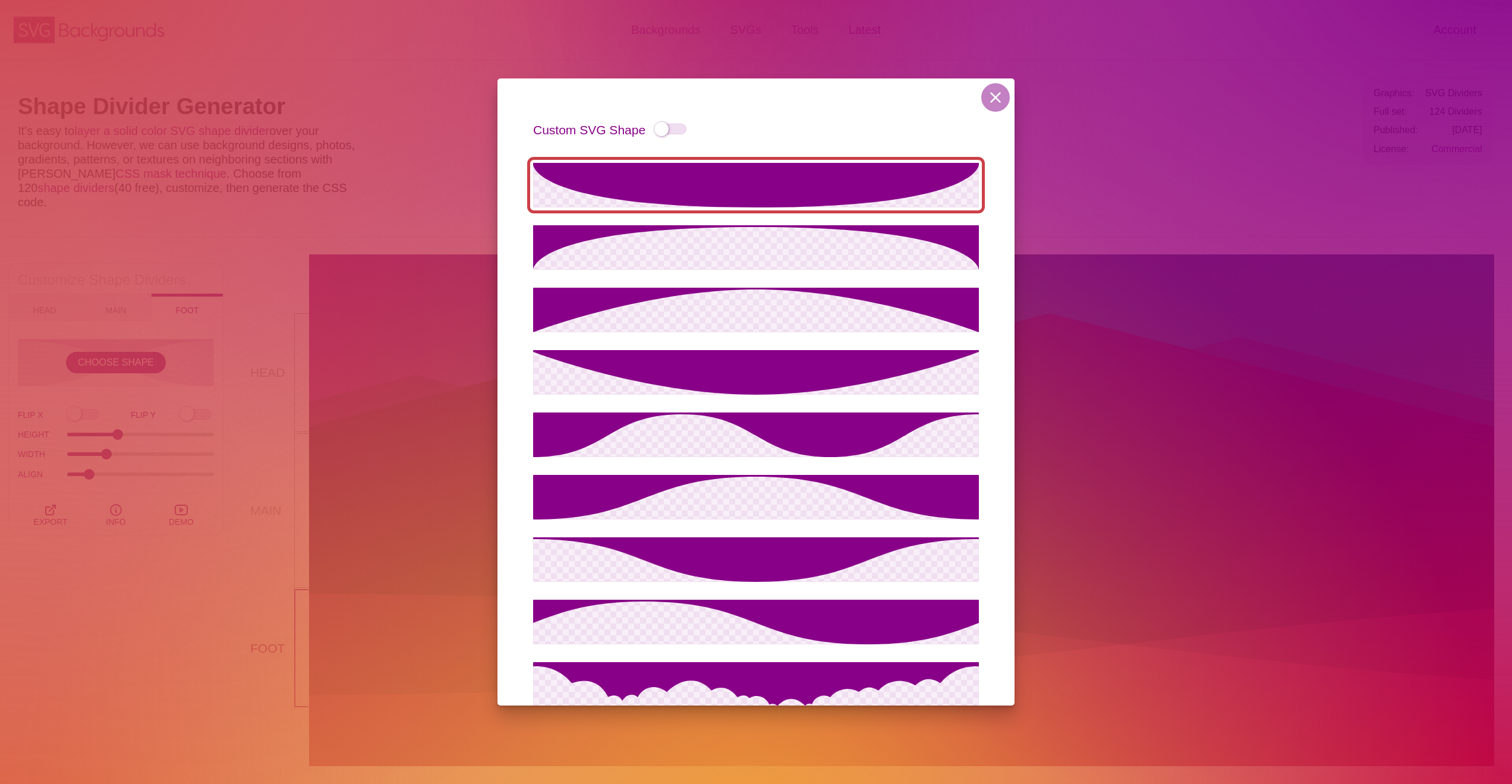
scroll to position [9, 0]
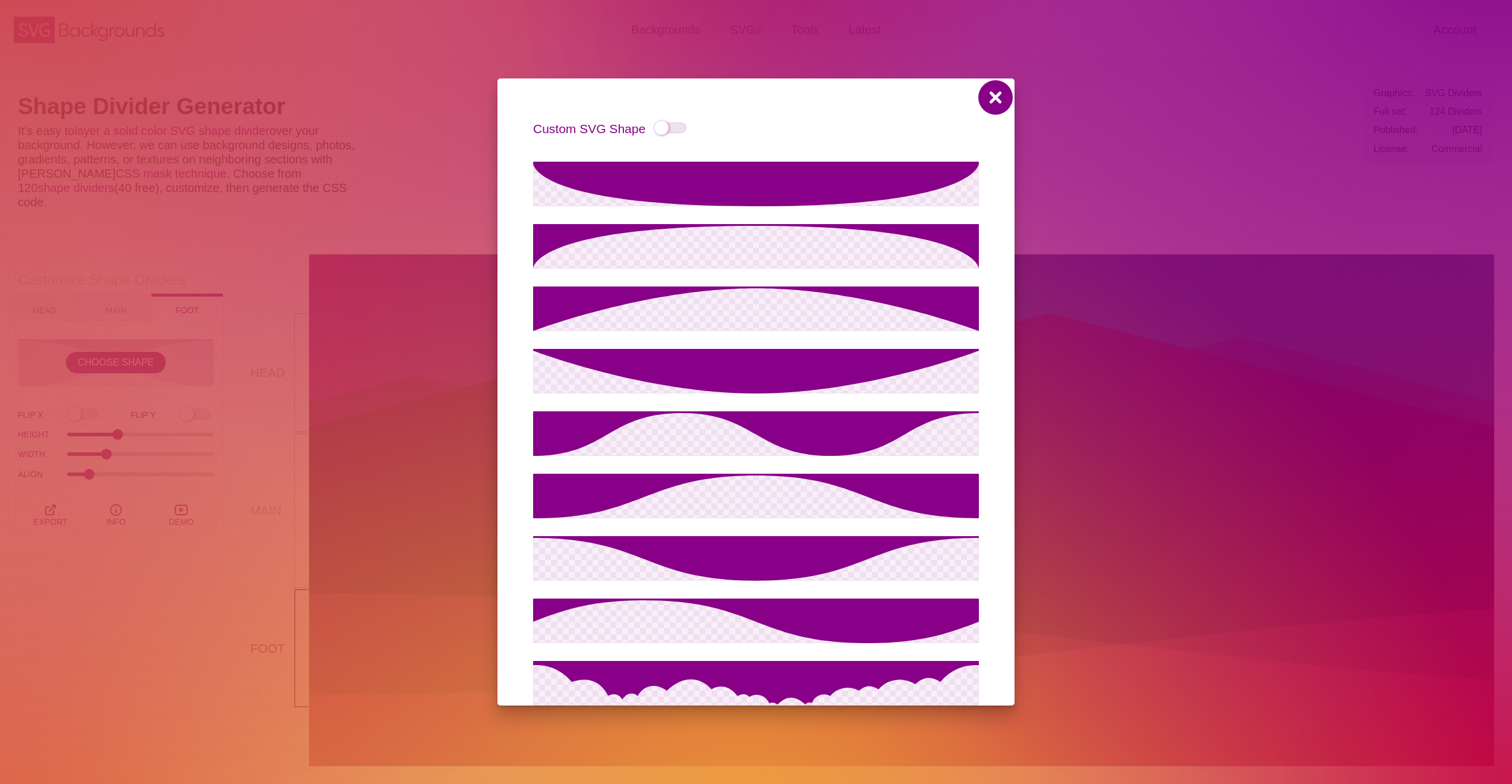
click at [997, 95] on button at bounding box center [995, 97] width 29 height 29
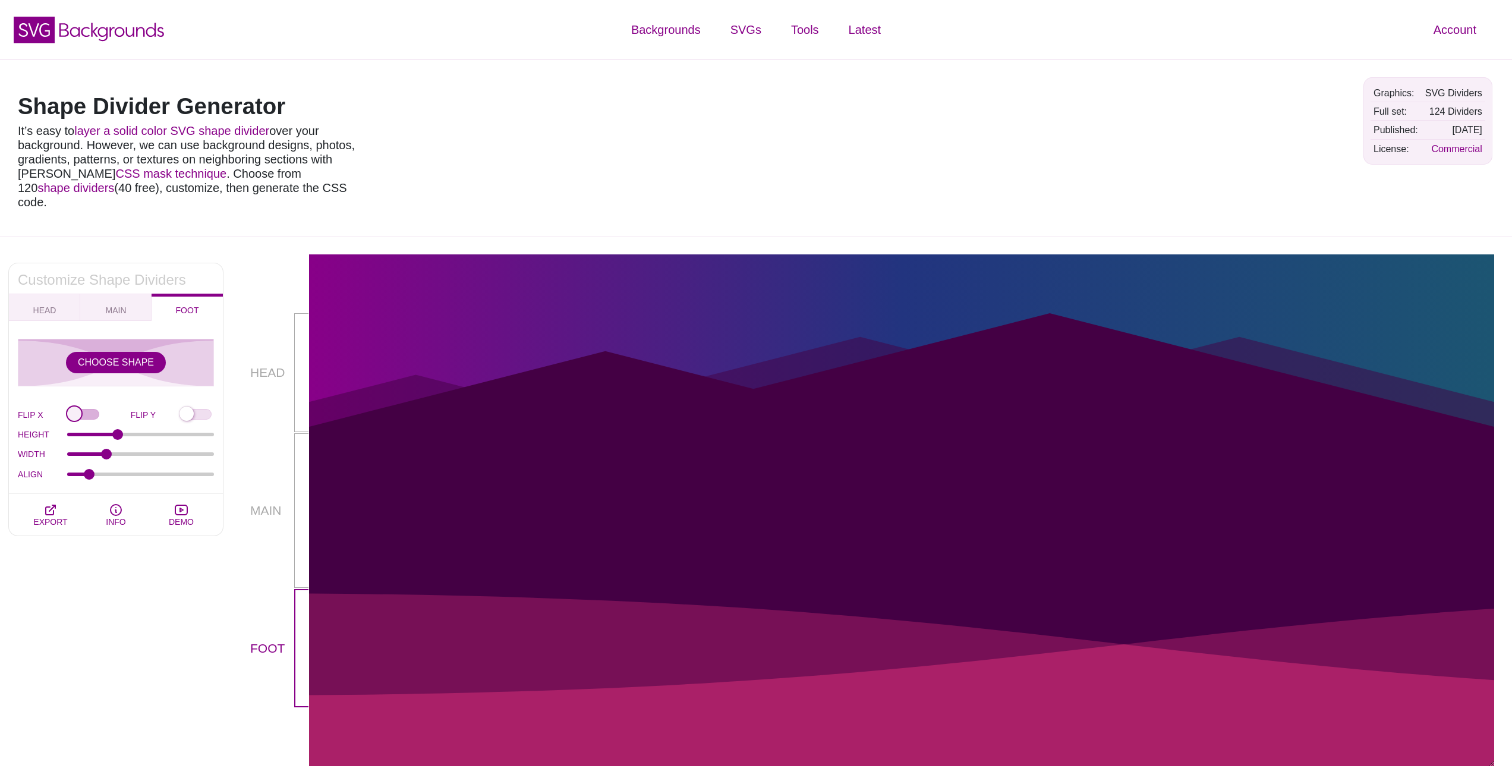
click at [84, 409] on input "FLIP X" at bounding box center [98, 415] width 64 height 13
checkbox input "true"
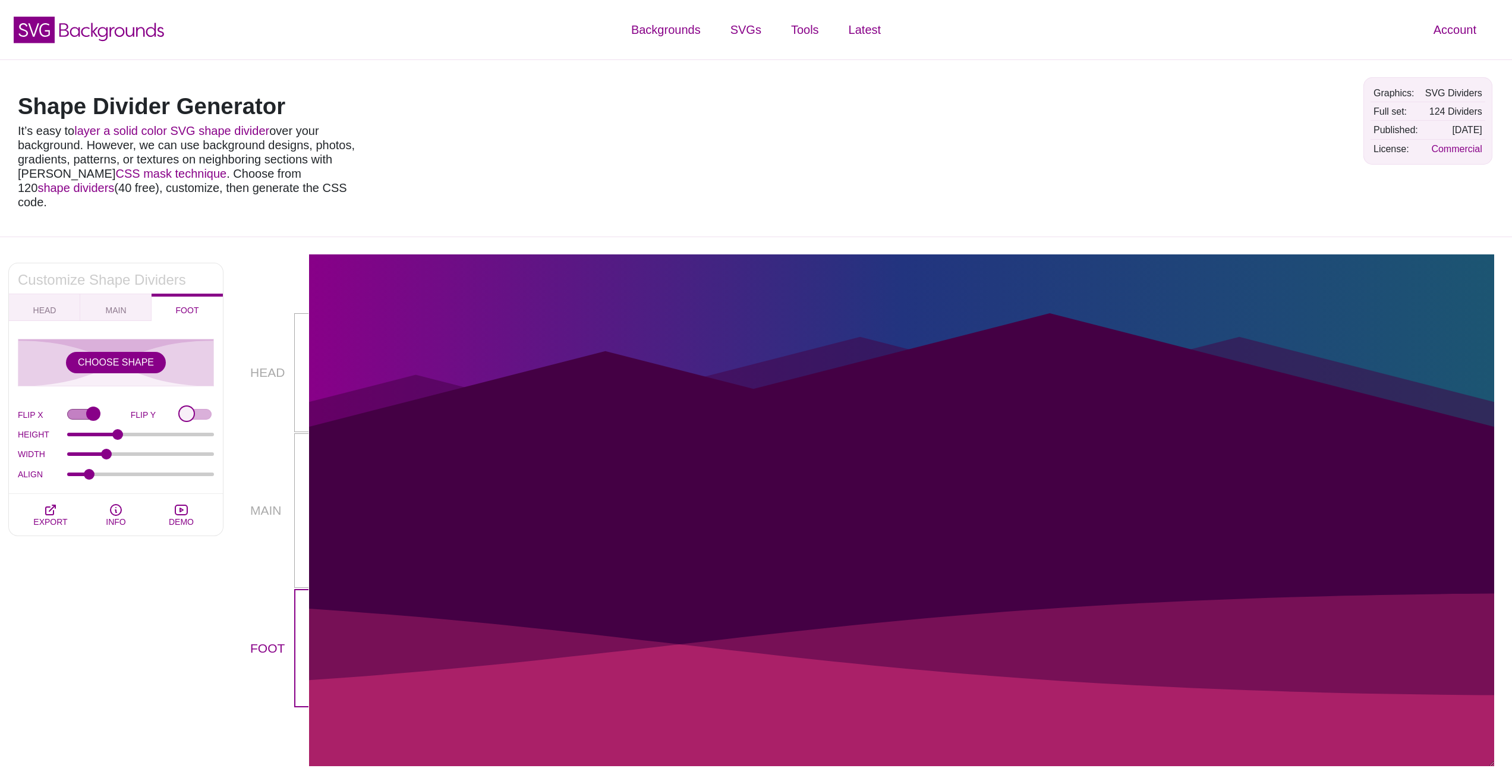
click at [194, 409] on input "FLIP Y" at bounding box center [197, 415] width 35 height 13
checkbox input "true"
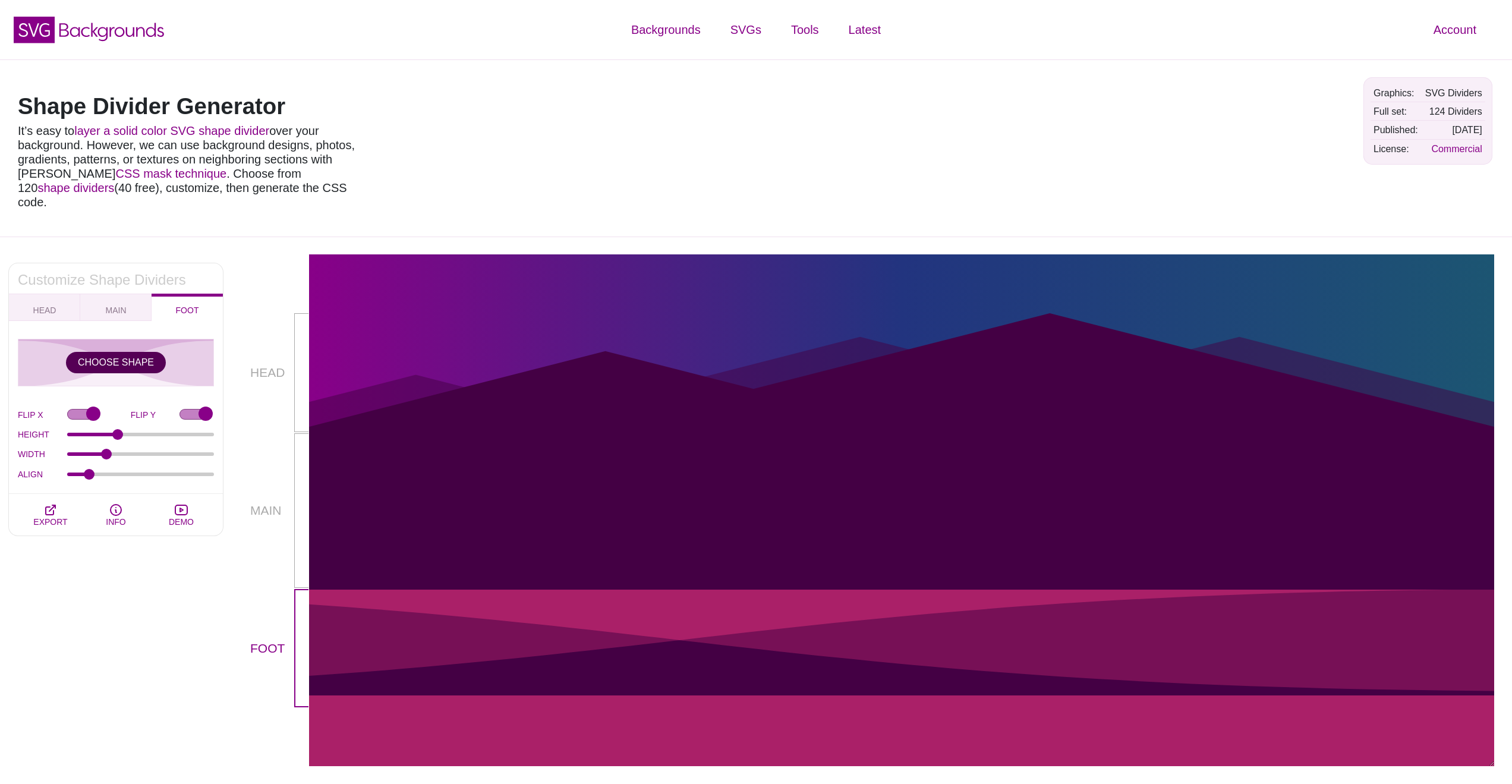
click at [130, 352] on button "CHOOSE SHAPE" at bounding box center [116, 362] width 100 height 21
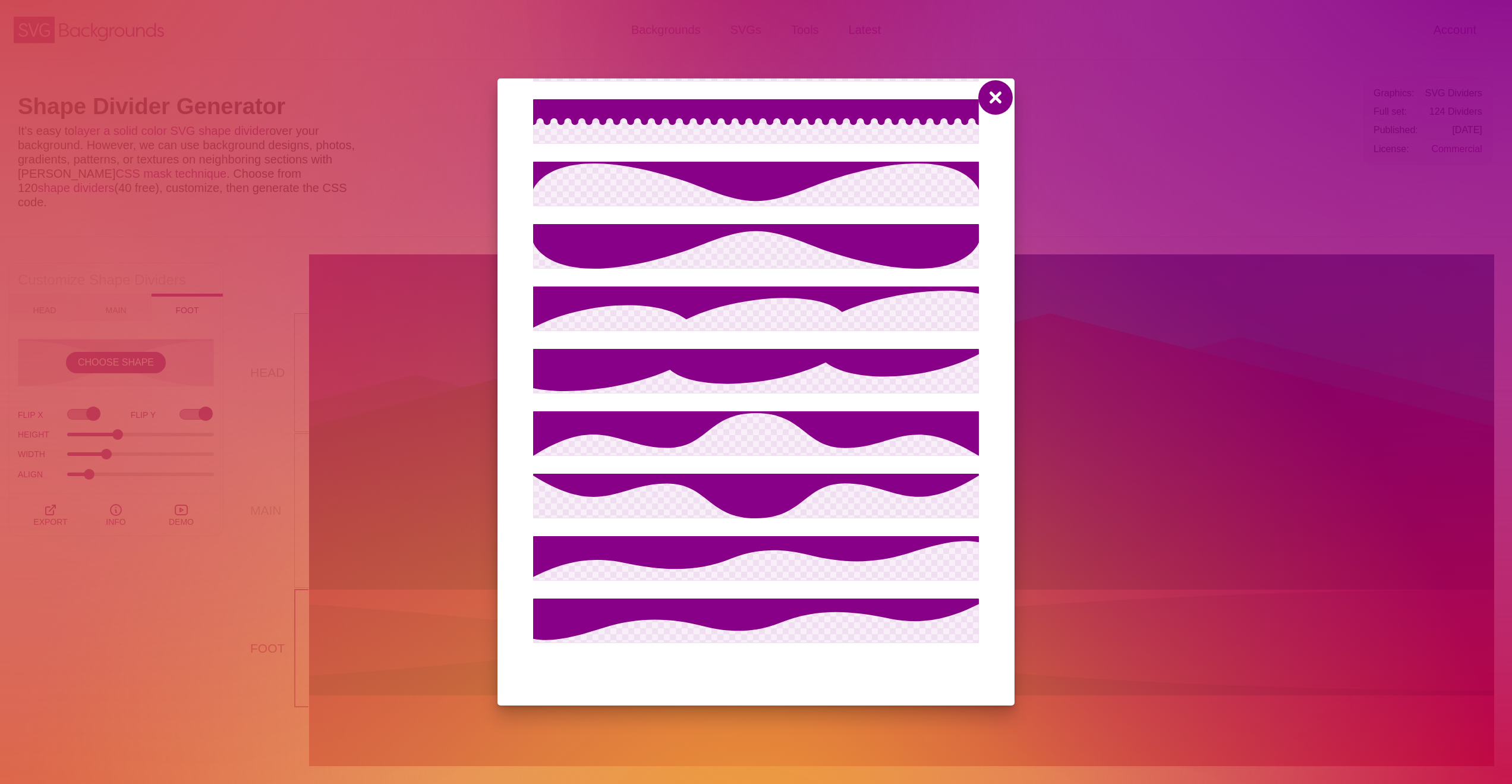
scroll to position [7248, 0]
click at [992, 101] on button at bounding box center [995, 97] width 29 height 29
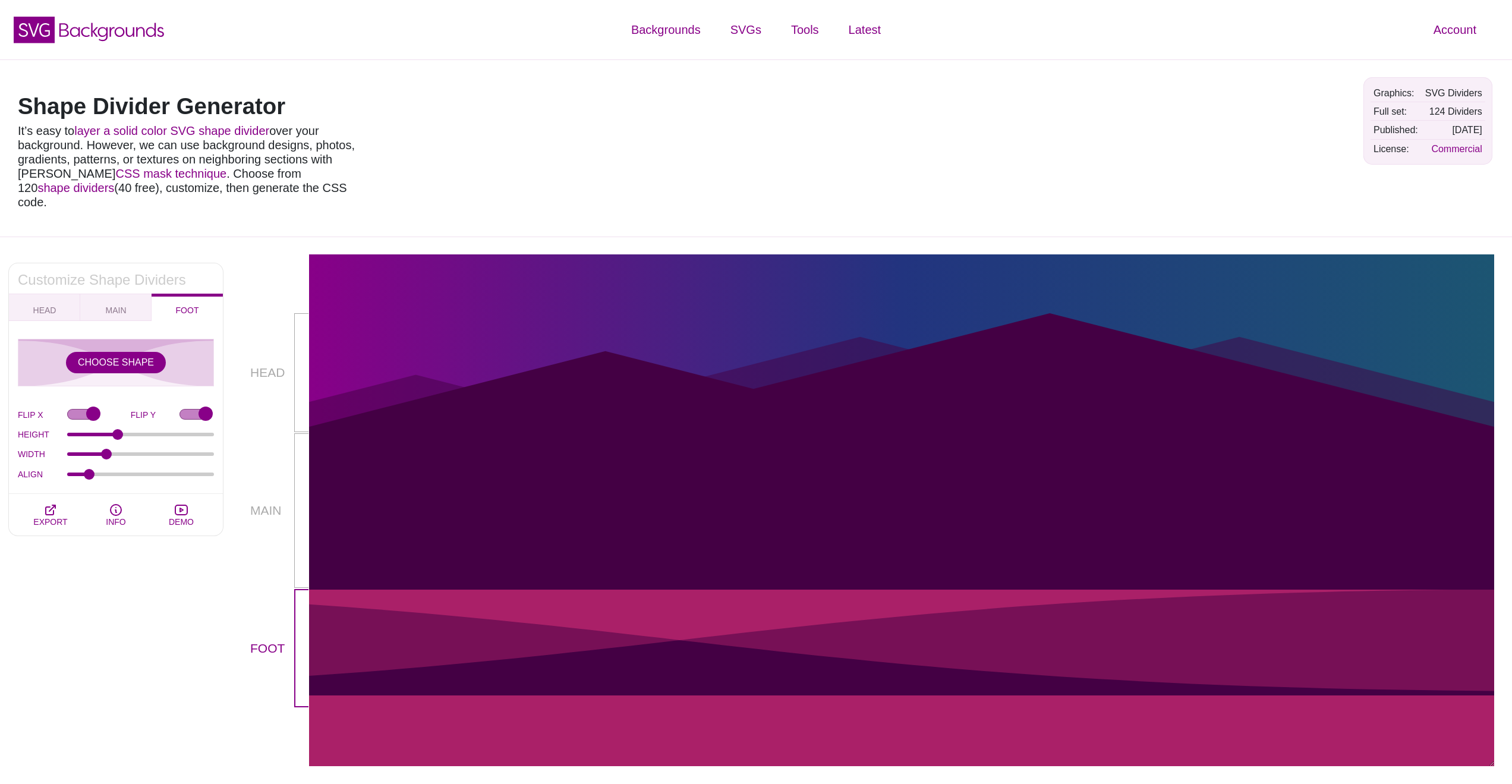
scroll to position [1, 1]
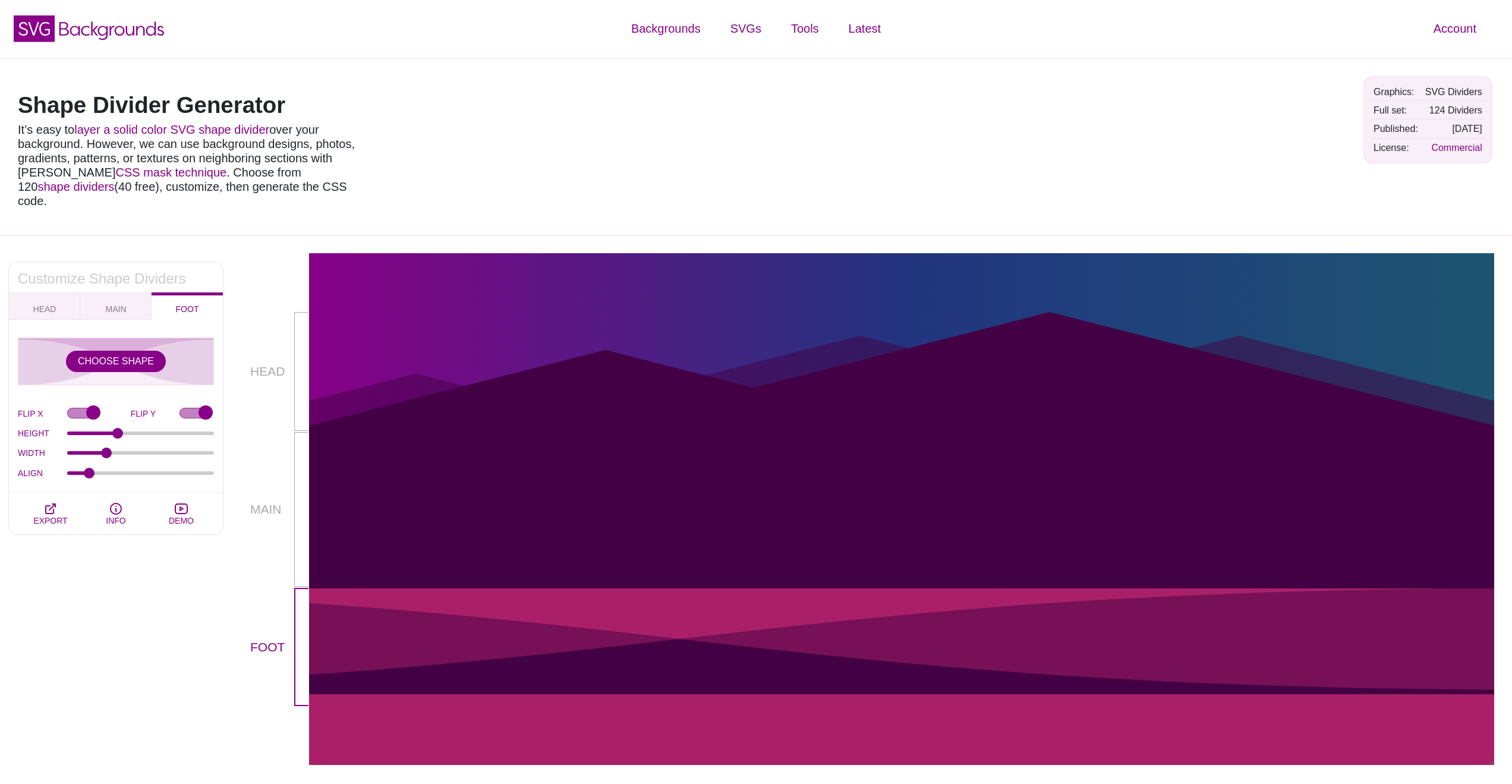
click at [726, 132] on div at bounding box center [1018, 146] width 673 height 159
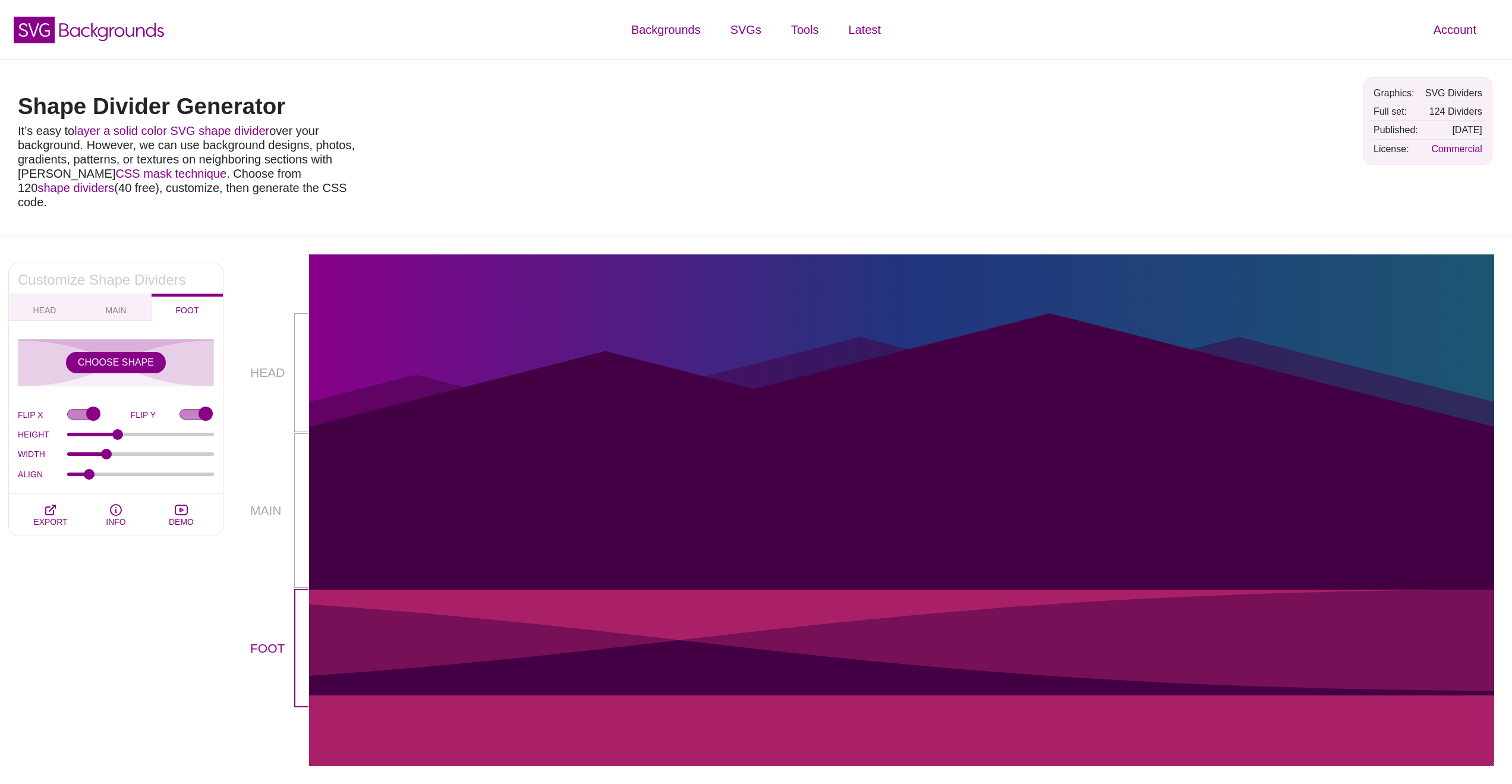
scroll to position [0, 0]
click at [741, 121] on div at bounding box center [1018, 148] width 673 height 159
